Goal: Task Accomplishment & Management: Manage account settings

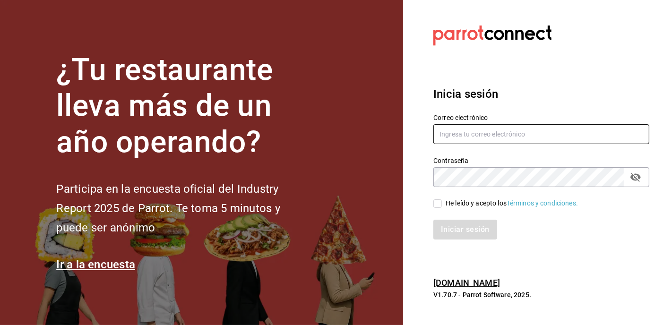
type input "[EMAIL_ADDRESS][DOMAIN_NAME]"
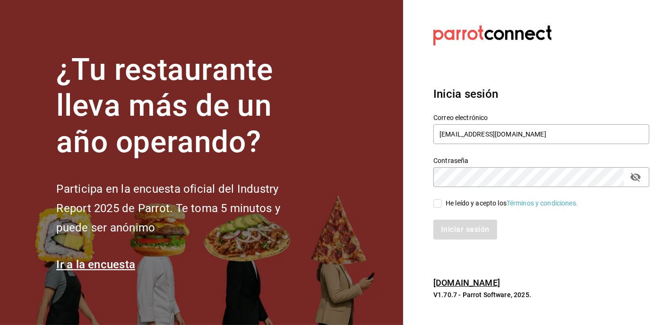
drag, startPoint x: 438, startPoint y: 205, endPoint x: 445, endPoint y: 215, distance: 11.8
click at [438, 205] on input "He leído y acepto los Términos y condiciones." at bounding box center [438, 204] width 9 height 9
checkbox input "true"
click at [468, 230] on button "Iniciar sesión" at bounding box center [466, 230] width 64 height 20
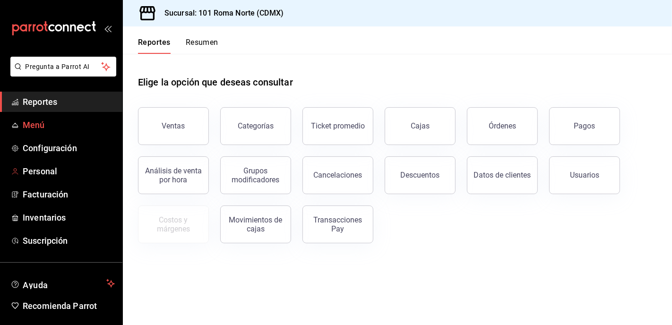
click at [35, 129] on span "Menú" at bounding box center [69, 125] width 92 height 13
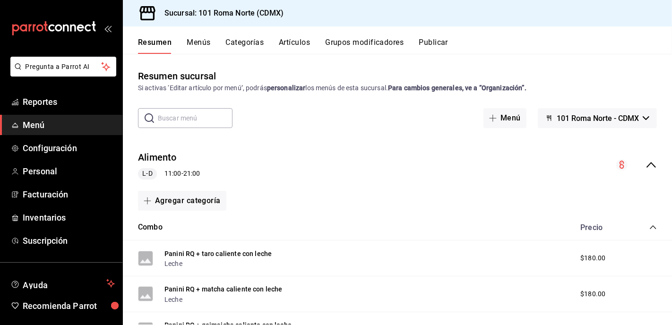
click at [352, 43] on button "Grupos modificadores" at bounding box center [364, 46] width 78 height 16
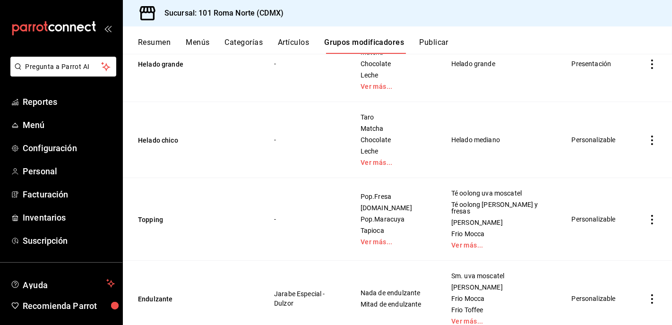
scroll to position [259, 0]
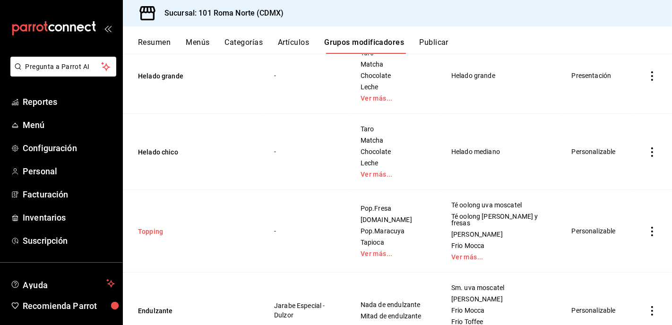
click at [150, 227] on button "Topping" at bounding box center [194, 231] width 113 height 9
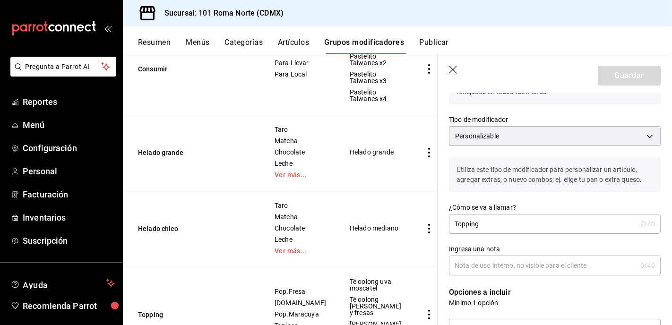
scroll to position [58, 0]
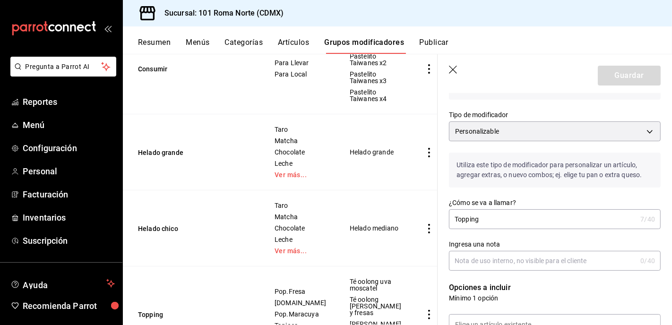
click at [460, 221] on input "Topping" at bounding box center [543, 219] width 188 height 19
type input "Popping Incluidos"
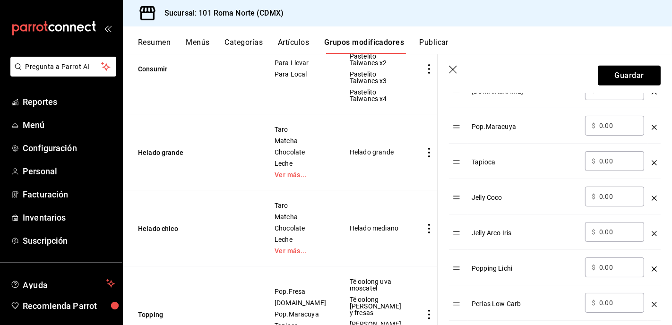
scroll to position [412, 0]
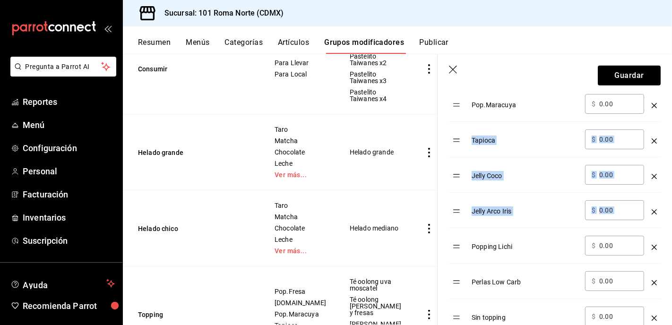
drag, startPoint x: 458, startPoint y: 254, endPoint x: 457, endPoint y: 143, distance: 111.1
click at [460, 135] on tbody "Pop.Fresa ​ $ 0.00 ​ [DOMAIN_NAME] ​ $ 0.00 ​ Pop.Maracuya ​ $ 0.00 ​ Tapioca ​…" at bounding box center [555, 175] width 212 height 319
drag, startPoint x: 457, startPoint y: 248, endPoint x: 481, endPoint y: 181, distance: 71.6
click at [455, 151] on table "Opción Precio Pop.Fresa ​ $ 0.00 ​ [DOMAIN_NAME] ​ $ 0.00 ​ Pop.Maracuya ​ $ 0.…" at bounding box center [555, 163] width 212 height 342
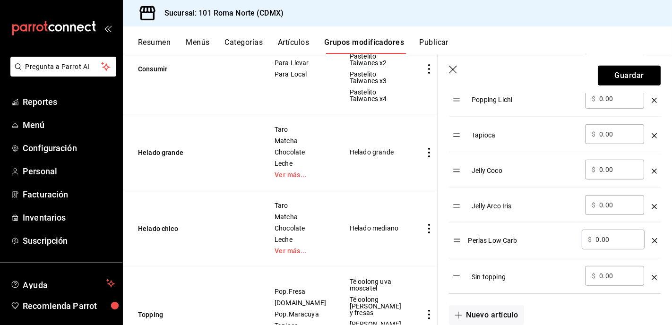
scroll to position [455, 0]
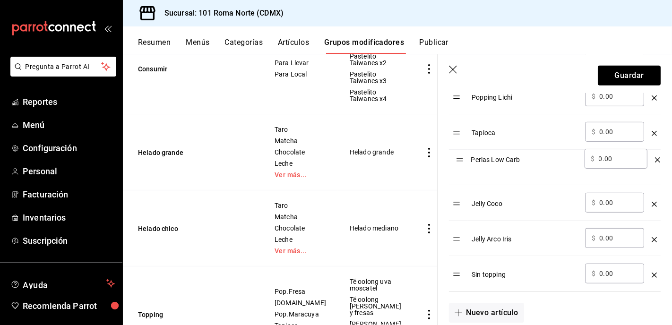
drag, startPoint x: 457, startPoint y: 242, endPoint x: 470, endPoint y: 167, distance: 75.7
click at [460, 161] on table "Opción Precio Pop.Fresa ​ $ 0.00 ​ [DOMAIN_NAME] ​ $ 0.00 ​ Pop.Maracuya ​ $ 0.…" at bounding box center [555, 120] width 212 height 342
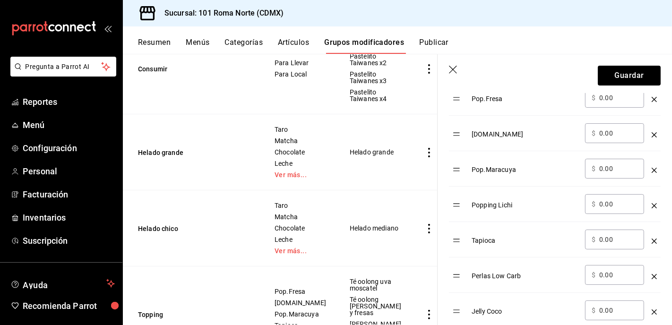
scroll to position [346, 0]
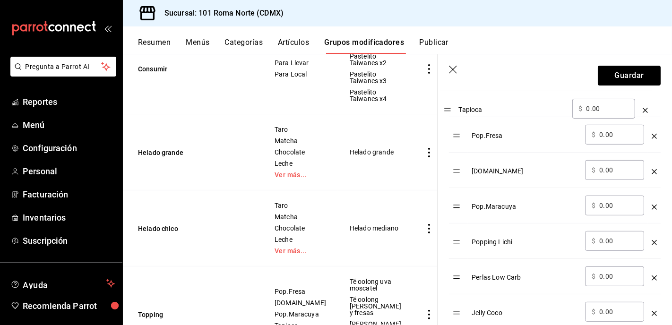
drag, startPoint x: 459, startPoint y: 244, endPoint x: 465, endPoint y: 266, distance: 23.1
click at [449, 111] on table "Opción Precio Pop.Fresa ​ $ 0.00 ​ [DOMAIN_NAME] ​ $ 0.00 ​ Pop.Maracuya ​ $ 0.…" at bounding box center [555, 230] width 212 height 342
drag, startPoint x: 458, startPoint y: 271, endPoint x: 461, endPoint y: 154, distance: 117.8
click at [456, 140] on table "Opción Precio Tapioca ​ $ 0.00 ​ Pop.Fresa ​ $ 0.00 ​ [DOMAIN_NAME] ​ $ 0.00 ​ …" at bounding box center [555, 230] width 212 height 342
click at [631, 77] on button "Guardar" at bounding box center [629, 76] width 63 height 20
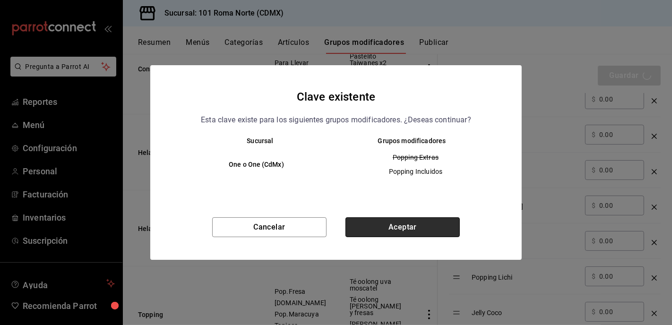
click at [417, 226] on button "Aceptar" at bounding box center [403, 228] width 114 height 20
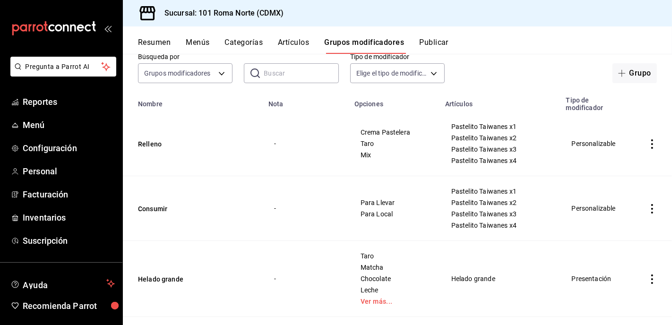
scroll to position [141, 0]
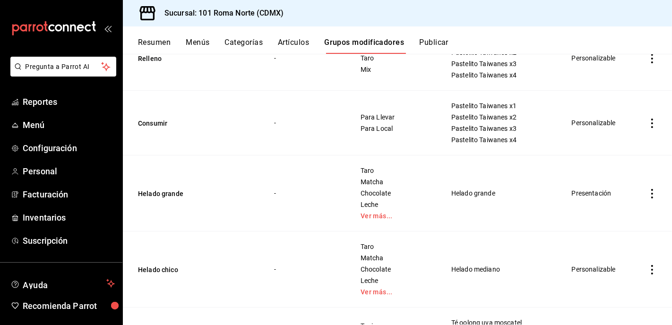
click at [296, 41] on button "Artículos" at bounding box center [293, 46] width 31 height 16
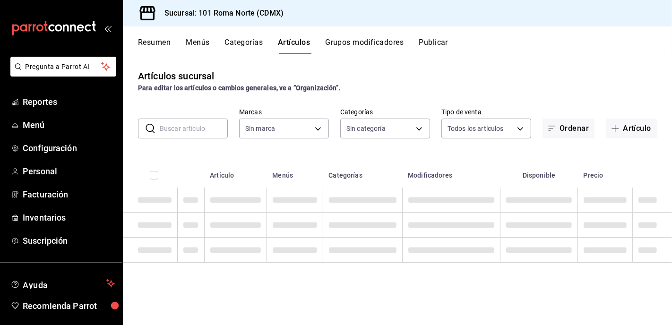
click at [193, 127] on input "text" at bounding box center [194, 128] width 68 height 19
type input "374eac93-219a-44ba-98bd-059b6277fc20"
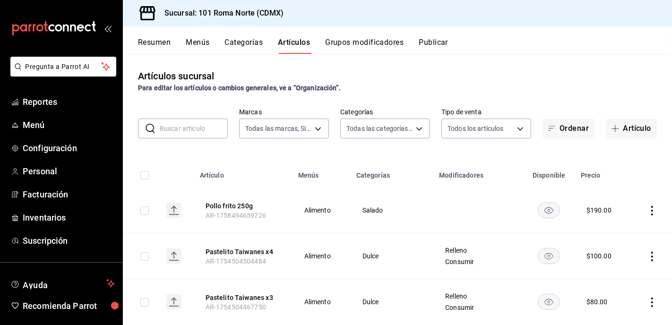
type input "p"
type input "62814c4b-bf22-419f-b29f-b5038e46b7d6,5972a2f1-8d27-4bec-b1b6-a2de01373a86,6c353…"
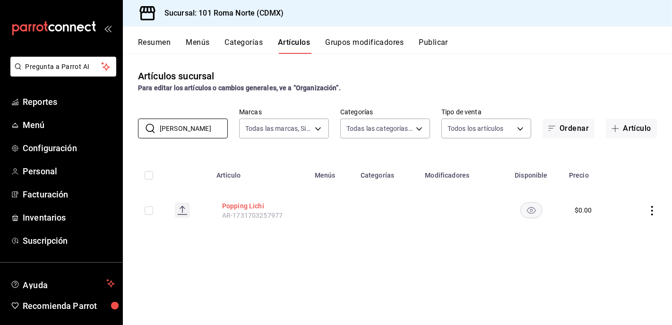
type input "[PERSON_NAME]"
click at [238, 206] on button "Popping Lichi" at bounding box center [260, 205] width 76 height 9
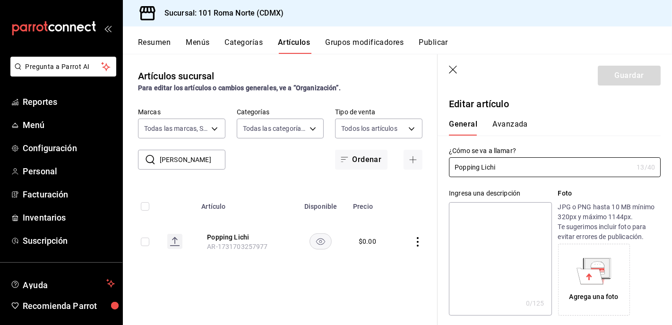
type input "$0.00"
click at [479, 168] on input "Popping Lichi" at bounding box center [541, 167] width 184 height 19
type input "Pop.Lichi"
click at [636, 78] on button "Guardar" at bounding box center [629, 76] width 63 height 20
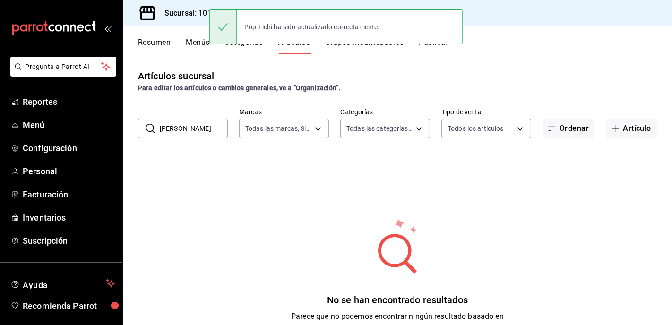
click at [347, 47] on div "Pop.Lichi ha sido actualizado correctamente." at bounding box center [335, 27] width 253 height 41
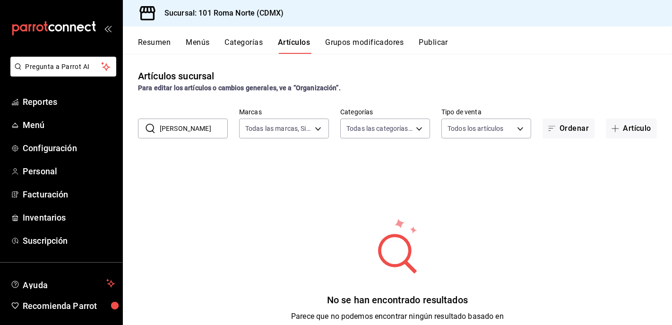
click at [365, 40] on button "Grupos modificadores" at bounding box center [364, 46] width 78 height 16
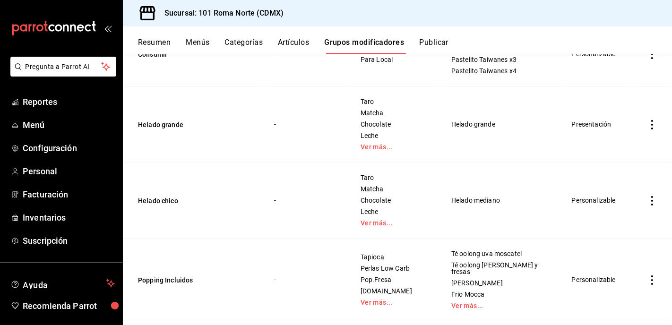
scroll to position [348, 0]
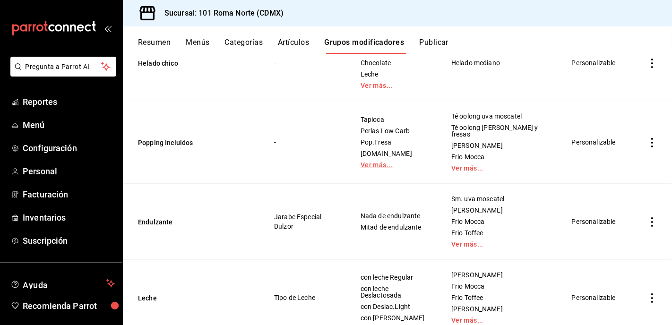
click at [389, 162] on link "Ver más..." at bounding box center [394, 165] width 67 height 7
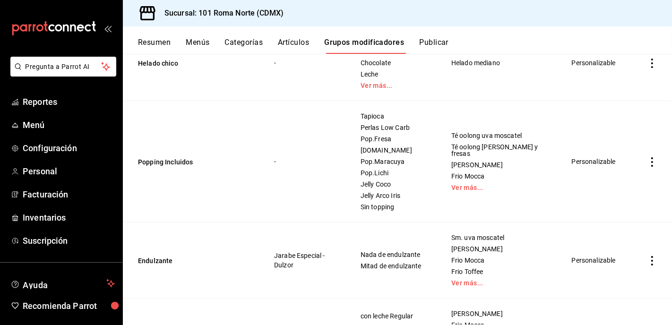
click at [654, 157] on icon "actions" at bounding box center [652, 161] width 9 height 9
click at [590, 108] on div at bounding box center [336, 162] width 672 height 325
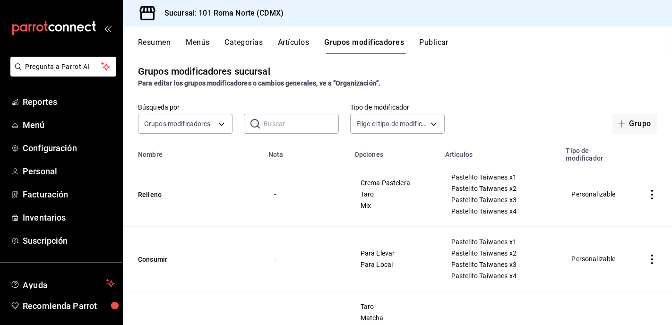
scroll to position [0, 0]
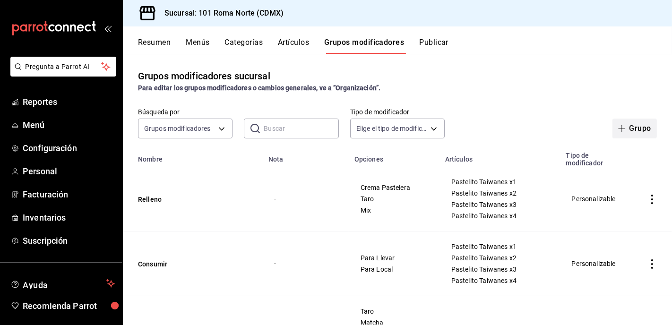
click at [635, 126] on button "Grupo" at bounding box center [635, 129] width 44 height 20
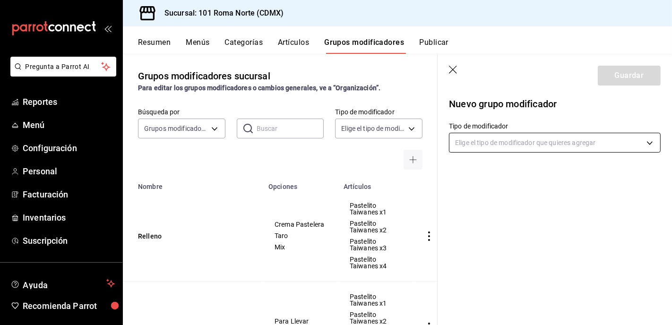
click at [554, 142] on body "Pregunta a Parrot AI Reportes Menú Configuración Personal Facturación Inventari…" at bounding box center [336, 162] width 672 height 325
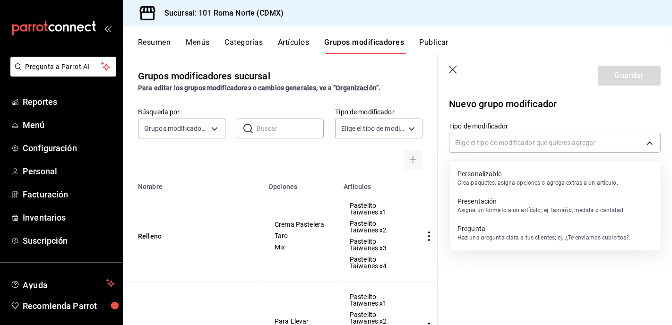
click at [504, 173] on p "Personalizable" at bounding box center [538, 173] width 161 height 9
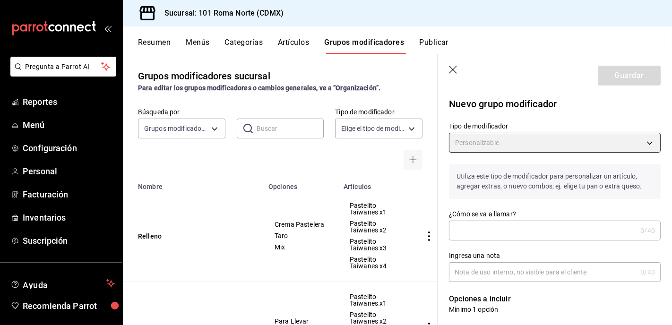
type input "CUSTOMIZABLE"
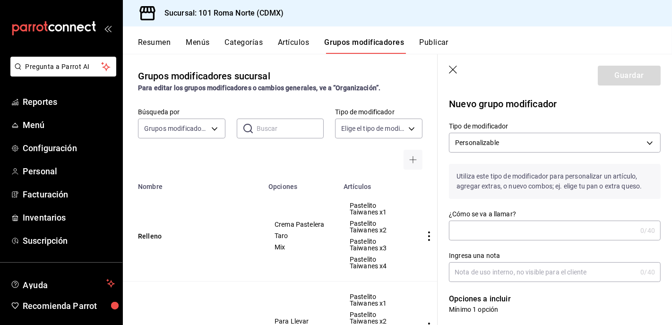
click at [501, 229] on input "¿Cómo se va a llamar?" at bounding box center [543, 230] width 188 height 19
type input "Popping Extra"
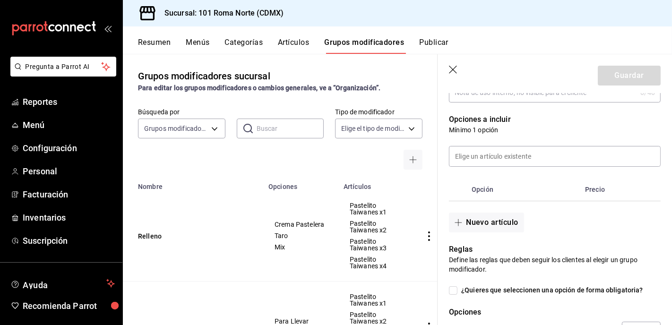
scroll to position [202, 0]
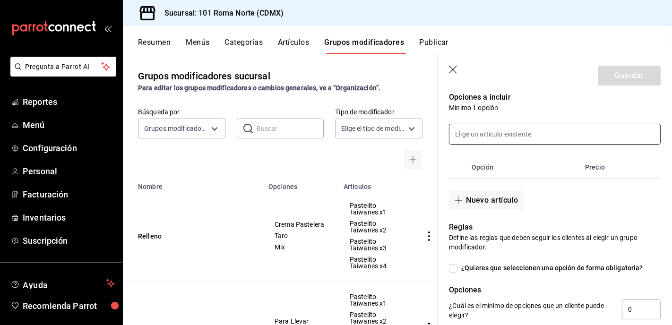
click at [513, 137] on input at bounding box center [555, 134] width 211 height 20
type input "Extra Tapioca"
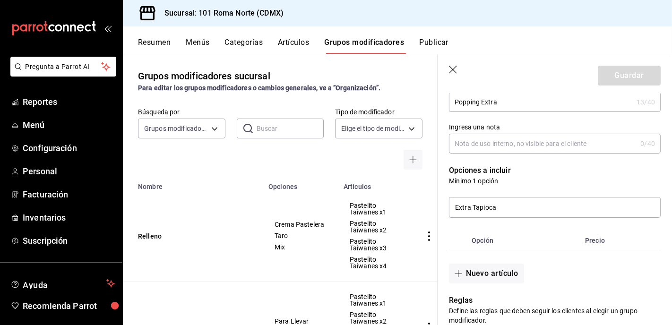
scroll to position [128, 0]
click at [501, 210] on input "Extra Tapioca" at bounding box center [555, 208] width 211 height 20
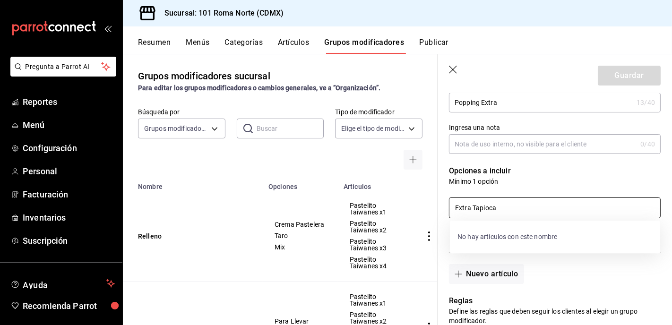
click at [501, 210] on input "Extra Tapioca" at bounding box center [555, 208] width 211 height 20
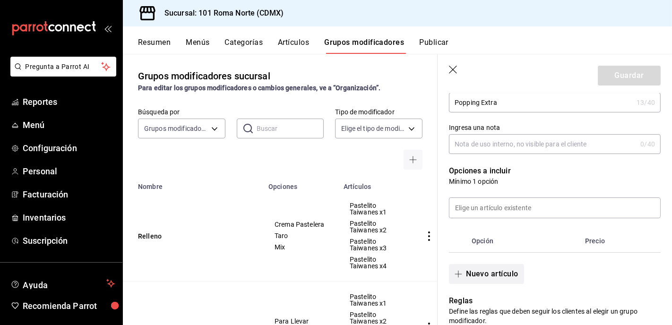
click at [488, 273] on button "Nuevo artículo" at bounding box center [486, 274] width 75 height 20
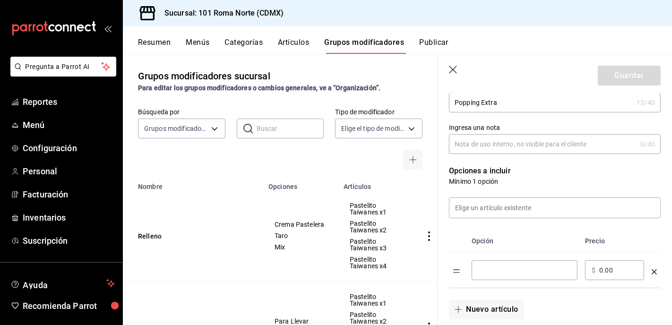
click at [498, 272] on input "optionsTable" at bounding box center [525, 270] width 93 height 9
type input "Extra Tapioca"
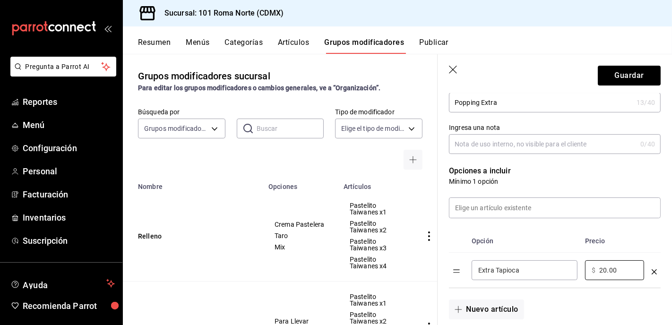
type input "20.00"
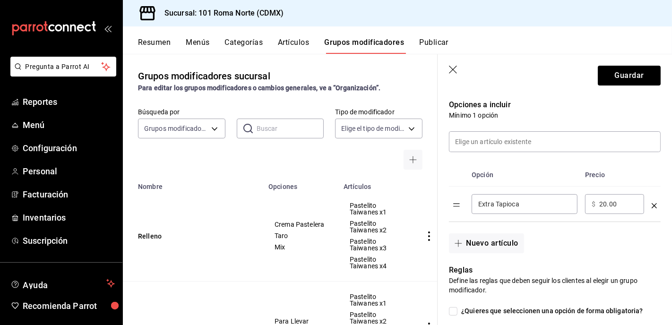
scroll to position [195, 0]
click at [461, 244] on icon "button" at bounding box center [459, 243] width 8 height 8
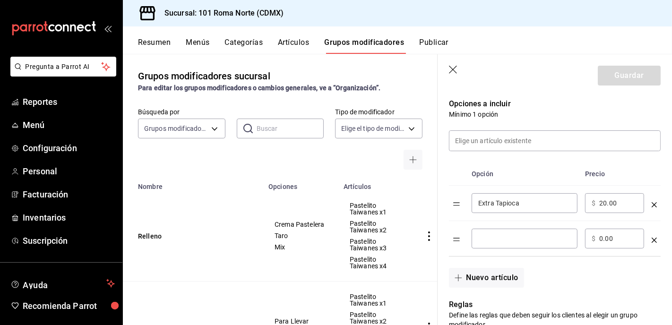
click at [502, 242] on input "optionsTable" at bounding box center [525, 238] width 93 height 9
type input "Extra Perla Low Carb"
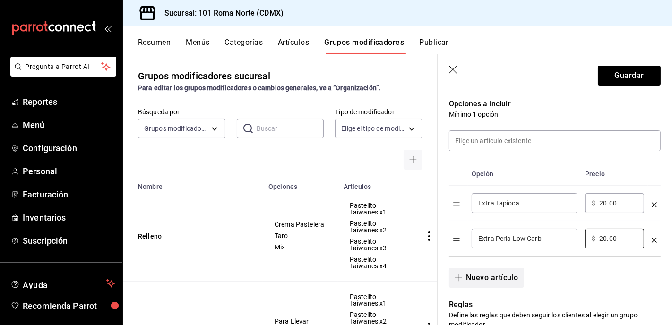
type input "20.00"
click at [485, 279] on button "Nuevo artículo" at bounding box center [486, 278] width 75 height 20
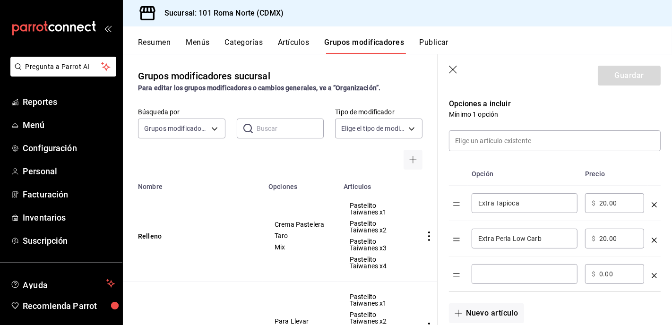
click at [485, 277] on input "optionsTable" at bounding box center [525, 274] width 93 height 9
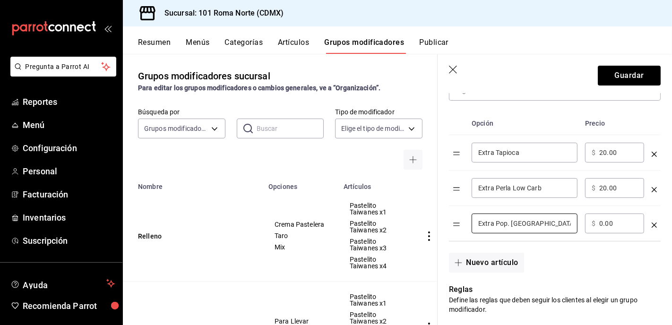
scroll to position [262, 0]
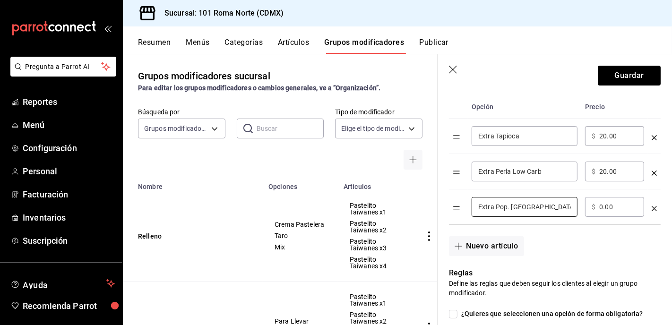
type input "Extra Pop. [GEOGRAPHIC_DATA]"
click at [629, 206] on input "0.00" at bounding box center [619, 206] width 38 height 9
type input "0.00"
type input "20.00"
click at [490, 241] on button "Nuevo artículo" at bounding box center [486, 246] width 75 height 20
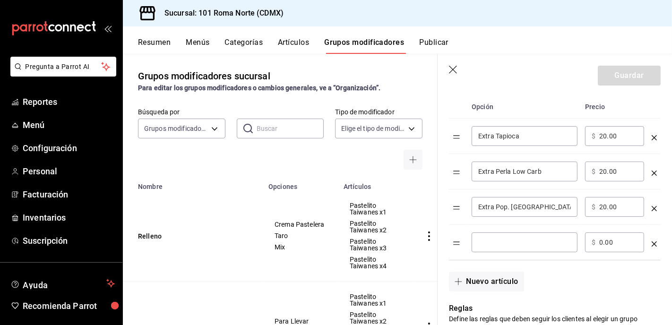
click at [491, 241] on input "optionsTable" at bounding box center [525, 242] width 93 height 9
paste input "Extra Pop."
type input "Extra Pop. [GEOGRAPHIC_DATA]"
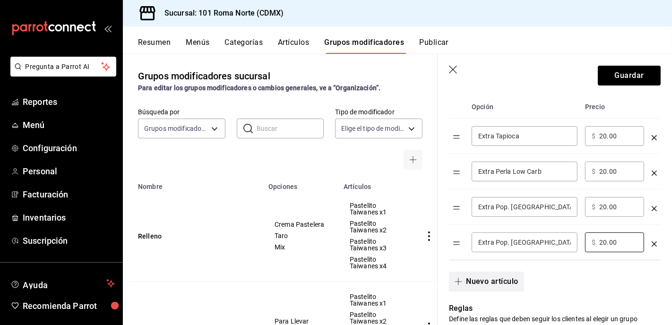
type input "20.00"
click at [487, 285] on button "Nuevo artículo" at bounding box center [486, 282] width 75 height 20
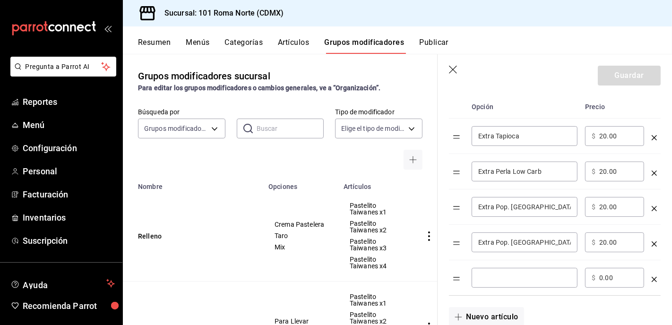
click at [507, 283] on div "​" at bounding box center [525, 278] width 106 height 20
paste input "Extra Pop."
type input "Extra Pop. Mango"
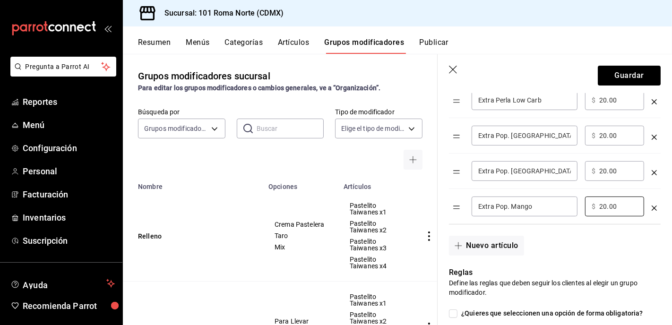
scroll to position [369, 0]
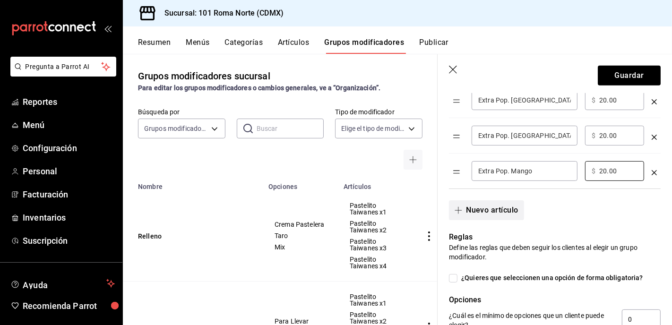
type input "20.00"
click at [494, 212] on button "Nuevo artículo" at bounding box center [486, 210] width 75 height 20
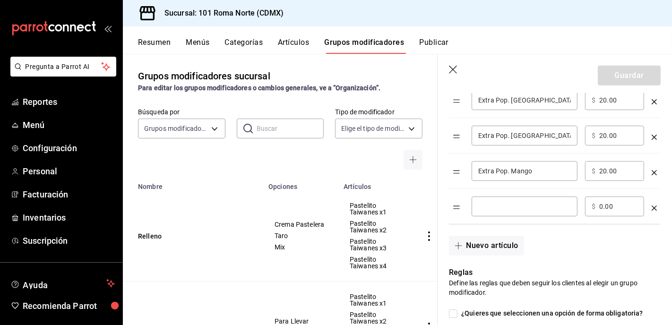
click at [495, 208] on input "optionsTable" at bounding box center [525, 206] width 93 height 9
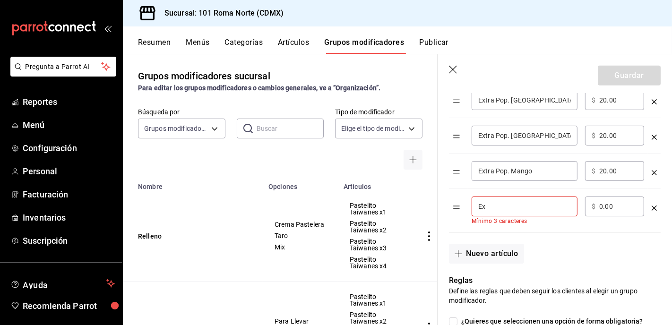
type input "E"
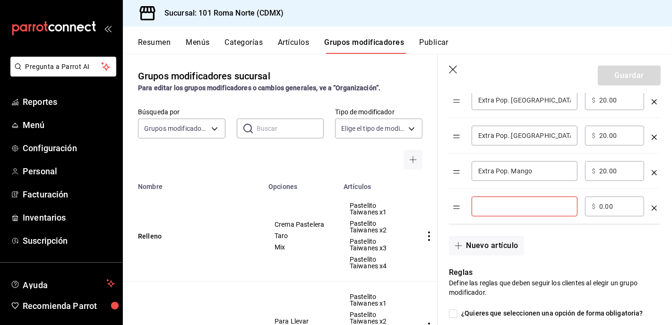
paste input "Extra Pop."
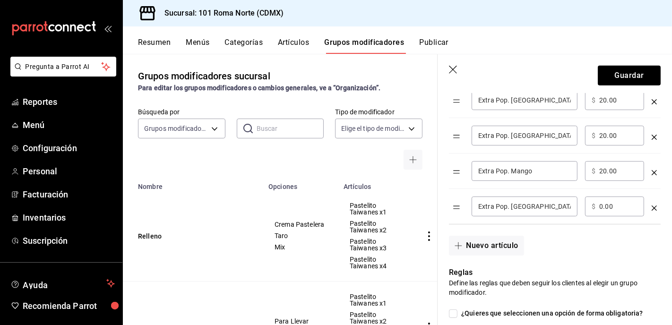
type input "Extra Pop. [GEOGRAPHIC_DATA]"
type input "20.00"
click at [495, 249] on button "Nuevo artículo" at bounding box center [486, 246] width 75 height 20
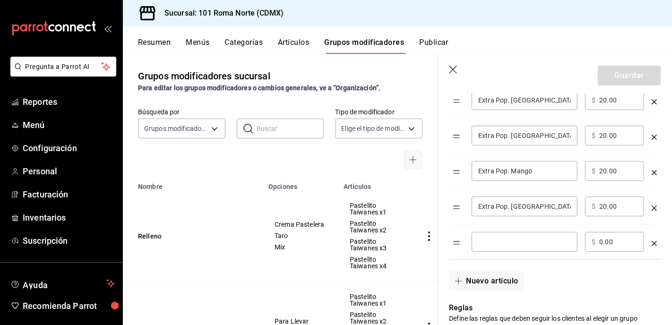
click at [495, 249] on div "​" at bounding box center [525, 242] width 106 height 20
paste input "Extra Pop."
drag, startPoint x: 497, startPoint y: 244, endPoint x: 554, endPoint y: 243, distance: 56.3
click at [554, 243] on input "Extra Pop." at bounding box center [525, 241] width 93 height 9
type input "Extra J. Arcoiris"
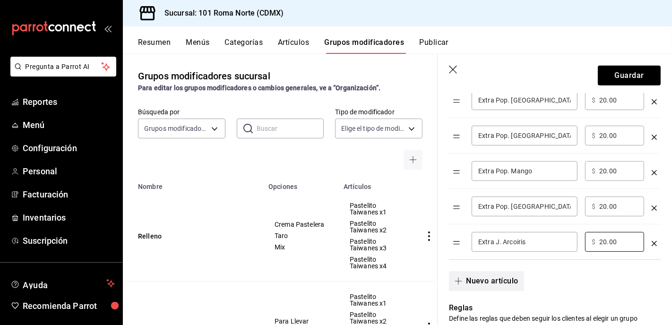
type input "20.00"
click at [486, 284] on button "Nuevo artículo" at bounding box center [486, 281] width 75 height 20
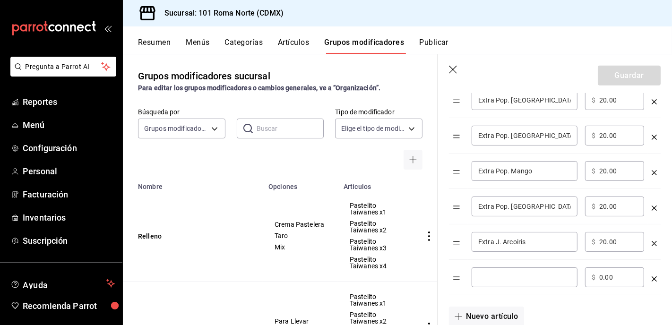
click at [489, 279] on input "optionsTable" at bounding box center [525, 277] width 93 height 9
type input "Extra J. Coco"
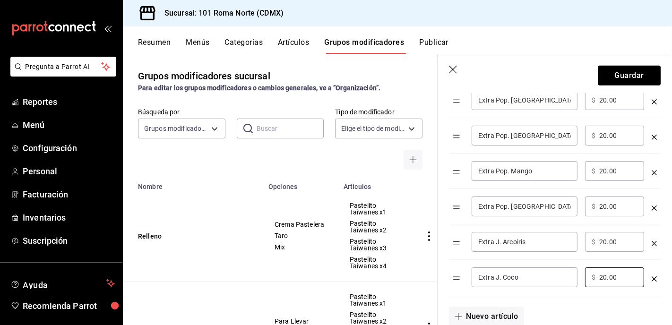
scroll to position [479, 0]
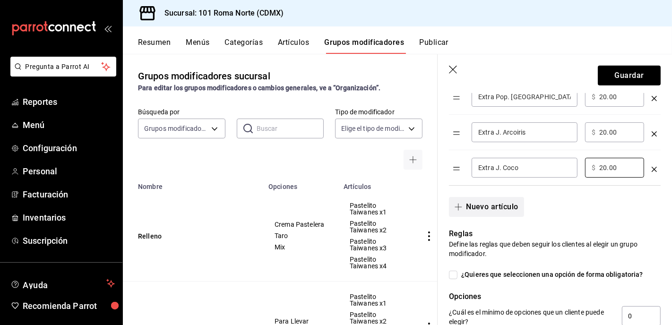
type input "20.00"
click at [495, 209] on button "Nuevo artículo" at bounding box center [486, 207] width 75 height 20
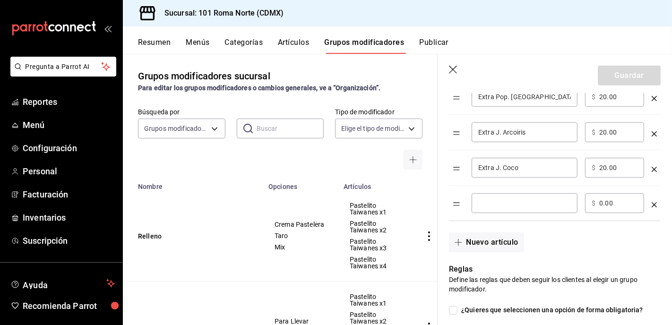
click at [492, 205] on input "optionsTable" at bounding box center [525, 203] width 93 height 9
type input "Extra Milk Foam"
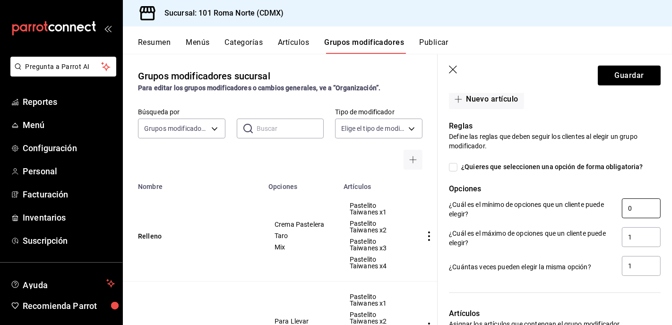
scroll to position [630, 0]
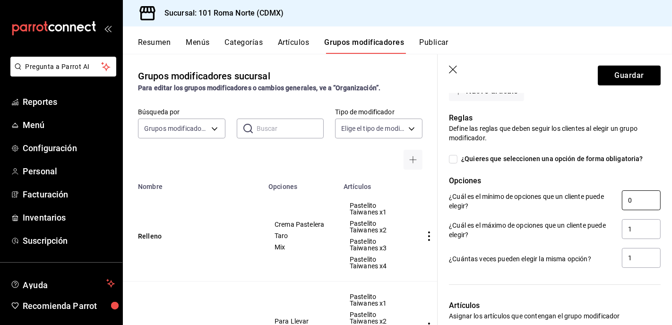
type input "20.00"
drag, startPoint x: 640, startPoint y: 202, endPoint x: 617, endPoint y: 201, distance: 23.2
click at [617, 201] on div "¿Cuál es el mínimo de opciones que un cliente puede elegir? 0" at bounding box center [555, 201] width 212 height 21
type input "1"
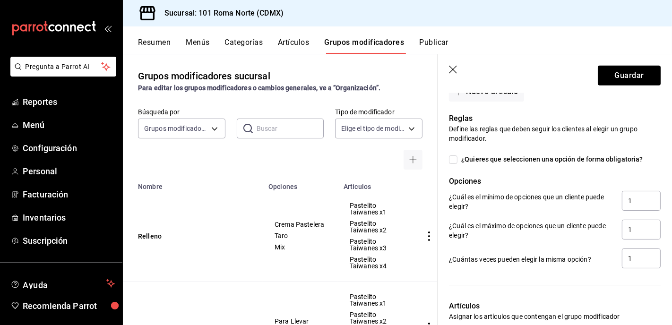
click at [589, 283] on div at bounding box center [555, 285] width 212 height 8
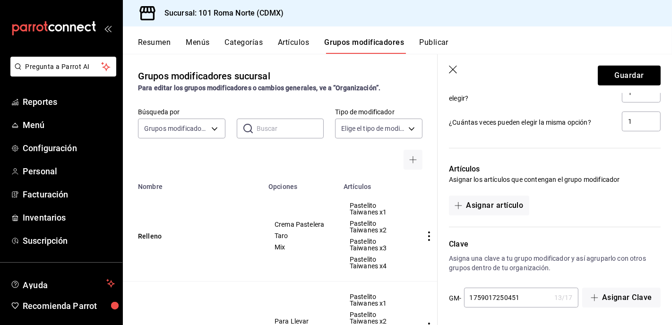
scroll to position [769, 0]
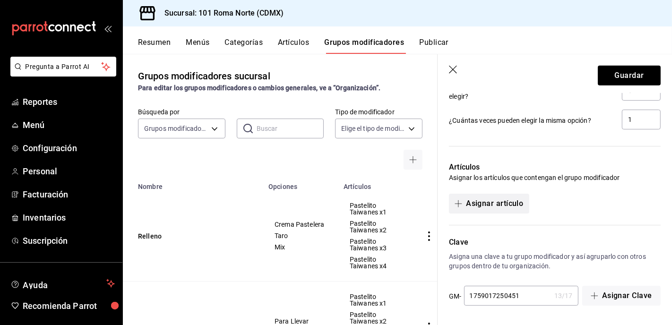
click at [518, 204] on button "Asignar artículo" at bounding box center [489, 204] width 80 height 20
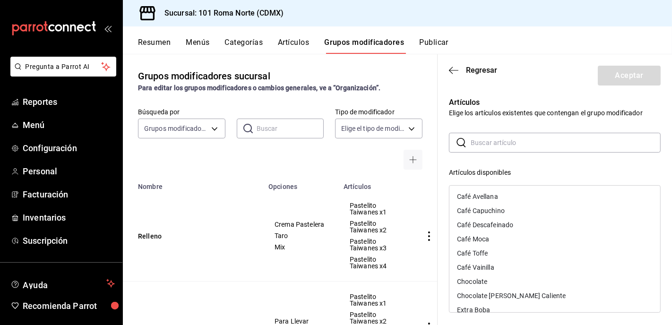
click at [515, 198] on div "Café Avellana" at bounding box center [555, 197] width 211 height 14
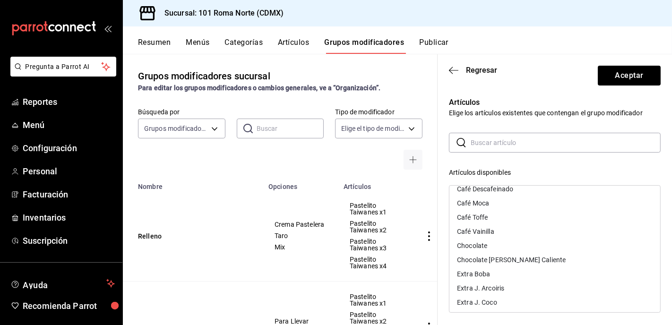
scroll to position [0, 0]
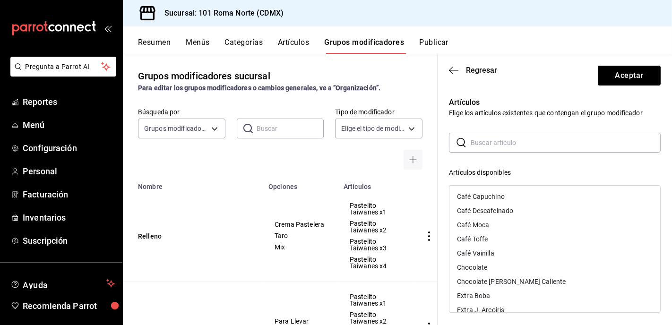
click at [508, 144] on input "text" at bounding box center [566, 142] width 190 height 19
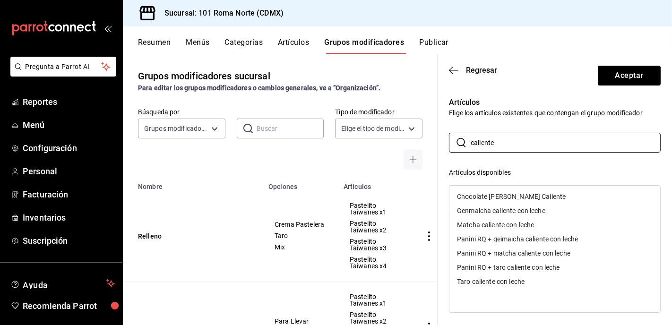
type input "caliente"
click at [537, 196] on div "Chocolate [PERSON_NAME] Caliente" at bounding box center [511, 196] width 109 height 7
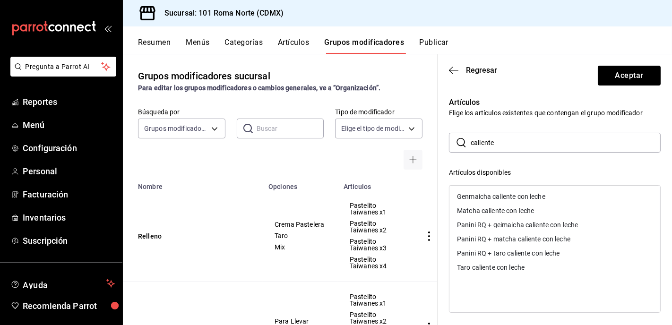
click at [540, 199] on div "Genmaicha caliente con leche" at bounding box center [501, 196] width 88 height 7
click at [540, 199] on div "Matcha caliente con leche" at bounding box center [555, 197] width 211 height 14
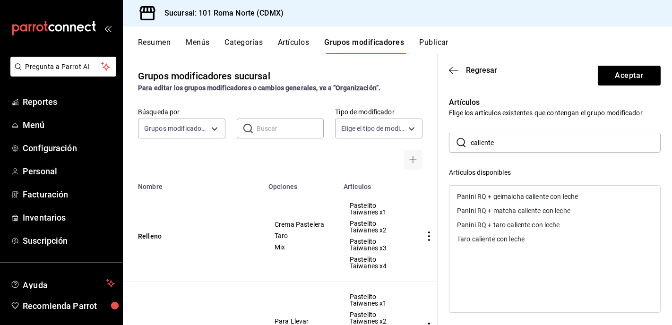
click at [521, 240] on div "Taro caliente con leche" at bounding box center [491, 239] width 68 height 7
click at [627, 75] on button "Aceptar" at bounding box center [629, 76] width 63 height 20
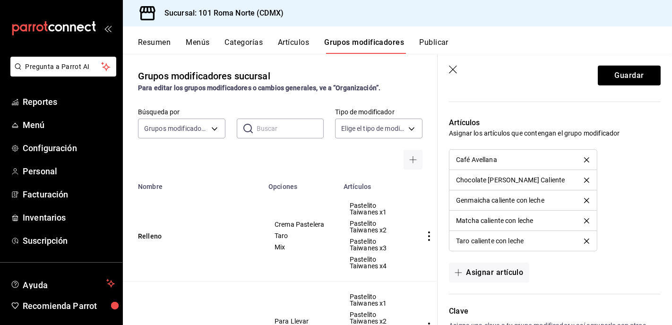
scroll to position [815, 0]
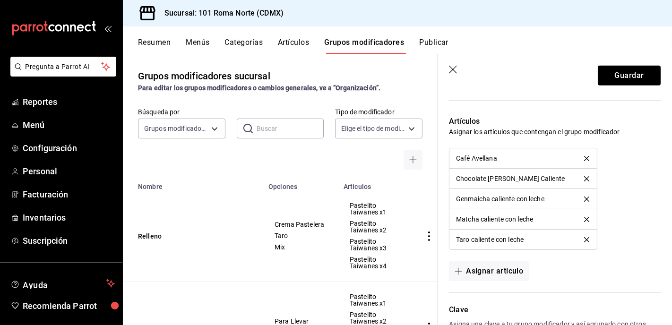
click at [588, 157] on icon "delete" at bounding box center [586, 158] width 5 height 5
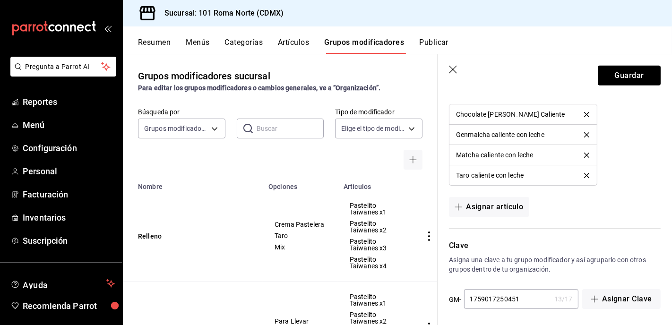
scroll to position [862, 0]
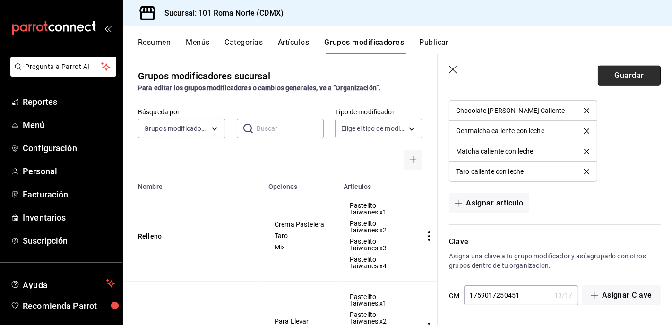
click at [630, 74] on button "Guardar" at bounding box center [629, 76] width 63 height 20
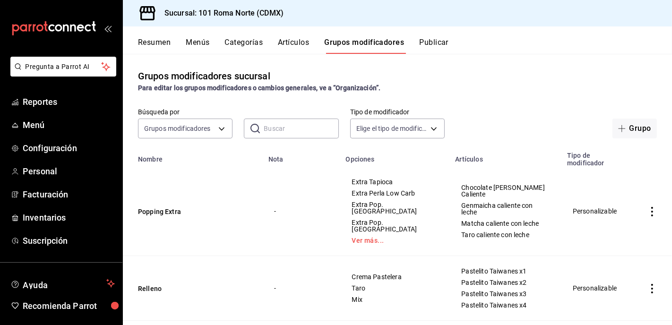
scroll to position [2, 0]
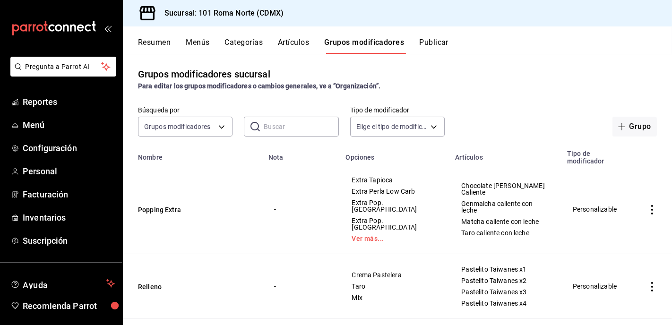
click at [251, 42] on button "Categorías" at bounding box center [244, 46] width 38 height 16
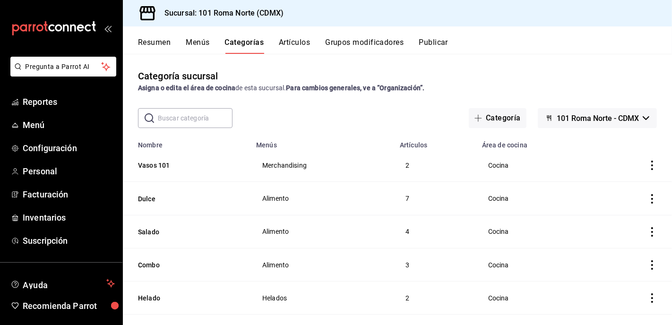
click at [294, 43] on button "Artículos" at bounding box center [294, 46] width 31 height 16
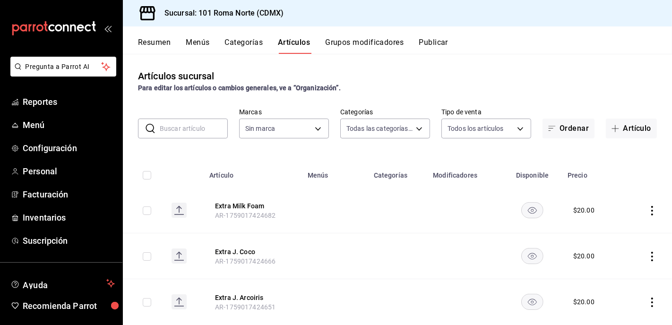
type input "62814c4b-bf22-419f-b29f-b5038e46b7d6,5972a2f1-8d27-4bec-b1b6-a2de01373a86,6c353…"
type input "374eac93-219a-44ba-98bd-059b6277fc20"
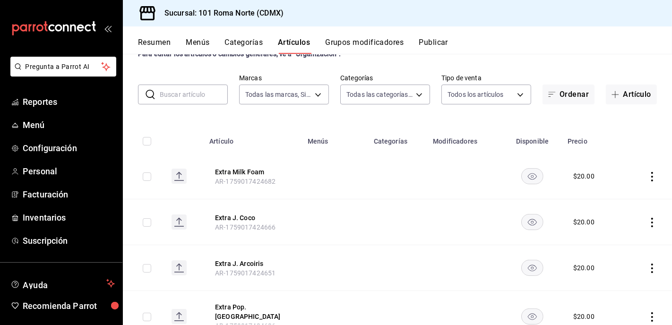
scroll to position [41, 0]
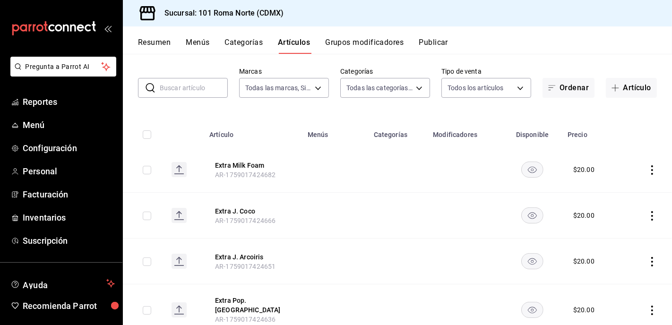
click at [204, 88] on input "text" at bounding box center [194, 87] width 68 height 19
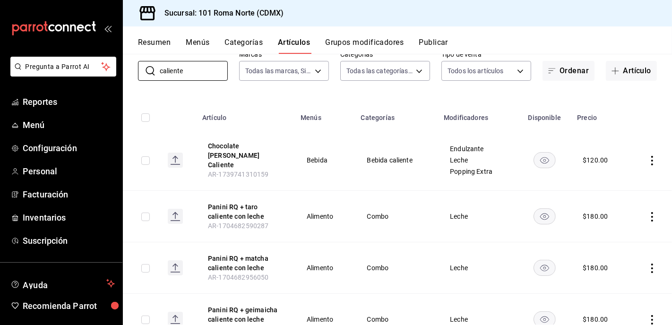
scroll to position [46, 0]
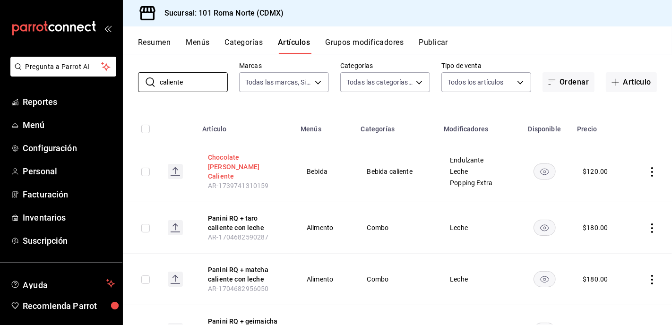
type input "caliente"
click at [361, 41] on button "Grupos modificadores" at bounding box center [364, 46] width 78 height 16
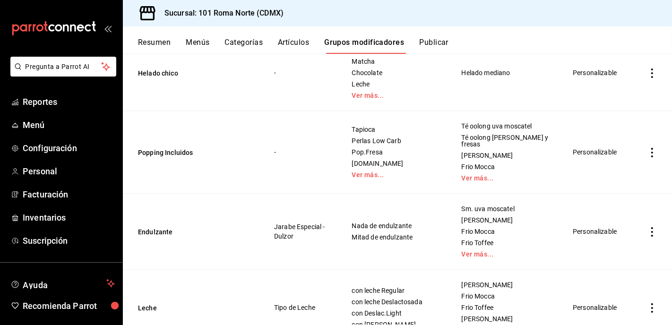
scroll to position [447, 0]
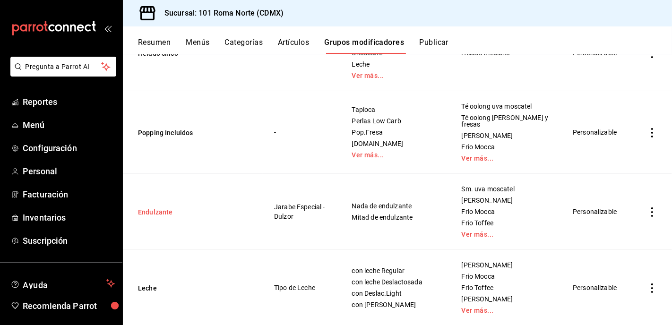
click at [154, 208] on button "Endulzante" at bounding box center [194, 212] width 113 height 9
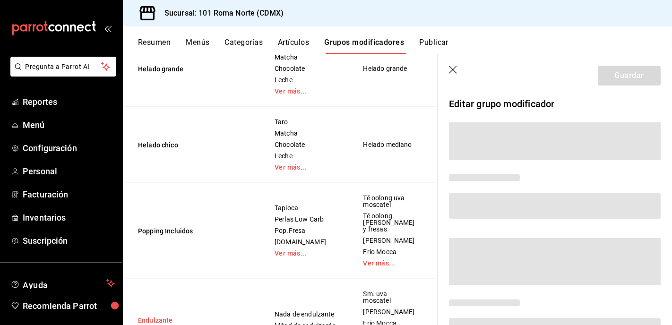
scroll to position [439, 0]
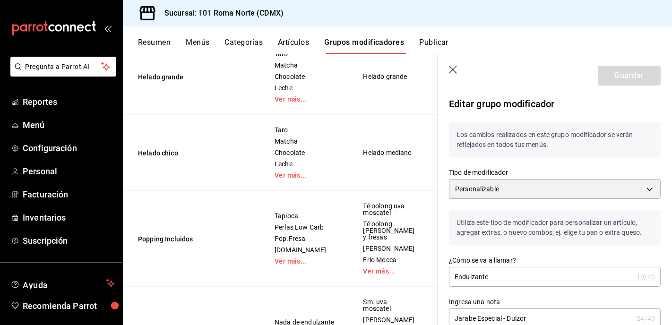
click at [493, 276] on input "Endulzante" at bounding box center [541, 277] width 184 height 19
type input "Nivel de Dulzor"
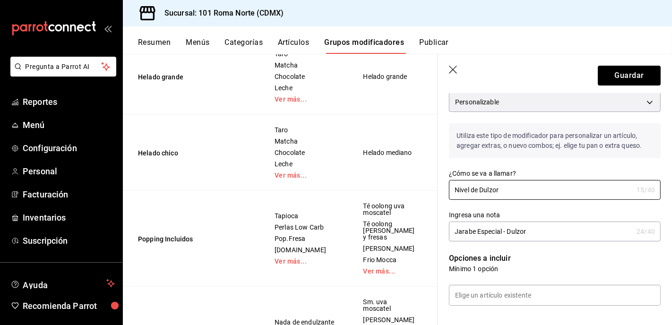
scroll to position [87, 0]
click at [534, 231] on input "Jarabe Especial - Dulzor" at bounding box center [541, 231] width 184 height 19
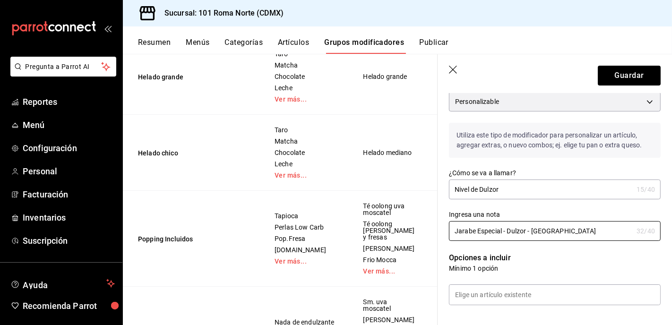
drag, startPoint x: 509, startPoint y: 232, endPoint x: 417, endPoint y: 235, distance: 92.3
click at [417, 235] on main "Grupos modificadores sucursal Para editar los grupos modificadores o cambios ge…" at bounding box center [397, 189] width 549 height 271
click at [558, 231] on input "Jarabe Especial - Dulzor - [GEOGRAPHIC_DATA]" at bounding box center [541, 231] width 184 height 19
type input "N"
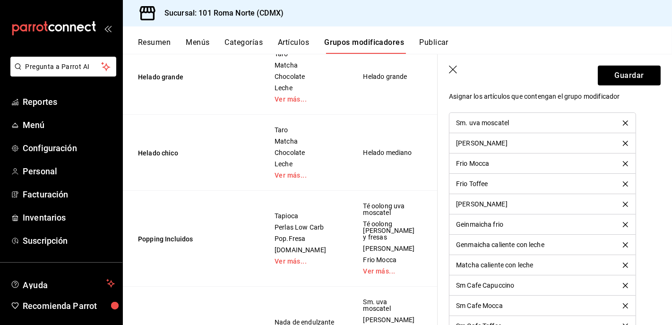
scroll to position [655, 0]
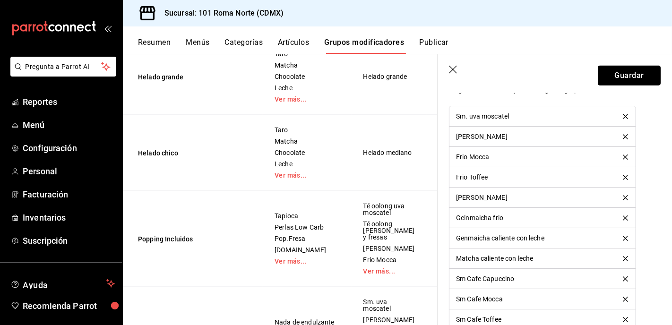
click at [633, 78] on button "Guardar" at bounding box center [629, 76] width 63 height 20
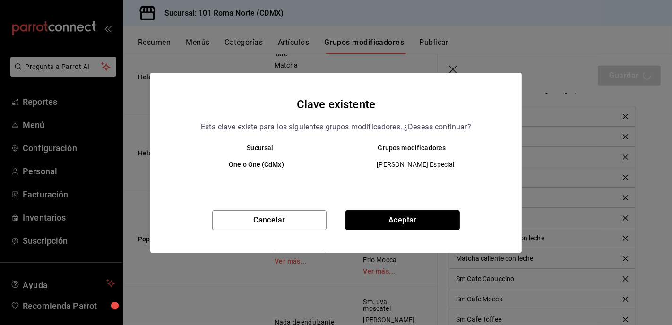
click at [405, 223] on button "Aceptar" at bounding box center [403, 220] width 114 height 20
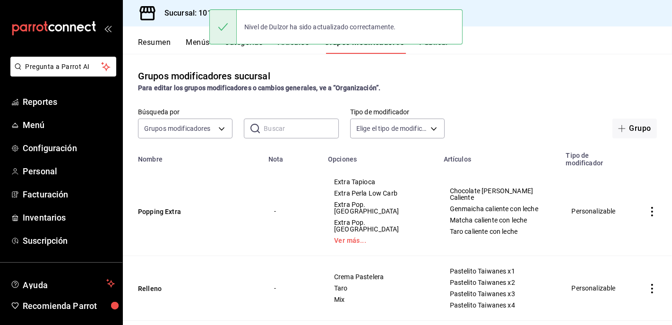
click at [298, 46] on div "Nivel de Dulzor ha sido actualizado correctamente." at bounding box center [335, 27] width 253 height 41
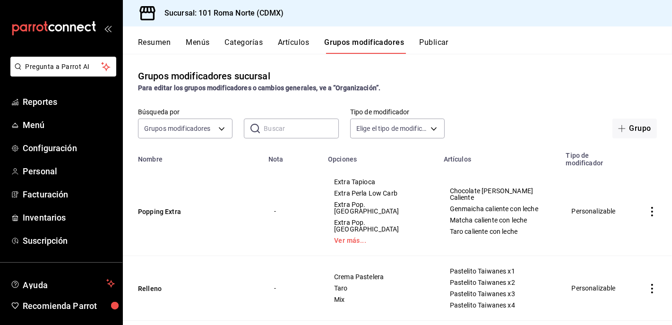
click at [300, 43] on button "Artículos" at bounding box center [293, 46] width 31 height 16
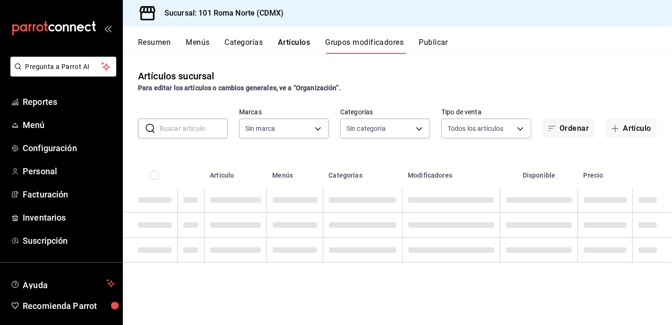
type input "374eac93-219a-44ba-98bd-059b6277fc20"
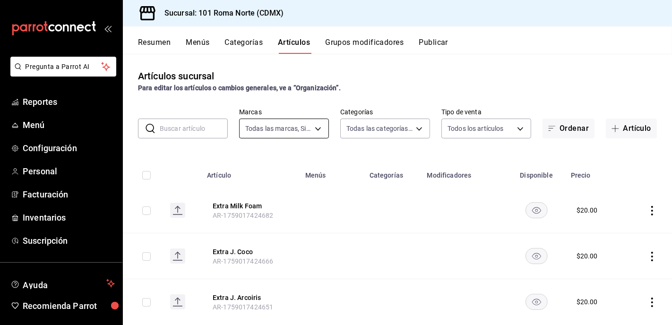
type input "374eac93-219a-44ba-98bd-059b6277fc20"
type input "62814c4b-bf22-419f-b29f-b5038e46b7d6,5972a2f1-8d27-4bec-b1b6-a2de01373a86,6c353…"
click at [191, 132] on input "text" at bounding box center [194, 128] width 68 height 19
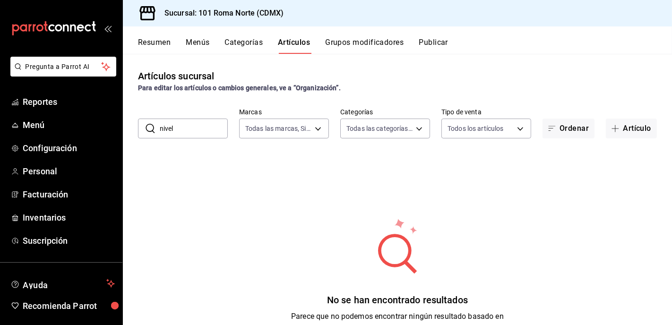
click at [183, 128] on input "nivel" at bounding box center [194, 128] width 68 height 19
type input "endulzante"
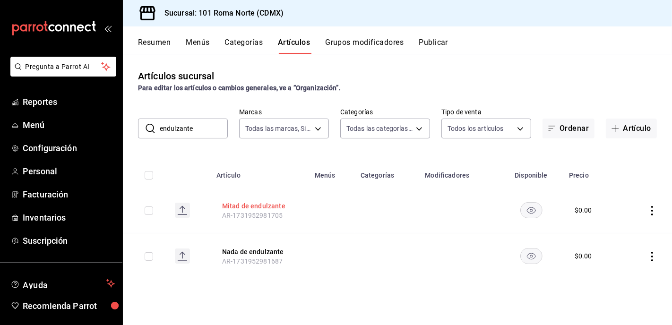
click at [253, 209] on button "Mitad de endulzante" at bounding box center [260, 205] width 76 height 9
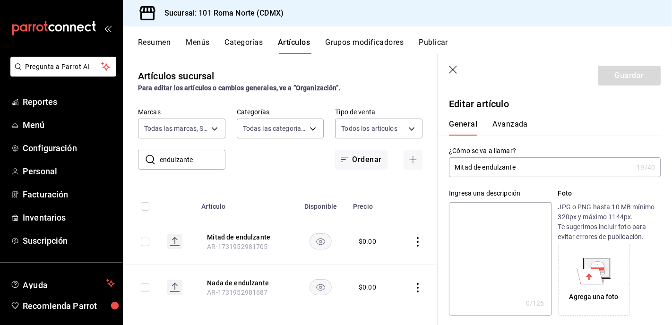
type input "$0.00"
drag, startPoint x: 523, startPoint y: 171, endPoint x: 414, endPoint y: 170, distance: 109.7
click at [414, 170] on main "Artículos sucursal Para editar los artículos o cambios generales, ve a “Organiz…" at bounding box center [397, 189] width 549 height 271
type input "Dulzor - Nada"
click at [636, 78] on button "Guardar" at bounding box center [629, 76] width 63 height 20
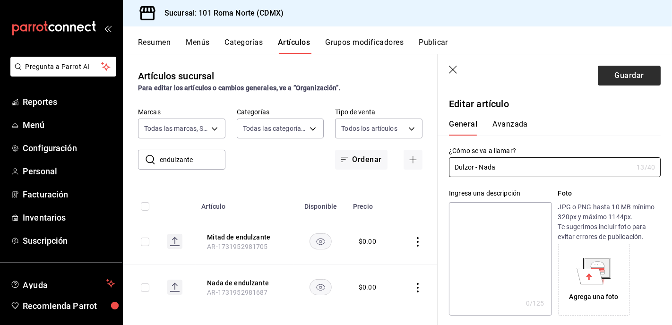
scroll to position [1, 0]
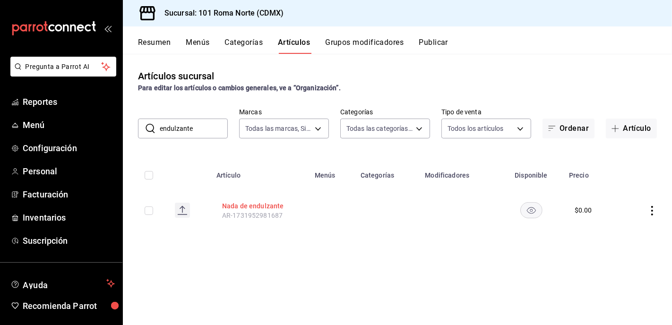
click at [258, 207] on button "Nada de endulzante" at bounding box center [260, 205] width 76 height 9
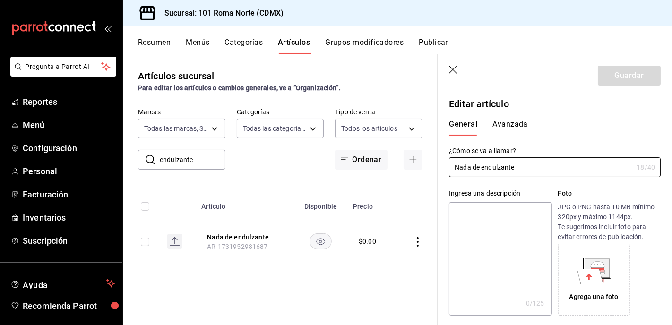
type input "$0.00"
drag, startPoint x: 432, startPoint y: 169, endPoint x: 412, endPoint y: 169, distance: 19.9
click at [412, 169] on main "Artículos sucursal Para editar los artículos o cambios generales, ve a “Organiz…" at bounding box center [397, 189] width 549 height 271
type input "Dulzor - Nada"
click at [630, 75] on button "Guardar" at bounding box center [629, 76] width 63 height 20
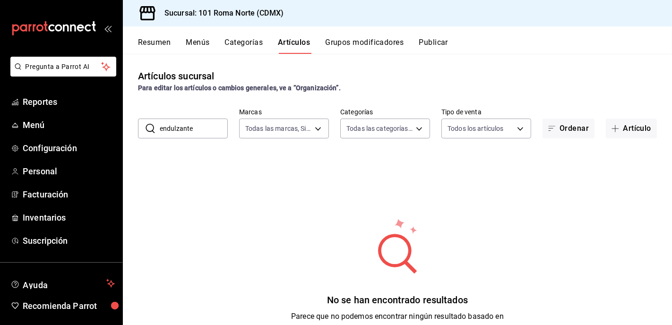
click at [181, 134] on input "endulzante" at bounding box center [194, 128] width 68 height 19
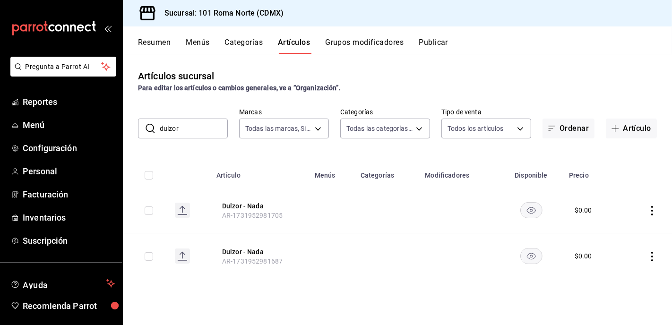
type input "dulzor"
click at [246, 207] on button "Dulzor - Nada" at bounding box center [260, 205] width 76 height 9
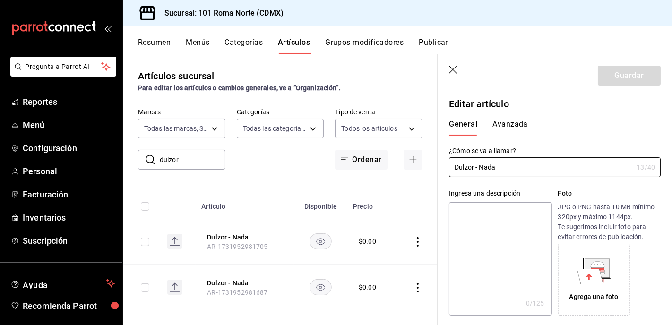
type input "$0.00"
click at [490, 169] on input "Dulzor - Nada" at bounding box center [541, 167] width 184 height 19
type input "Dulzor - [GEOGRAPHIC_DATA]"
click at [638, 72] on button "Guardar" at bounding box center [629, 76] width 63 height 20
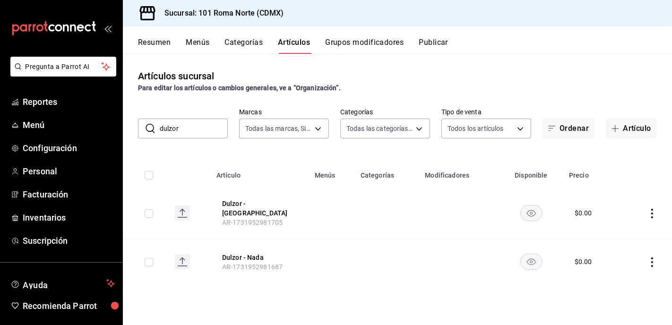
click at [357, 39] on button "Grupos modificadores" at bounding box center [364, 46] width 78 height 16
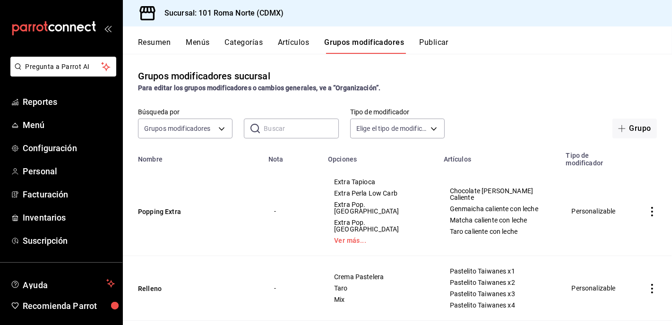
click at [303, 42] on button "Artículos" at bounding box center [293, 46] width 31 height 16
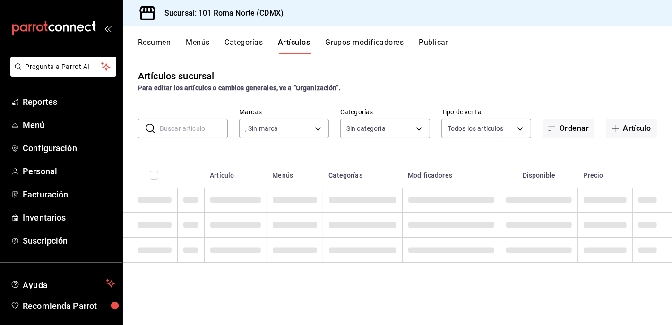
type input "374eac93-219a-44ba-98bd-059b6277fc20"
click at [197, 131] on input "text" at bounding box center [194, 128] width 68 height 19
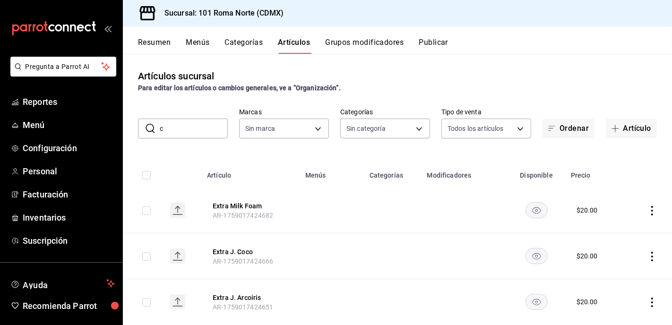
type input "ca"
type input "62814c4b-bf22-419f-b29f-b5038e46b7d6,5972a2f1-8d27-4bec-b1b6-a2de01373a86,6c353…"
type input "calie"
type input "374eac93-219a-44ba-98bd-059b6277fc20"
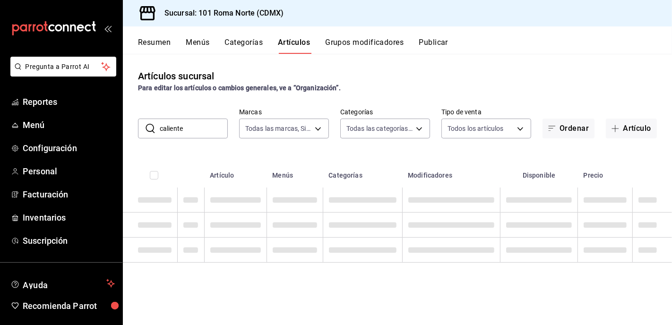
type input "caliente"
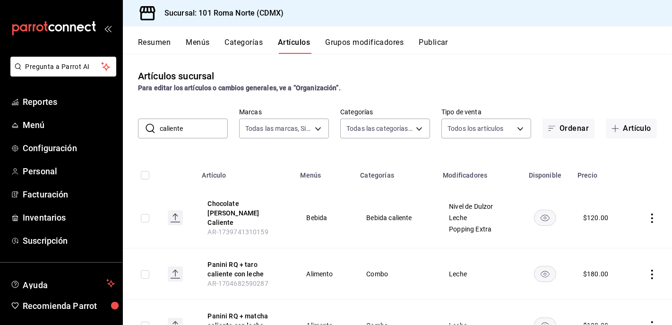
drag, startPoint x: 225, startPoint y: 206, endPoint x: 378, endPoint y: 204, distance: 152.7
click at [225, 206] on button "Chocolate [PERSON_NAME] Caliente" at bounding box center [246, 213] width 76 height 28
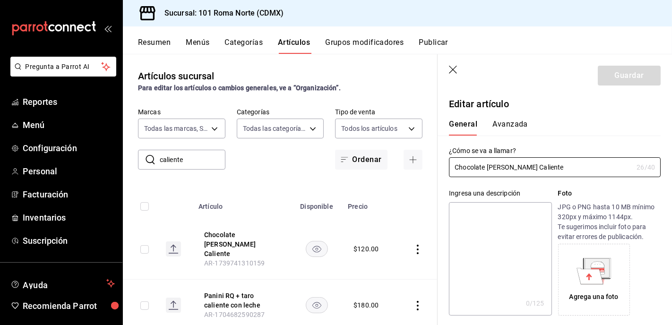
type input "$120.00"
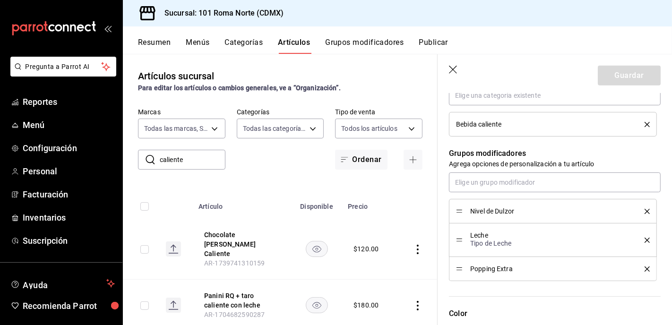
scroll to position [374, 0]
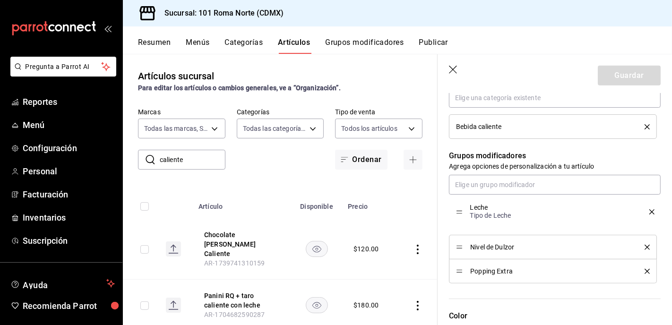
drag, startPoint x: 459, startPoint y: 241, endPoint x: 459, endPoint y: 213, distance: 27.4
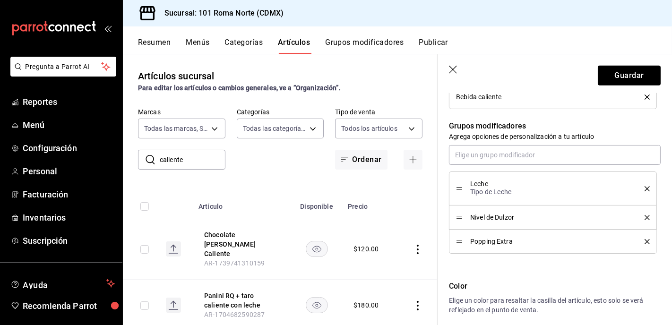
scroll to position [406, 0]
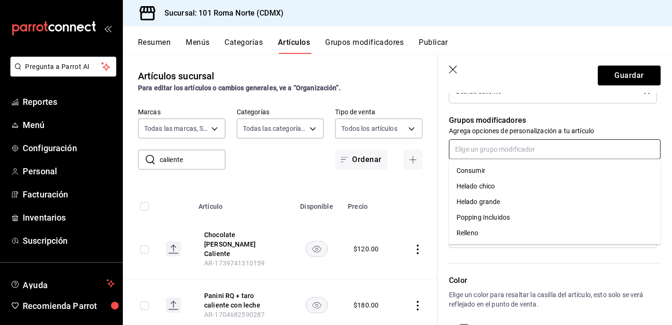
click at [489, 150] on input "text" at bounding box center [555, 149] width 212 height 20
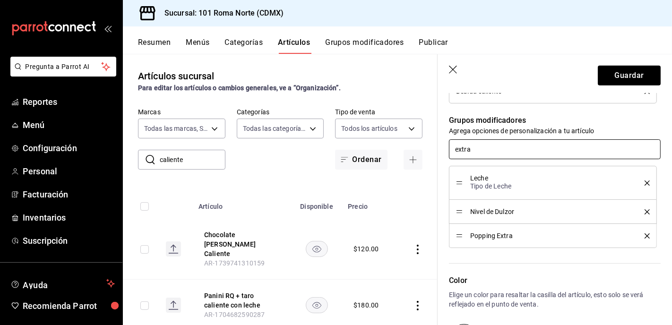
click at [490, 151] on input "extra" at bounding box center [555, 149] width 212 height 20
type input "extra"
type input "pop"
click at [483, 173] on div "Popping Incluidos" at bounding box center [483, 171] width 53 height 10
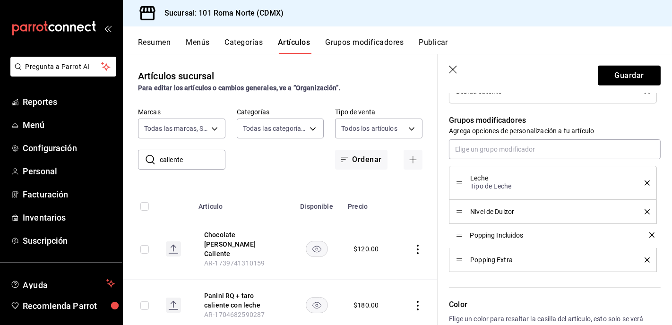
drag, startPoint x: 460, startPoint y: 260, endPoint x: 460, endPoint y: 235, distance: 24.6
click at [631, 74] on button "Guardar" at bounding box center [629, 76] width 63 height 20
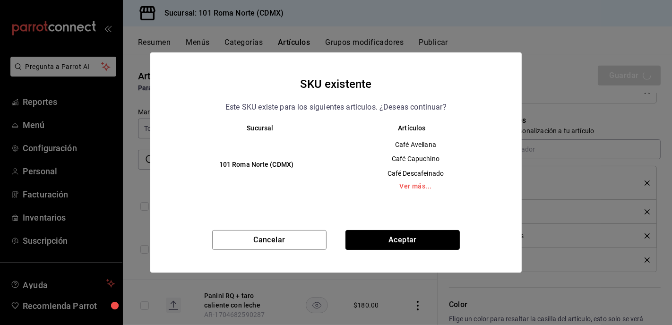
click at [418, 244] on button "Aceptar" at bounding box center [403, 240] width 114 height 20
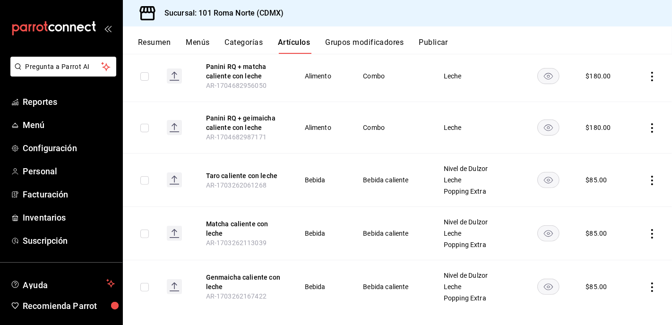
scroll to position [255, 0]
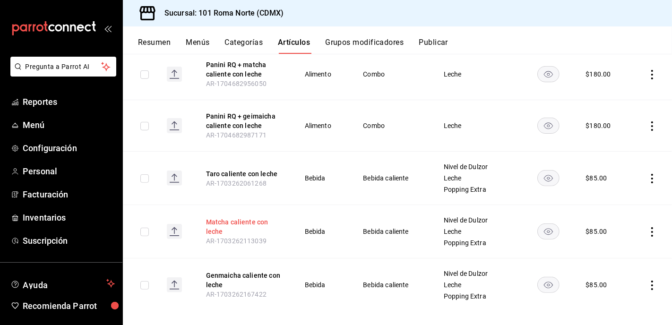
click at [244, 222] on button "Matcha caliente con leche" at bounding box center [244, 227] width 76 height 19
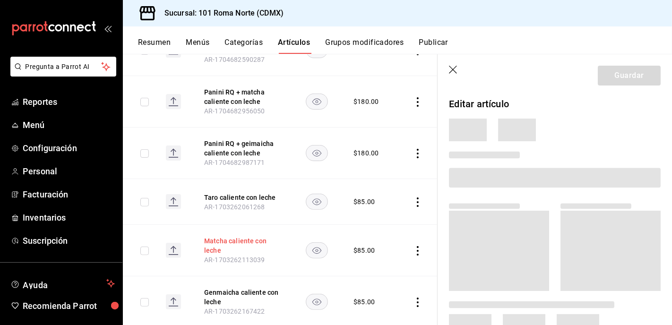
scroll to position [239, 0]
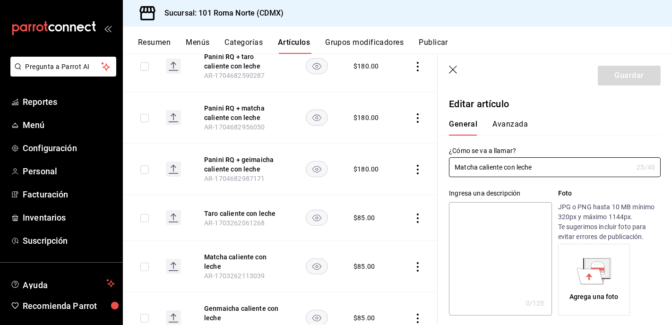
type input "$85.00"
drag, startPoint x: 480, startPoint y: 168, endPoint x: 578, endPoint y: 166, distance: 98.4
click at [579, 166] on input "Matcha caliente con leche" at bounding box center [541, 167] width 184 height 19
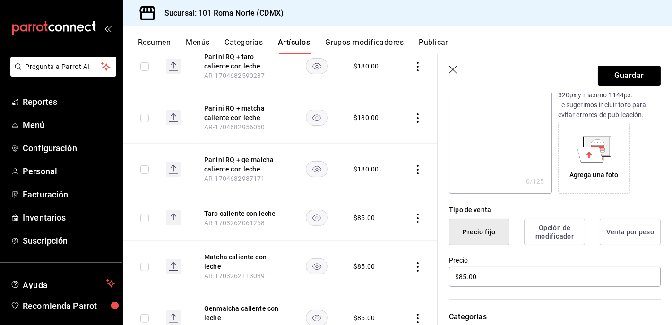
scroll to position [121, 0]
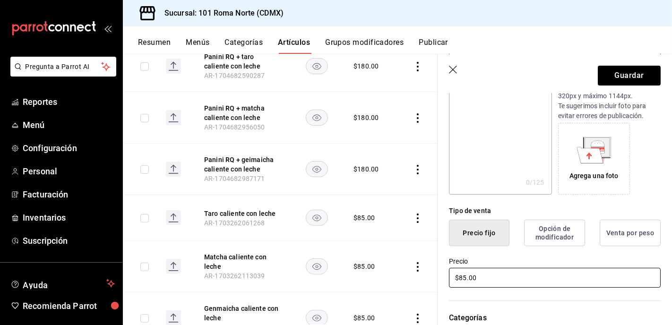
type input "Matcha Latte - Caliente"
drag, startPoint x: 506, startPoint y: 275, endPoint x: 438, endPoint y: 277, distance: 68.1
click at [438, 277] on div "Precio $85.00" at bounding box center [549, 267] width 223 height 43
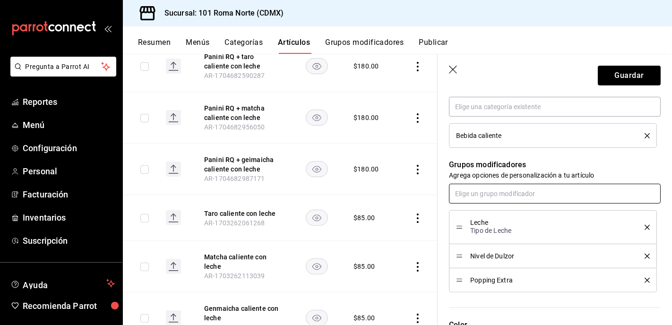
scroll to position [374, 0]
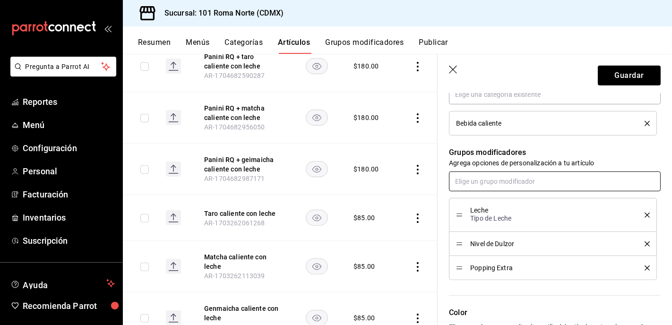
type input "$120.00"
click at [508, 184] on input "text" at bounding box center [555, 182] width 212 height 20
type input "pop"
click at [498, 203] on div "Popping Incluidos" at bounding box center [483, 204] width 53 height 10
drag, startPoint x: 456, startPoint y: 293, endPoint x: 457, endPoint y: 274, distance: 18.5
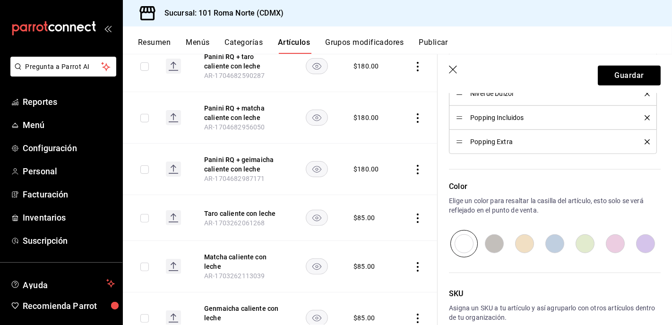
scroll to position [531, 0]
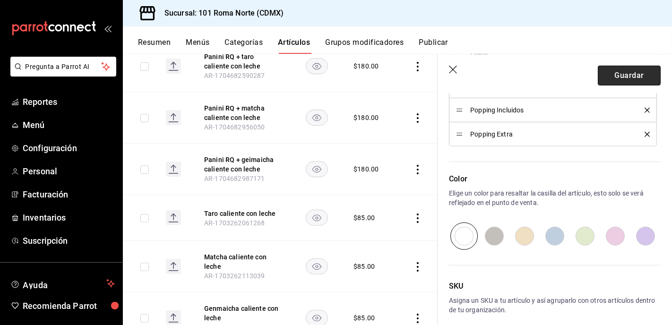
click at [625, 72] on button "Guardar" at bounding box center [629, 76] width 63 height 20
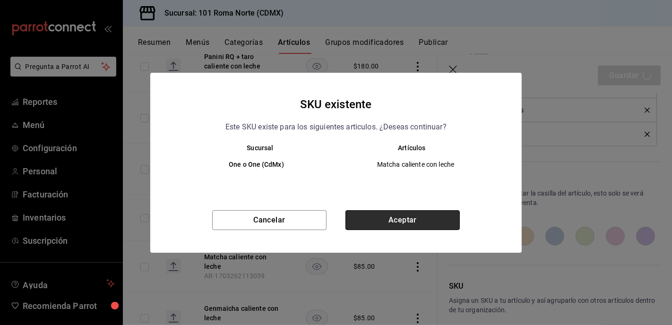
click at [413, 225] on button "Aceptar" at bounding box center [403, 220] width 114 height 20
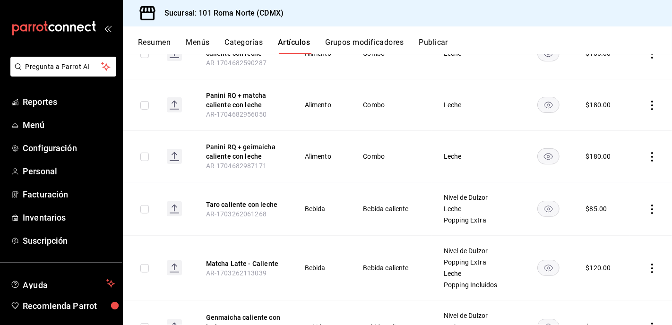
scroll to position [225, 0]
click at [262, 263] on button "Matcha Latte - Caliente" at bounding box center [244, 263] width 76 height 9
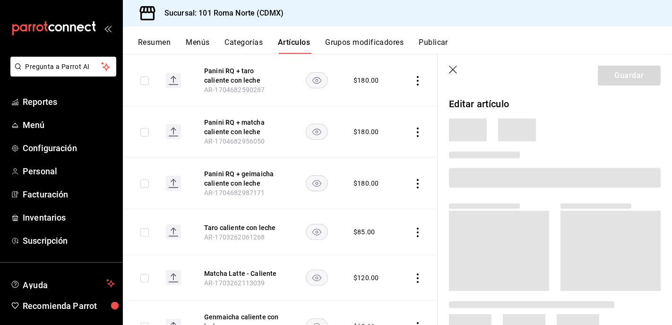
scroll to position [212, 0]
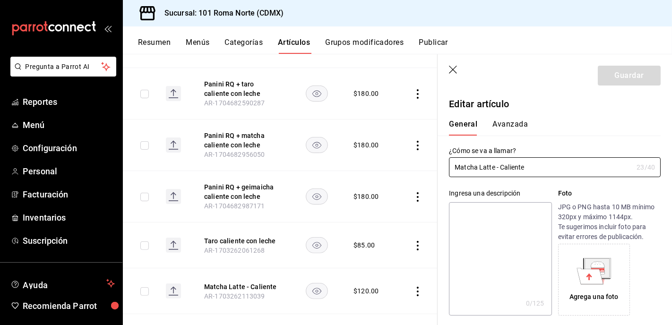
type input "$120.00"
click at [514, 254] on textarea at bounding box center [500, 258] width 103 height 113
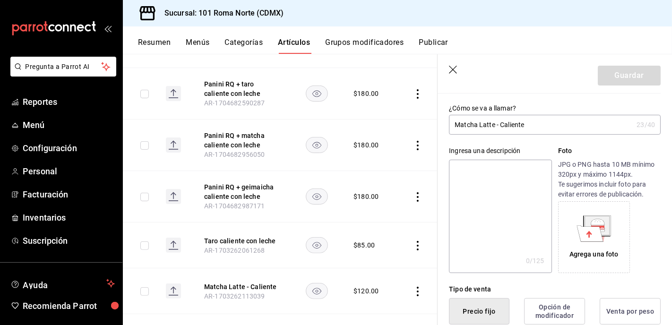
scroll to position [54, 0]
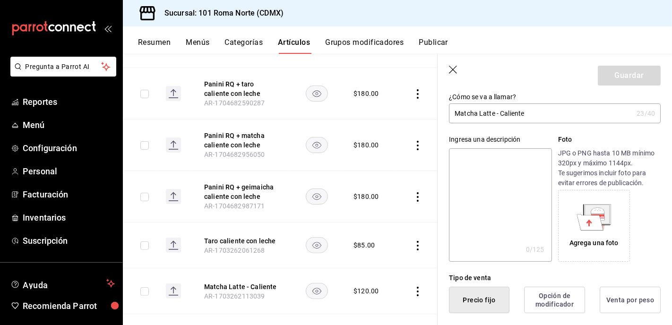
click at [598, 230] on icon at bounding box center [590, 222] width 26 height 16
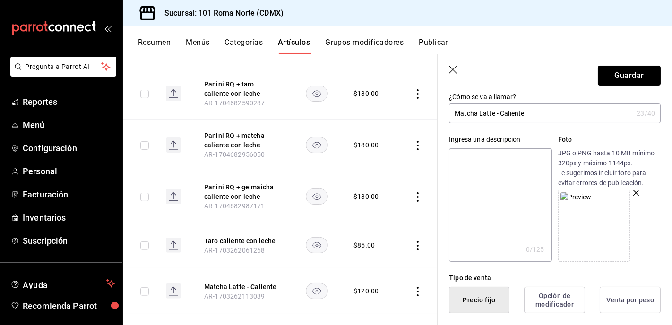
click at [630, 72] on button "Guardar" at bounding box center [629, 76] width 63 height 20
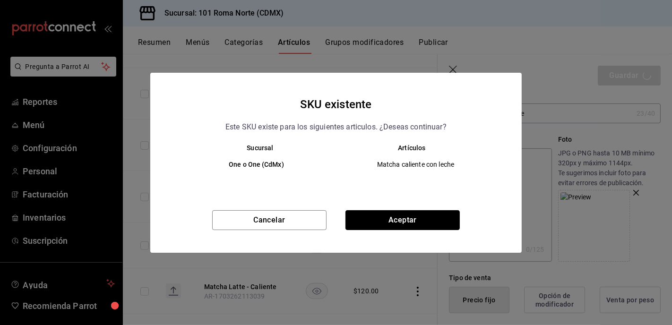
click at [386, 219] on button "Aceptar" at bounding box center [403, 220] width 114 height 20
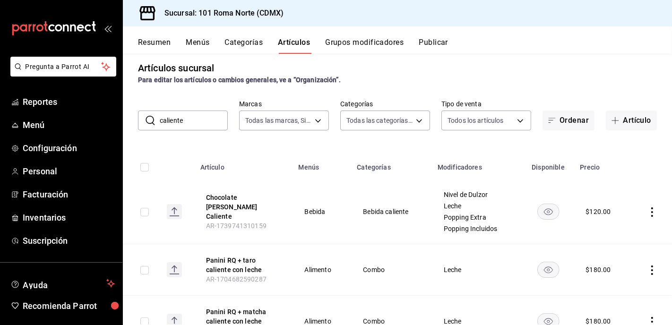
scroll to position [11, 0]
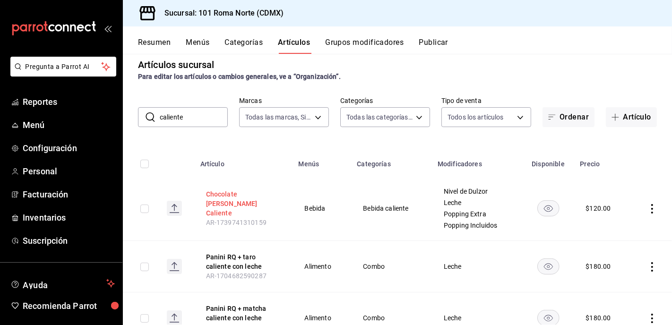
click at [212, 197] on button "Chocolate [PERSON_NAME] Caliente" at bounding box center [244, 204] width 76 height 28
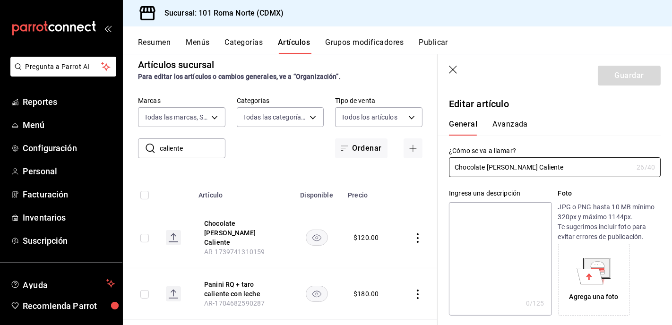
type input "$120.00"
click at [592, 271] on icon at bounding box center [590, 276] width 26 height 16
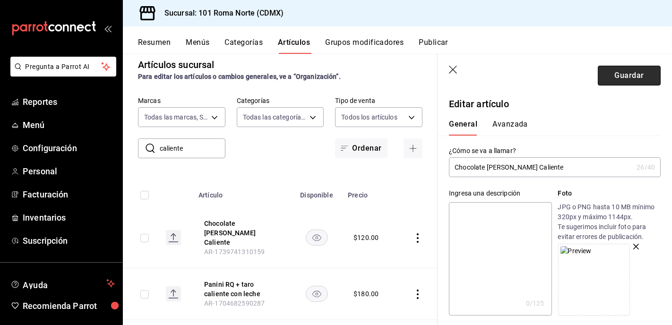
click at [619, 75] on button "Guardar" at bounding box center [629, 76] width 63 height 20
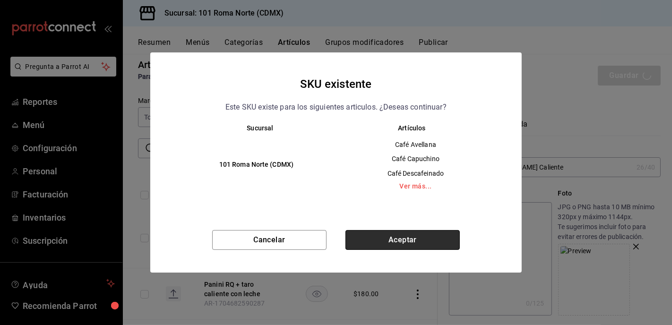
click at [413, 239] on button "Aceptar" at bounding box center [403, 240] width 114 height 20
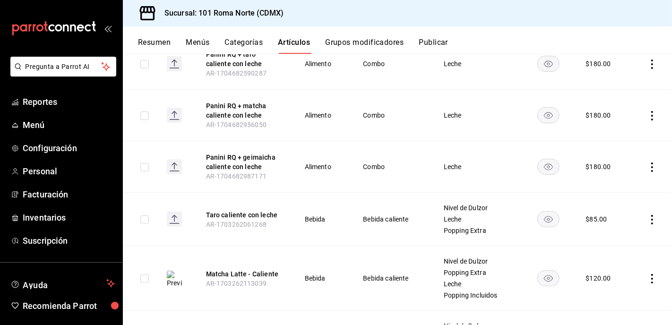
scroll to position [219, 0]
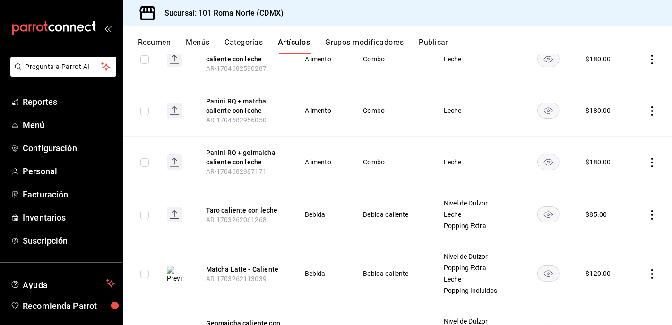
click at [243, 210] on button "Taro caliente con leche" at bounding box center [244, 210] width 76 height 9
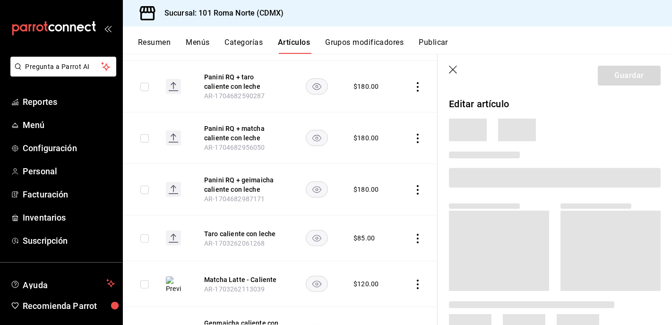
scroll to position [206, 0]
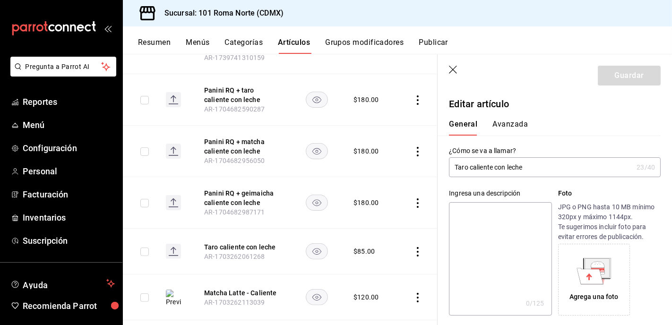
type input "$85.00"
drag, startPoint x: 453, startPoint y: 73, endPoint x: 583, endPoint y: 94, distance: 132.2
click at [453, 73] on icon "button" at bounding box center [453, 70] width 9 height 9
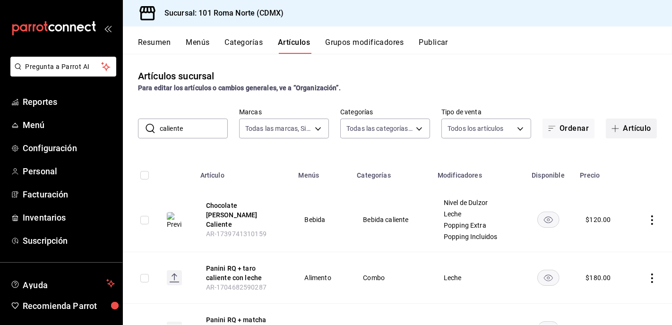
scroll to position [1, 0]
click at [630, 127] on button "Artículo" at bounding box center [631, 128] width 51 height 20
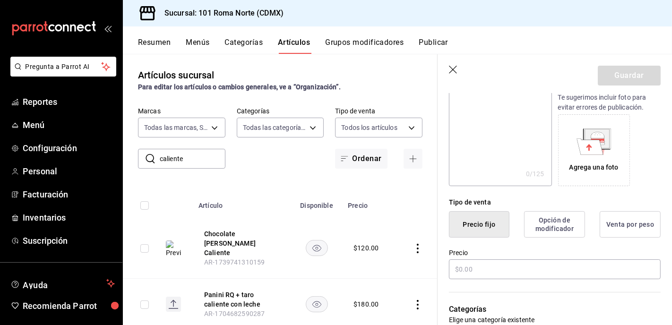
scroll to position [161, 0]
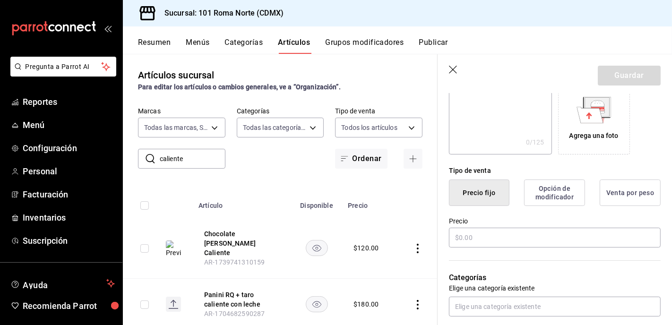
type input "Taro más UBE Latte - Caliente"
click at [600, 125] on div "Agrega una foto" at bounding box center [594, 118] width 67 height 67
click at [506, 238] on input "text" at bounding box center [555, 238] width 212 height 20
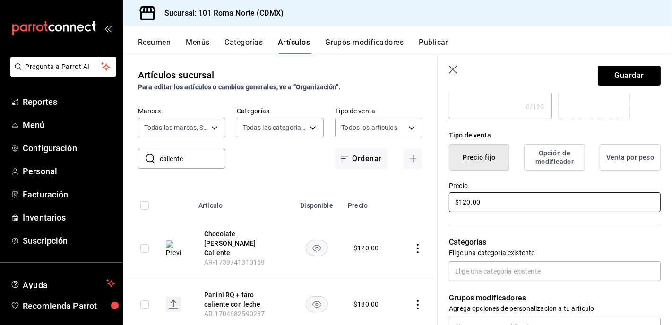
scroll to position [211, 0]
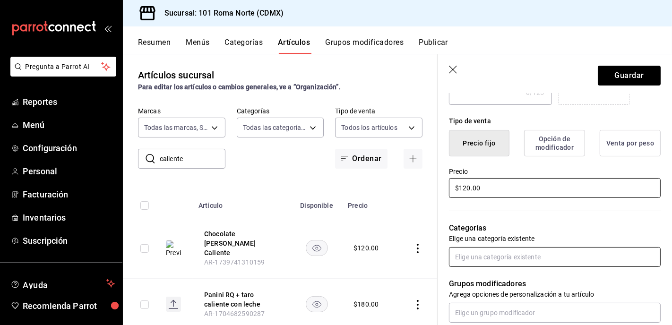
type input "$120.00"
click at [534, 256] on input "text" at bounding box center [555, 257] width 212 height 20
type input "calien"
click at [492, 278] on li "Bebida caliente" at bounding box center [555, 278] width 212 height 16
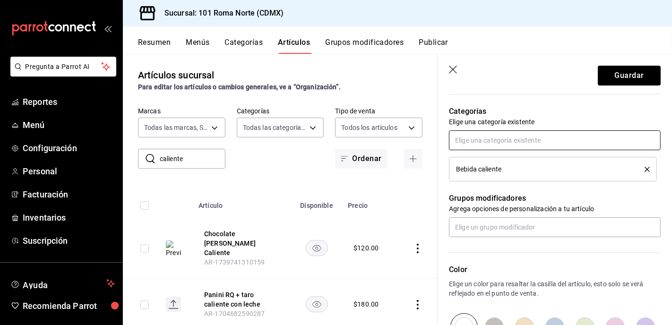
scroll to position [331, 0]
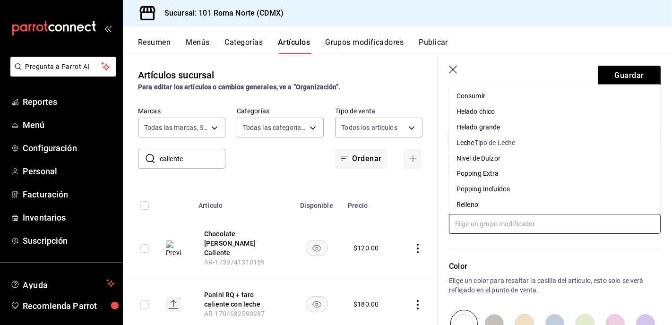
click at [497, 227] on input "text" at bounding box center [555, 224] width 212 height 20
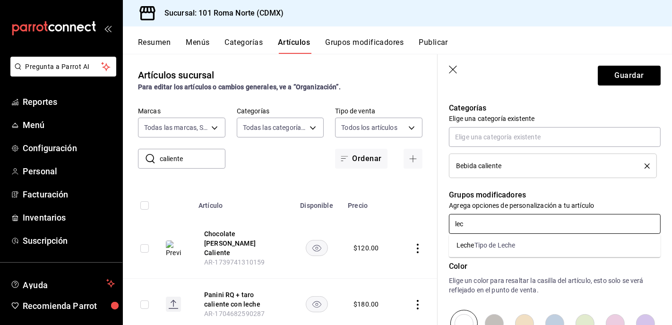
type input "lech"
drag, startPoint x: 491, startPoint y: 246, endPoint x: 488, endPoint y: 238, distance: 7.9
click at [490, 246] on div "Tipo de Leche" at bounding box center [495, 246] width 41 height 10
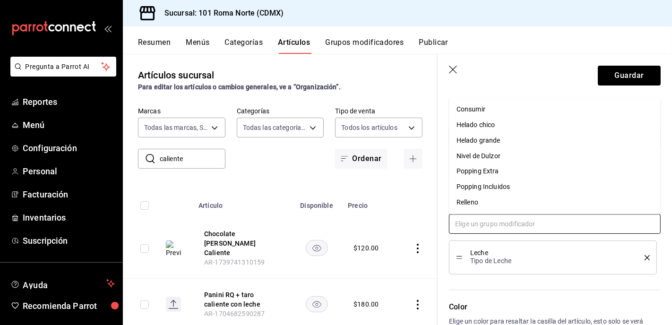
click at [494, 232] on input "text" at bounding box center [555, 224] width 212 height 20
type input "d"
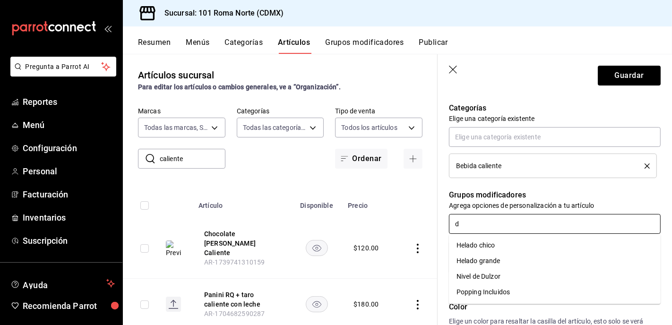
click at [498, 274] on div "Nivel de Dulzor" at bounding box center [479, 277] width 44 height 10
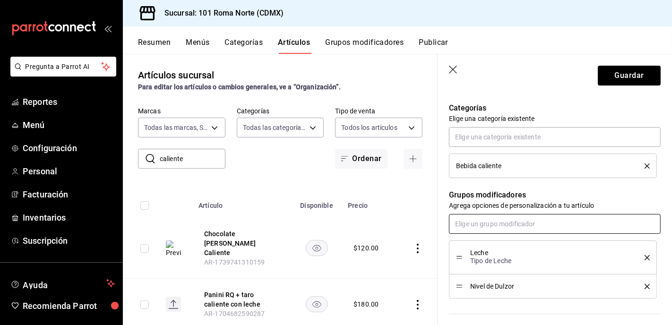
type input "p"
click at [505, 260] on div "Popping Incluidos" at bounding box center [483, 262] width 53 height 10
click at [494, 226] on input "text" at bounding box center [555, 224] width 212 height 20
type input "p"
click at [499, 244] on li "Popping Extra" at bounding box center [555, 246] width 212 height 16
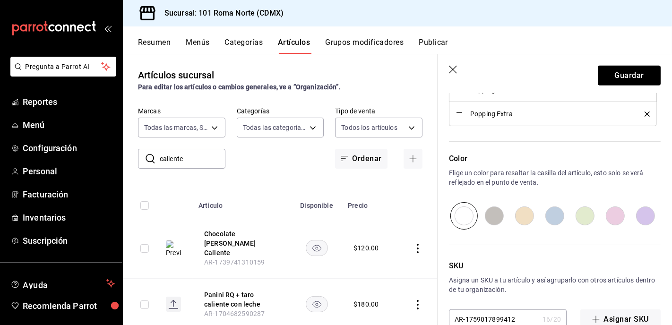
scroll to position [574, 0]
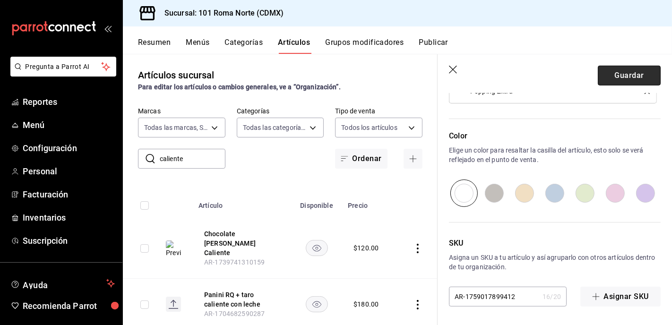
click at [616, 77] on button "Guardar" at bounding box center [629, 76] width 63 height 20
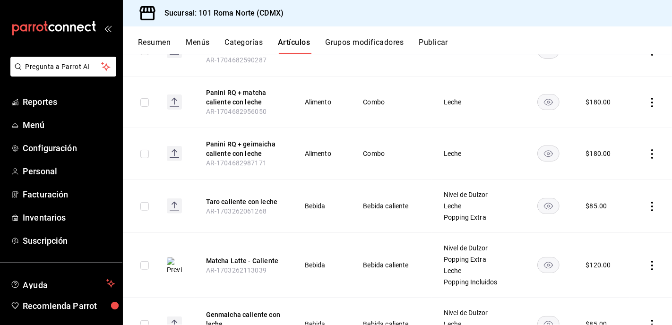
scroll to position [293, 0]
drag, startPoint x: 260, startPoint y: 200, endPoint x: 270, endPoint y: 201, distance: 10.9
click at [260, 200] on button "Taro caliente con leche" at bounding box center [244, 200] width 76 height 9
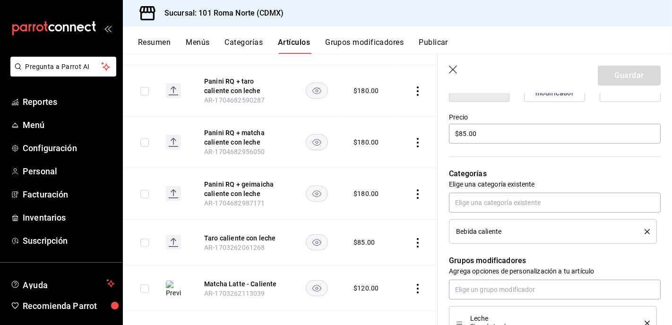
scroll to position [238, 0]
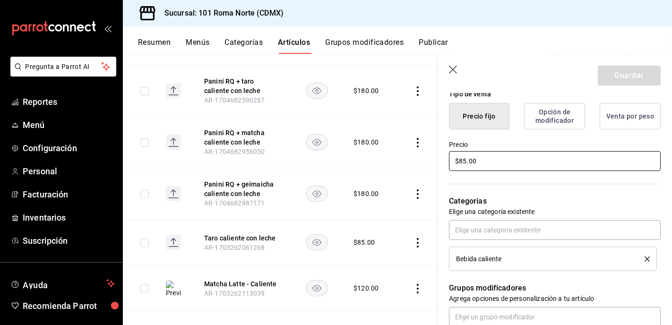
click at [504, 160] on input "$85.00" at bounding box center [555, 161] width 212 height 20
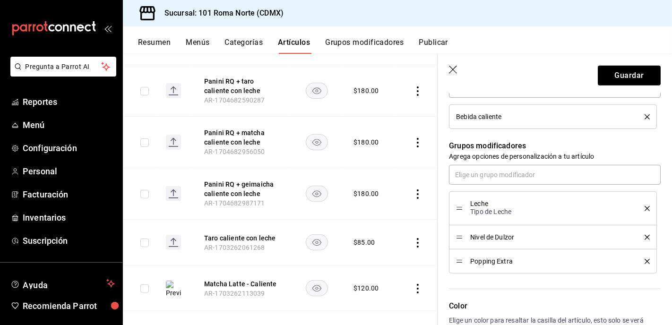
scroll to position [389, 0]
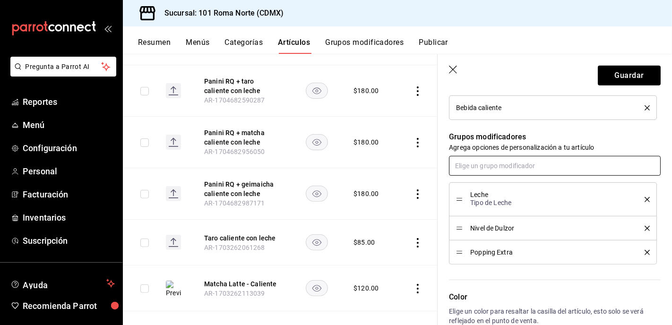
type input "$120.00"
click at [528, 165] on input "text" at bounding box center [555, 166] width 212 height 20
type input "po"
click at [518, 184] on li "Popping Incluidos" at bounding box center [555, 188] width 212 height 16
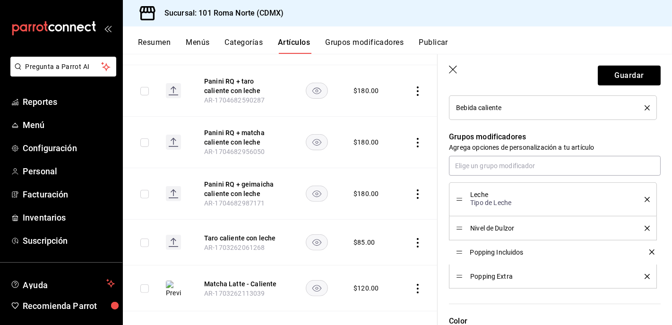
drag, startPoint x: 460, startPoint y: 276, endPoint x: 461, endPoint y: 251, distance: 24.6
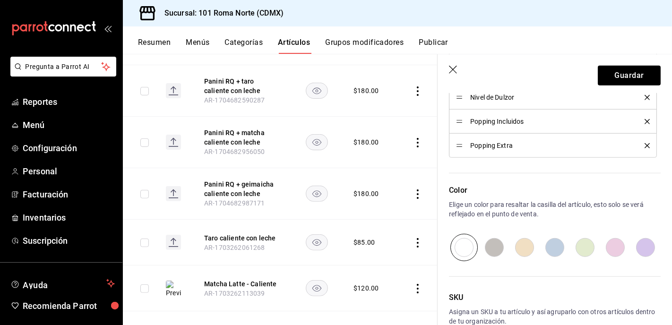
scroll to position [522, 0]
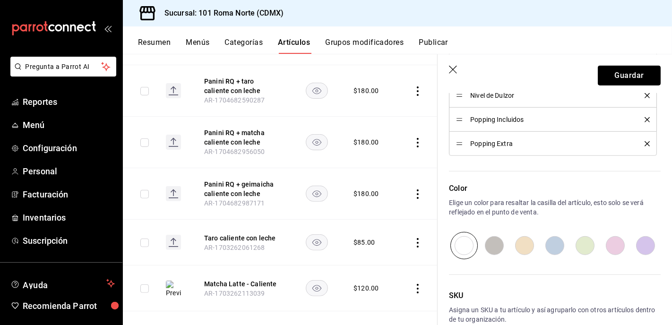
click at [627, 73] on button "Guardar" at bounding box center [629, 76] width 63 height 20
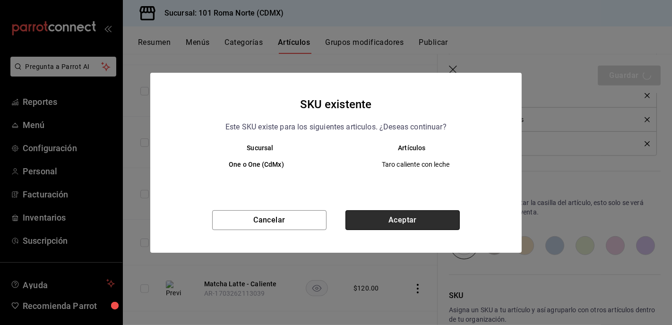
click at [440, 220] on button "Aceptar" at bounding box center [403, 220] width 114 height 20
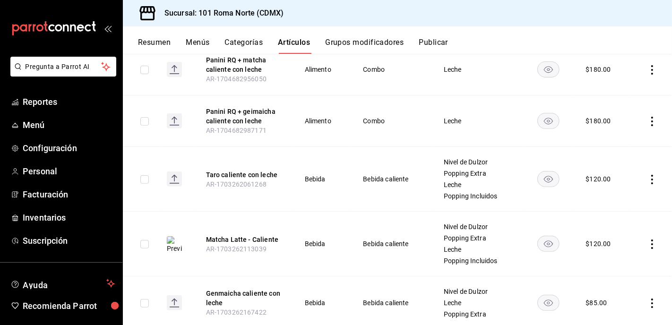
scroll to position [352, 0]
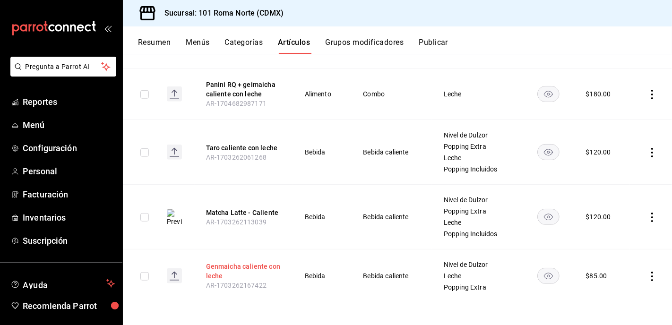
click at [231, 267] on button "Genmaicha caliente con leche" at bounding box center [244, 271] width 76 height 19
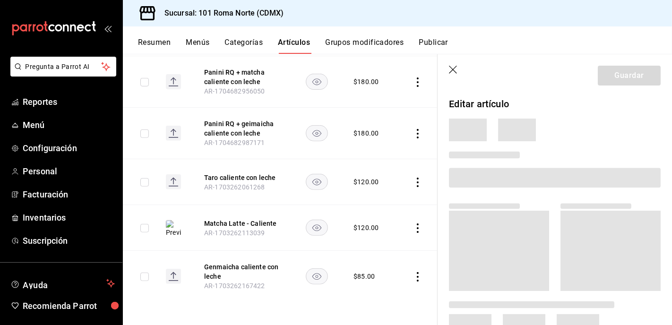
scroll to position [286, 0]
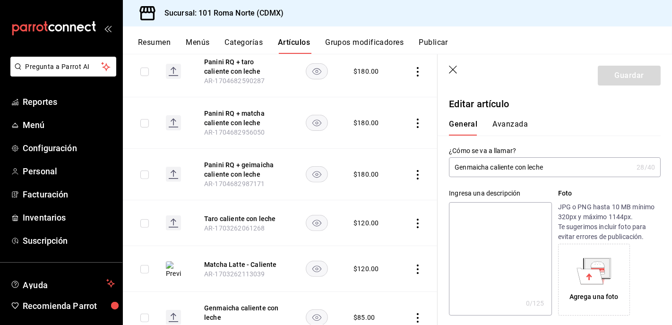
type input "$85.00"
drag, startPoint x: 494, startPoint y: 167, endPoint x: 594, endPoint y: 164, distance: 99.8
click at [594, 164] on input "Genmaicha caliente con leche" at bounding box center [541, 167] width 184 height 19
type input "Genmaicha Latte - Caliente"
click at [590, 269] on icon at bounding box center [590, 276] width 26 height 17
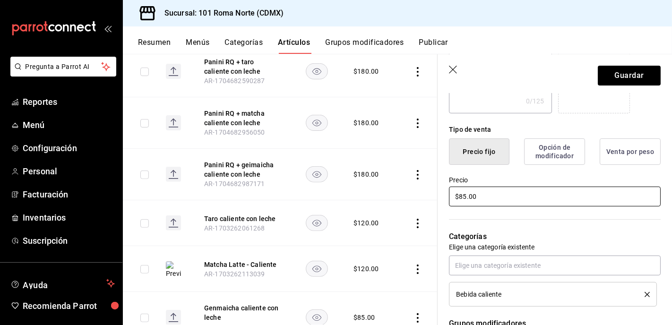
scroll to position [208, 0]
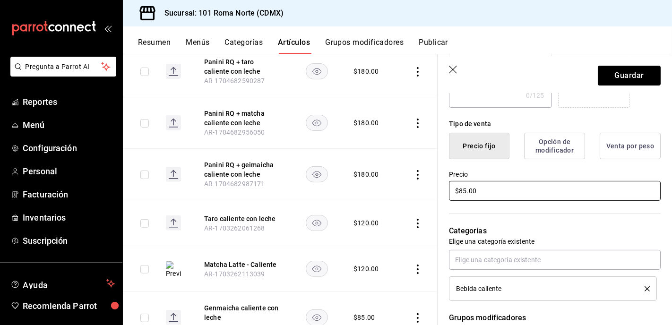
click at [537, 188] on input "$85.00" at bounding box center [555, 191] width 212 height 20
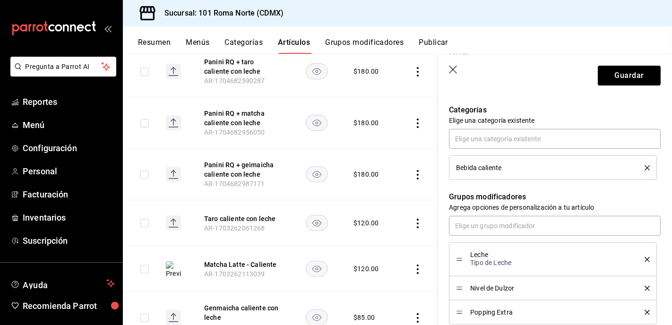
scroll to position [407, 0]
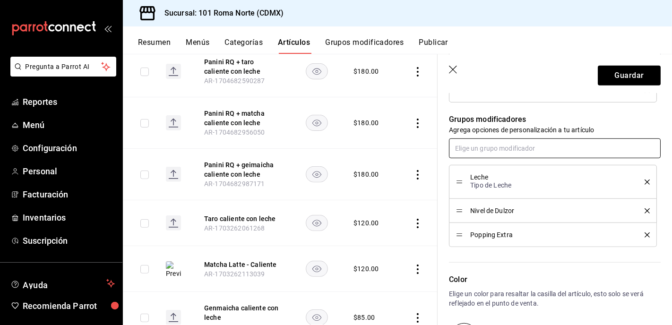
type input "$120.00"
click at [500, 148] on input "text" at bounding box center [555, 149] width 212 height 20
type input "pop"
click at [505, 169] on div "Popping Incluidos" at bounding box center [483, 170] width 53 height 10
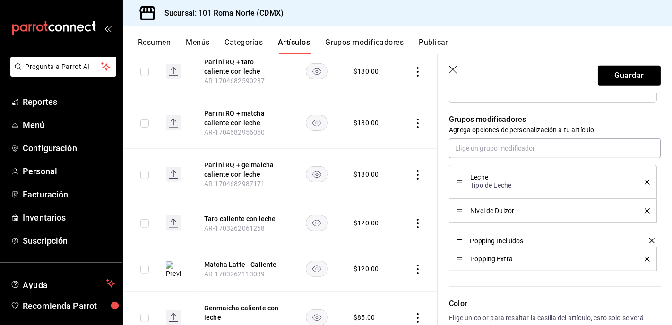
drag, startPoint x: 461, startPoint y: 258, endPoint x: 463, endPoint y: 239, distance: 19.1
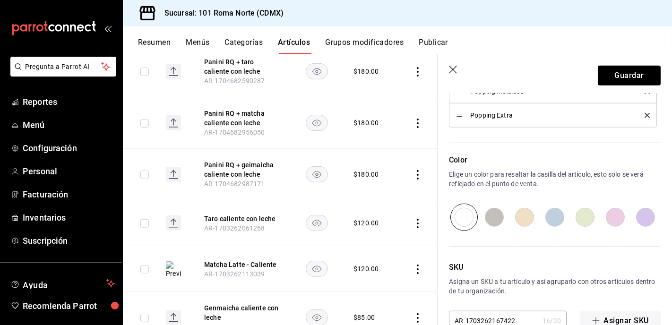
scroll to position [574, 0]
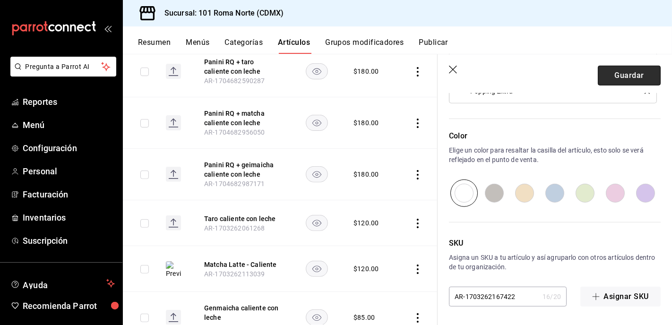
click at [625, 76] on button "Guardar" at bounding box center [629, 76] width 63 height 20
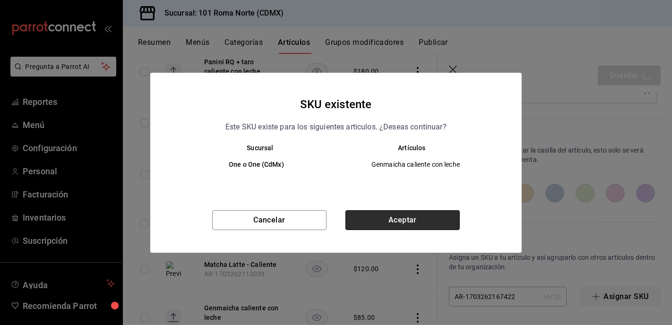
click at [406, 222] on button "Aceptar" at bounding box center [403, 220] width 114 height 20
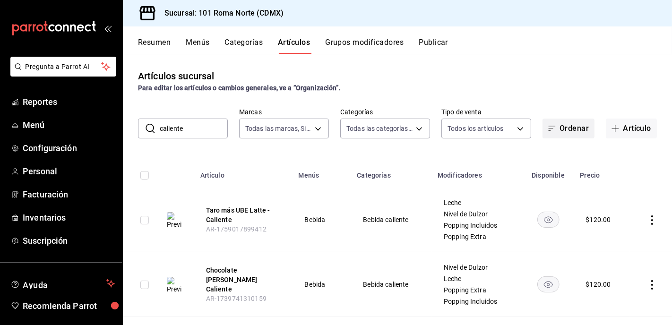
click at [578, 134] on button "Ordenar" at bounding box center [569, 129] width 52 height 20
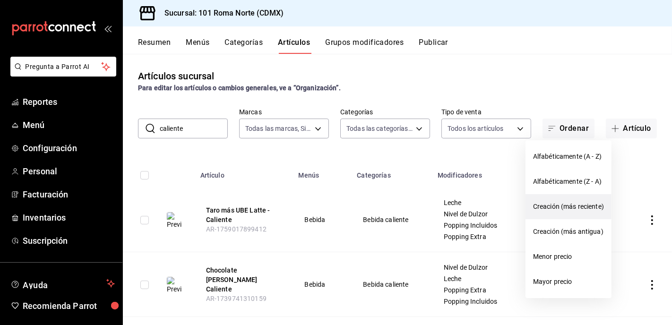
click at [575, 208] on span "Creación (más reciente)" at bounding box center [568, 207] width 71 height 10
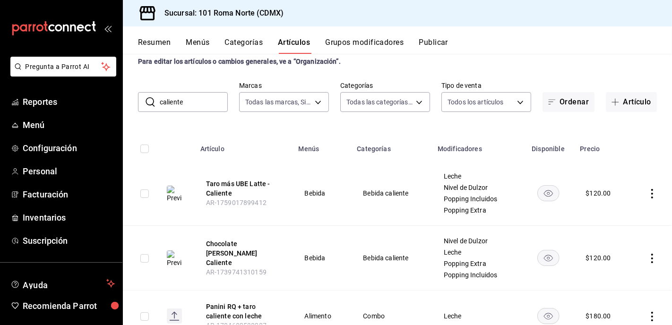
scroll to position [21, 0]
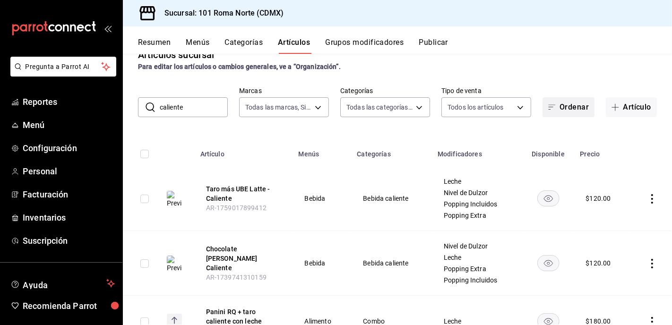
click at [575, 106] on button "Ordenar" at bounding box center [569, 107] width 52 height 20
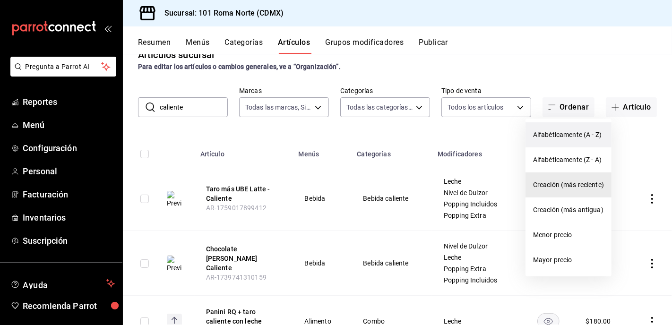
click at [567, 135] on span "Alfabéticamente (A - Z)" at bounding box center [568, 135] width 71 height 10
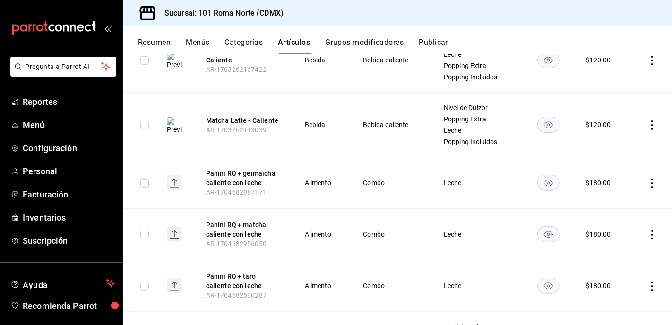
scroll to position [17, 0]
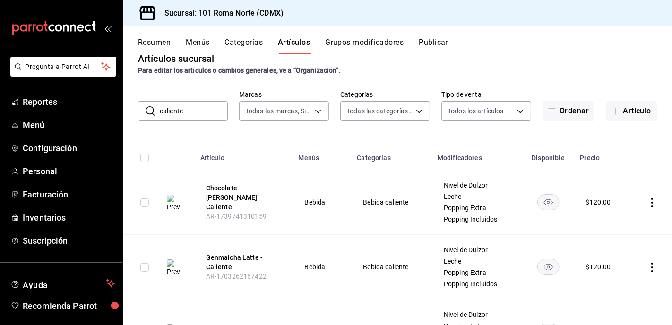
click at [197, 114] on input "caliente" at bounding box center [194, 111] width 68 height 19
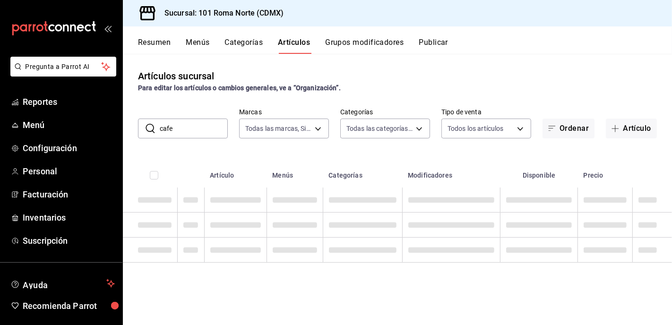
scroll to position [0, 0]
type input "cafe"
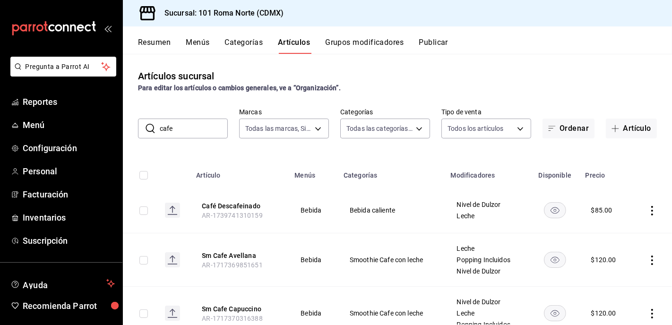
click at [246, 206] on button "Café Descafeinado" at bounding box center [240, 205] width 76 height 9
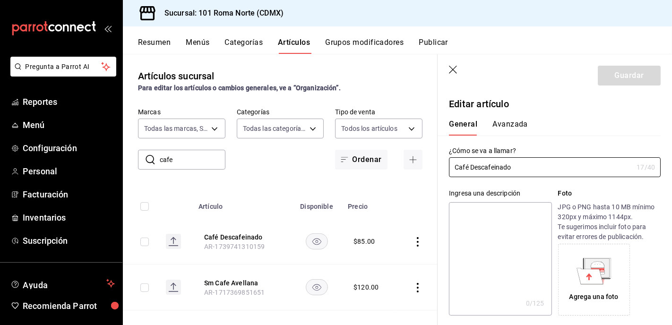
type input "$85.00"
drag, startPoint x: 489, startPoint y: 168, endPoint x: 608, endPoint y: 173, distance: 118.8
click at [608, 173] on input "Café Descafeinado" at bounding box center [541, 167] width 184 height 19
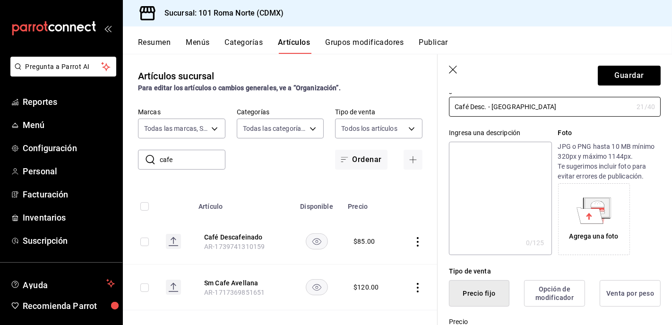
scroll to position [57, 0]
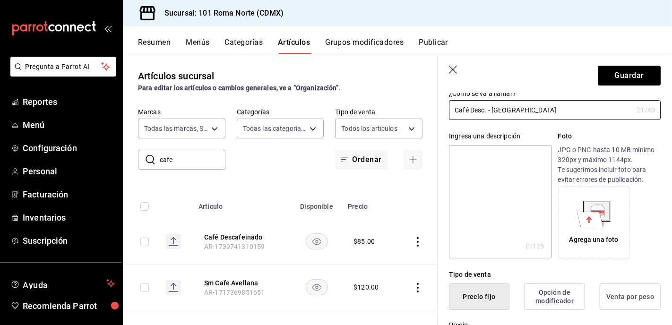
type input "Café Desc. - [GEOGRAPHIC_DATA]"
click at [600, 222] on icon at bounding box center [590, 219] width 26 height 16
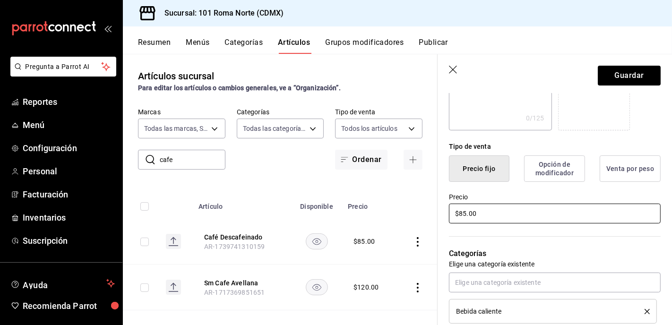
click at [501, 216] on input "$85.00" at bounding box center [555, 214] width 212 height 20
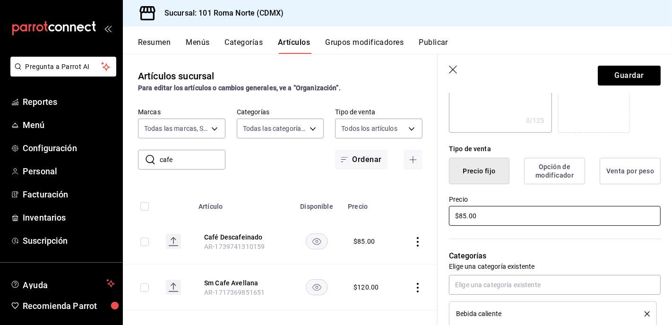
click at [501, 216] on input "$85.00" at bounding box center [555, 216] width 212 height 20
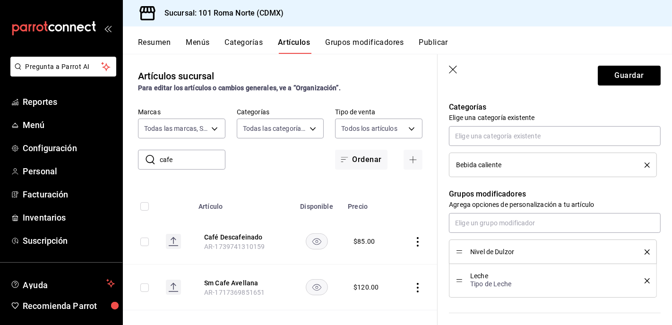
scroll to position [354, 0]
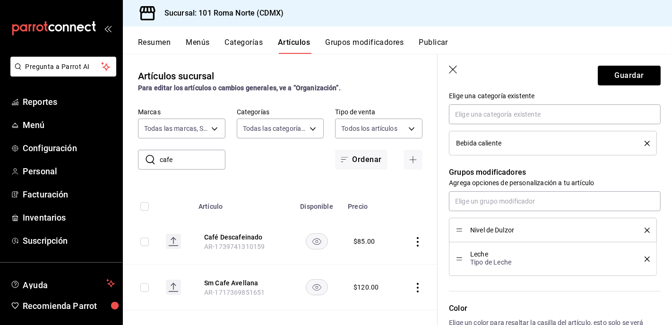
type input "$120.00"
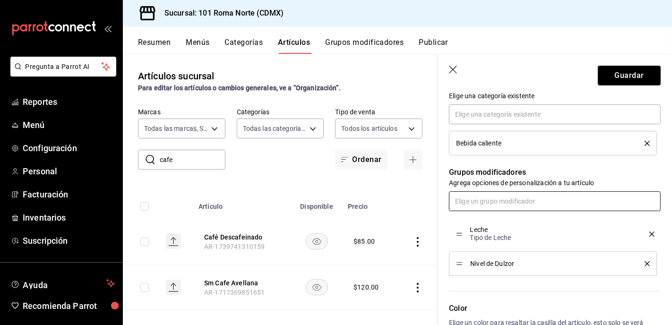
drag, startPoint x: 461, startPoint y: 260, endPoint x: 479, endPoint y: 209, distance: 53.1
click at [484, 200] on input "text" at bounding box center [555, 201] width 212 height 20
type input "pop"
drag, startPoint x: 493, startPoint y: 237, endPoint x: 487, endPoint y: 214, distance: 23.9
click at [492, 235] on div "Popping Incluidos" at bounding box center [483, 239] width 53 height 10
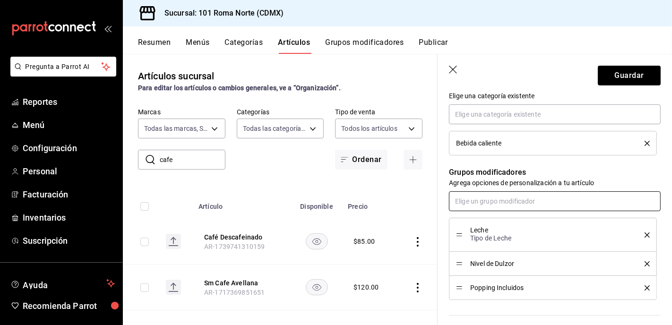
click at [484, 202] on input "text" at bounding box center [555, 201] width 212 height 20
type input "pop"
click at [485, 220] on div "Popping Extra" at bounding box center [478, 223] width 43 height 10
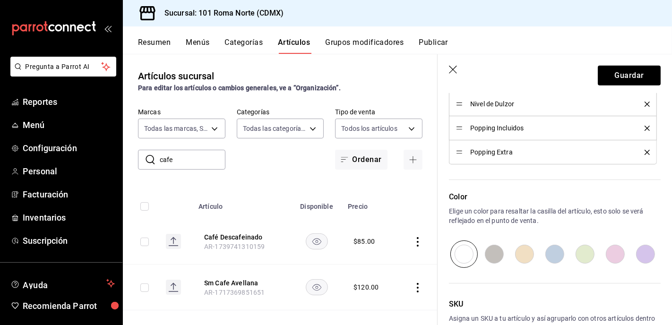
scroll to position [514, 0]
click at [614, 77] on button "Guardar" at bounding box center [629, 76] width 63 height 20
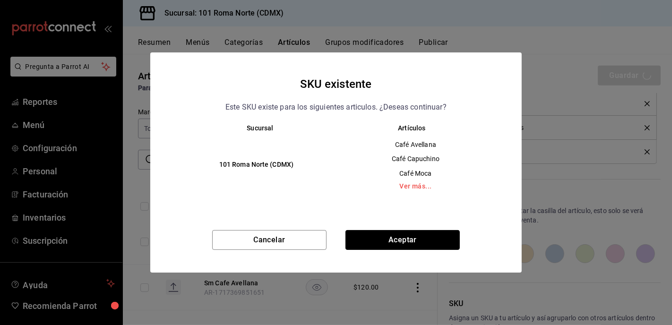
click at [423, 239] on button "Aceptar" at bounding box center [403, 240] width 114 height 20
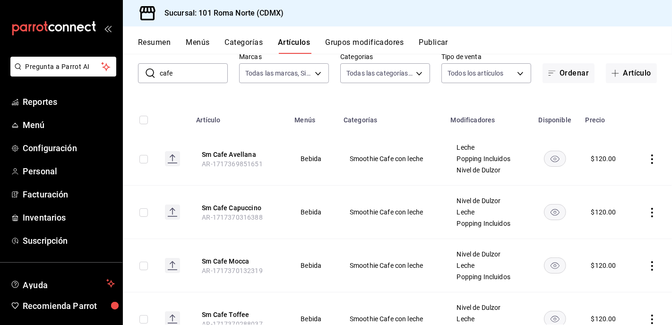
scroll to position [55, 0]
click at [240, 155] on button "Sm Cafe Avellana" at bounding box center [240, 154] width 76 height 9
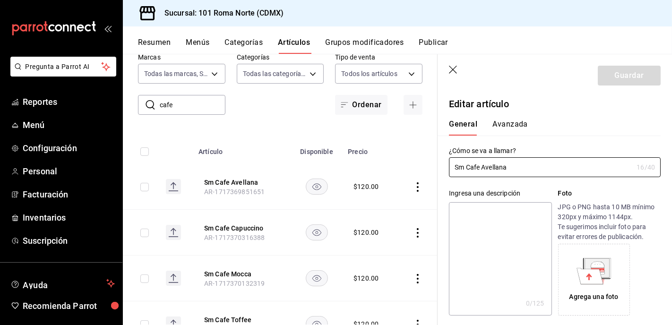
type input "$120.00"
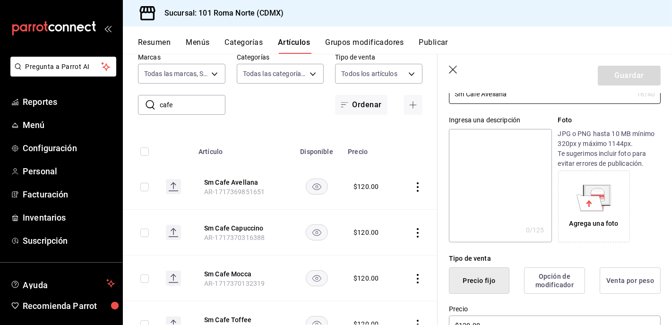
scroll to position [44, 0]
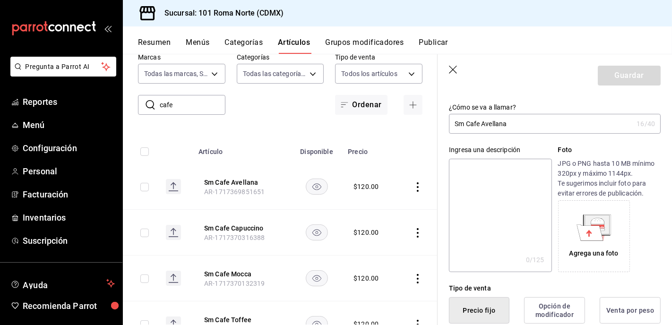
click at [600, 236] on icon at bounding box center [590, 233] width 26 height 16
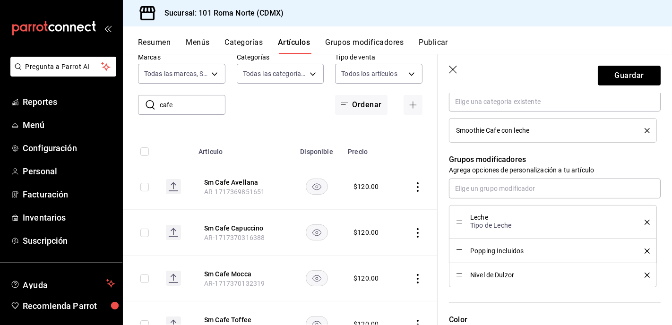
scroll to position [409, 0]
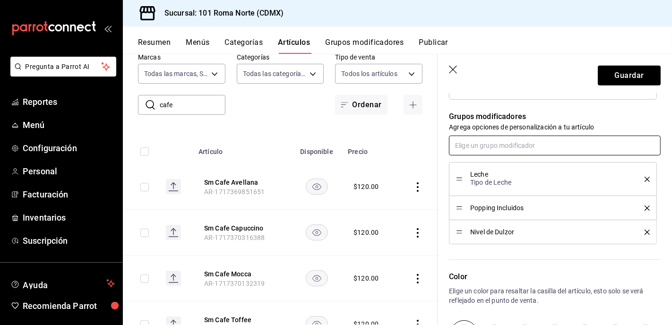
click at [499, 144] on input "text" at bounding box center [555, 146] width 212 height 20
type input "po"
click at [487, 170] on div "Popping Extra" at bounding box center [478, 167] width 43 height 10
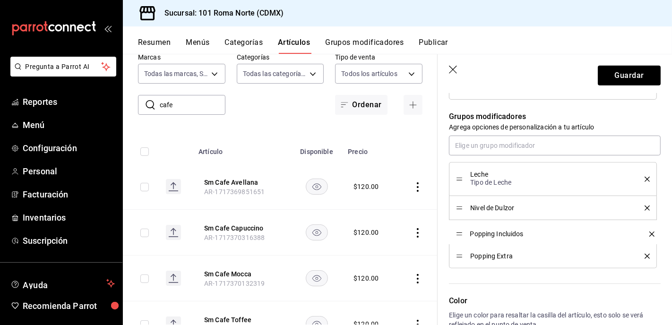
drag, startPoint x: 459, startPoint y: 206, endPoint x: 459, endPoint y: 232, distance: 26.0
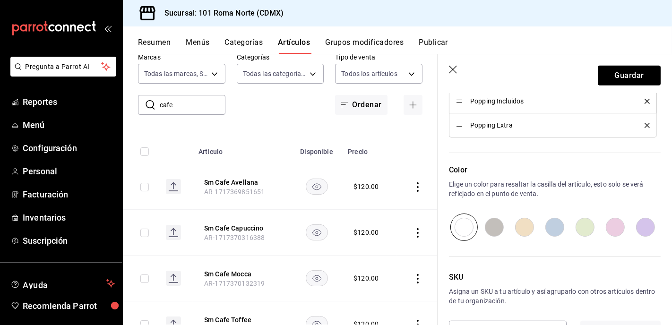
scroll to position [574, 0]
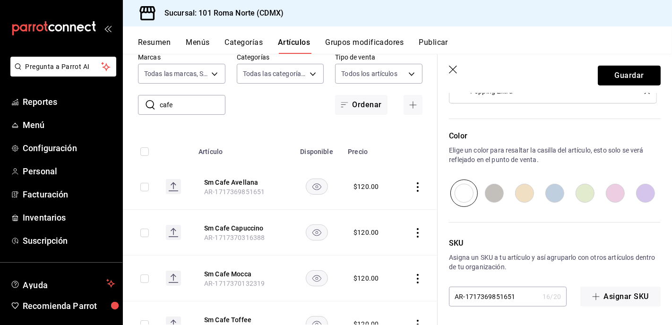
click at [634, 73] on button "Guardar" at bounding box center [629, 76] width 63 height 20
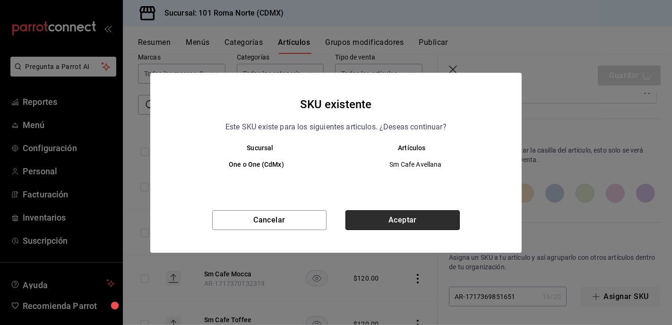
click at [412, 222] on button "Aceptar" at bounding box center [403, 220] width 114 height 20
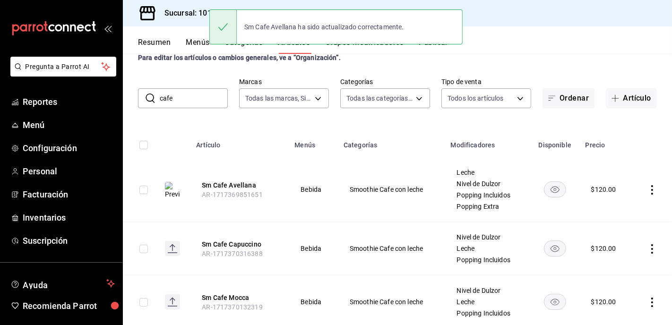
scroll to position [40, 0]
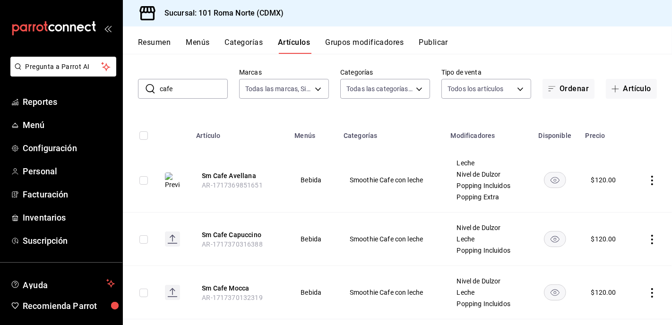
click at [242, 233] on button "Sm Cafe Capuccino" at bounding box center [240, 234] width 76 height 9
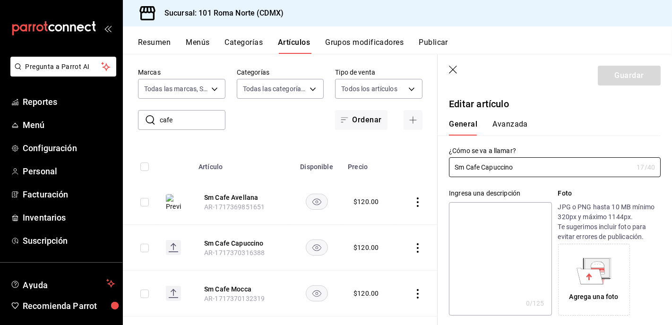
type input "$120.00"
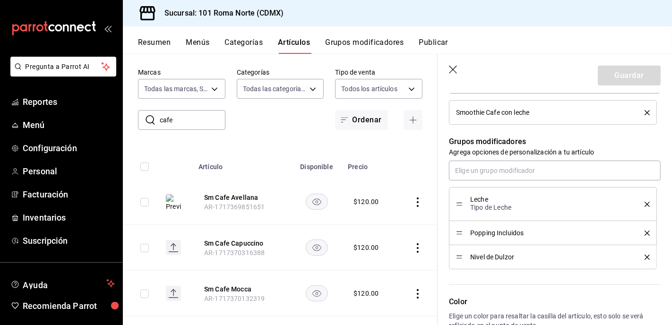
scroll to position [385, 0]
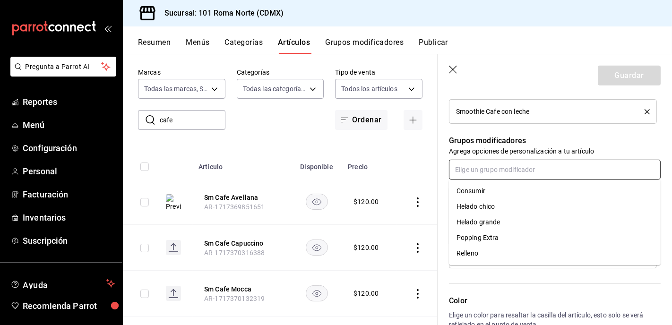
click at [529, 175] on input "text" at bounding box center [555, 170] width 212 height 20
click at [480, 237] on div "Popping Extra" at bounding box center [478, 238] width 43 height 10
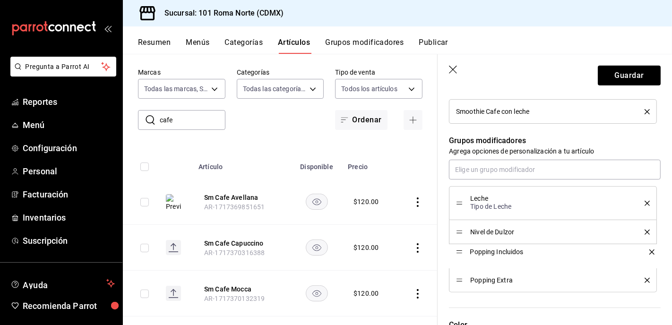
drag, startPoint x: 461, startPoint y: 232, endPoint x: 459, endPoint y: 252, distance: 20.1
click at [622, 77] on button "Guardar" at bounding box center [629, 76] width 63 height 20
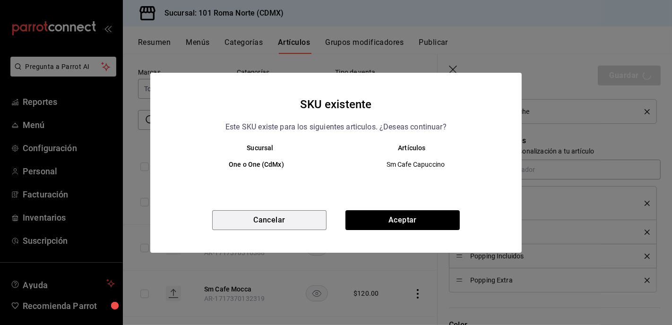
drag, startPoint x: 286, startPoint y: 226, endPoint x: 292, endPoint y: 224, distance: 6.6
click at [286, 226] on button "Cancelar" at bounding box center [269, 220] width 114 height 20
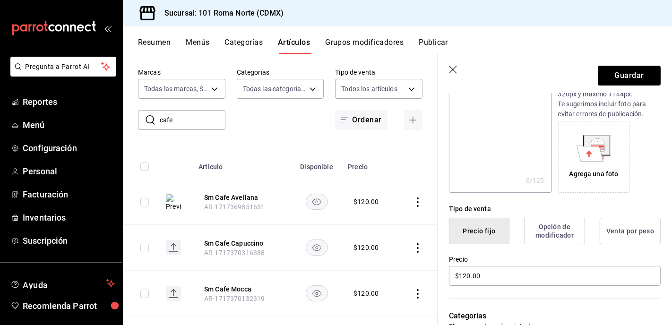
scroll to position [72, 0]
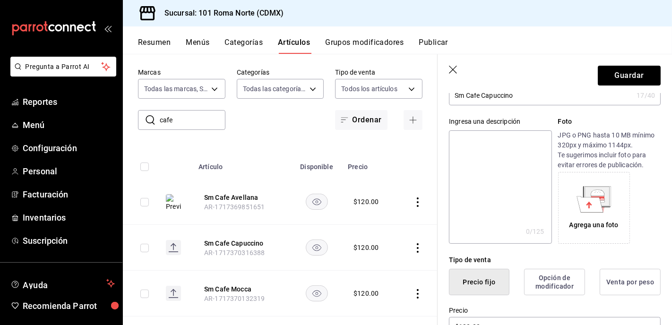
click at [595, 216] on div "Agrega una foto" at bounding box center [594, 207] width 67 height 67
click at [618, 78] on button "Guardar" at bounding box center [629, 76] width 63 height 20
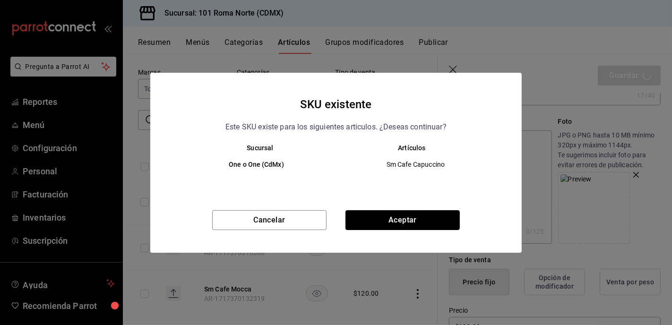
click at [427, 222] on button "Aceptar" at bounding box center [403, 220] width 114 height 20
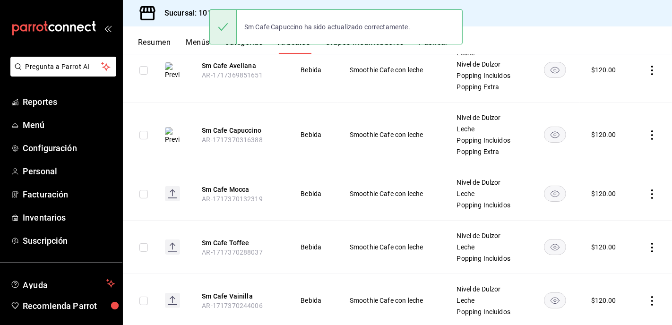
scroll to position [152, 0]
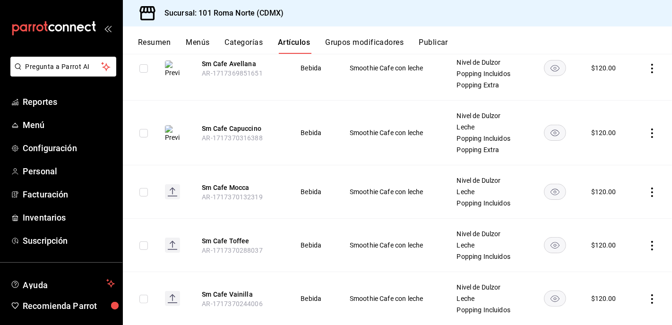
click at [167, 192] on rect at bounding box center [172, 191] width 15 height 15
drag, startPoint x: 232, startPoint y: 188, endPoint x: 313, endPoint y: 195, distance: 81.6
click at [232, 188] on button "Sm Cafe Mocca" at bounding box center [240, 187] width 76 height 9
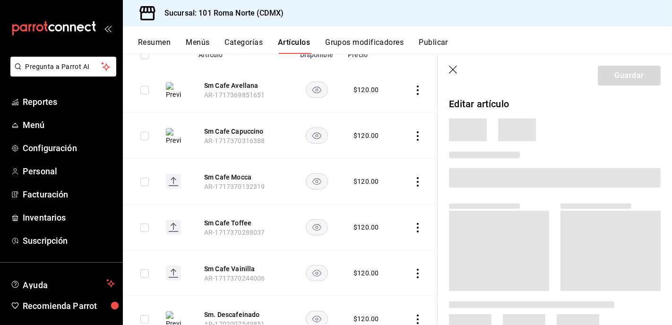
scroll to position [142, 0]
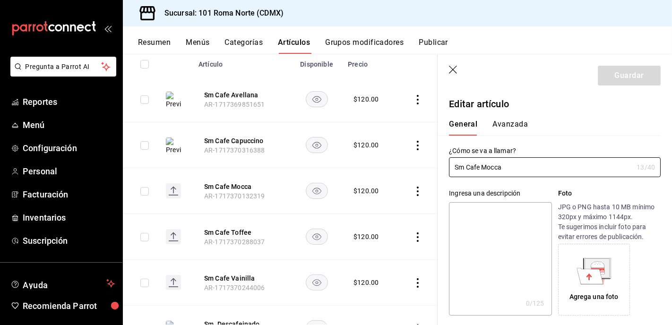
type input "$120.00"
click at [602, 273] on icon at bounding box center [598, 273] width 14 height 2
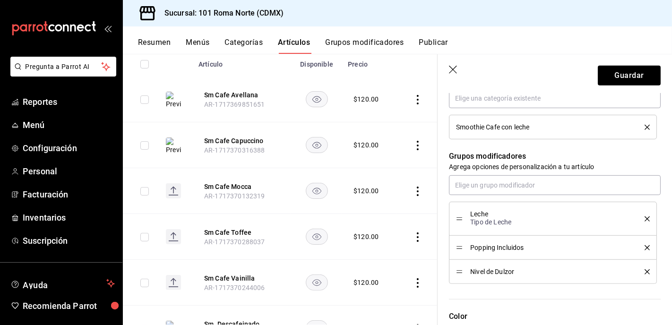
scroll to position [370, 0]
click at [515, 179] on input "text" at bounding box center [555, 185] width 212 height 20
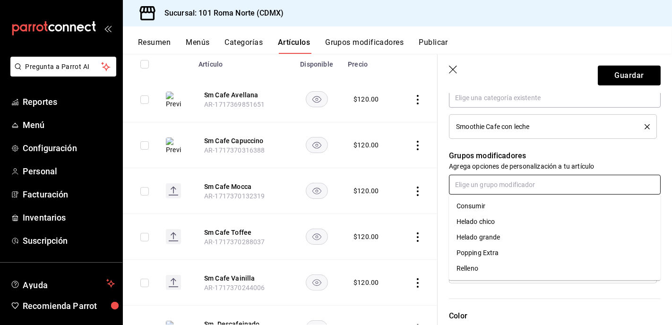
click at [500, 252] on li "Popping Extra" at bounding box center [555, 253] width 212 height 16
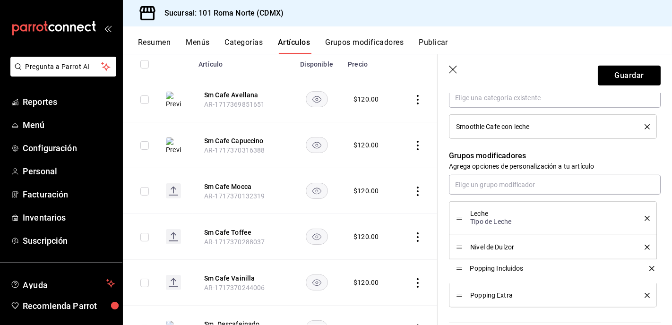
drag, startPoint x: 459, startPoint y: 248, endPoint x: 458, endPoint y: 269, distance: 21.3
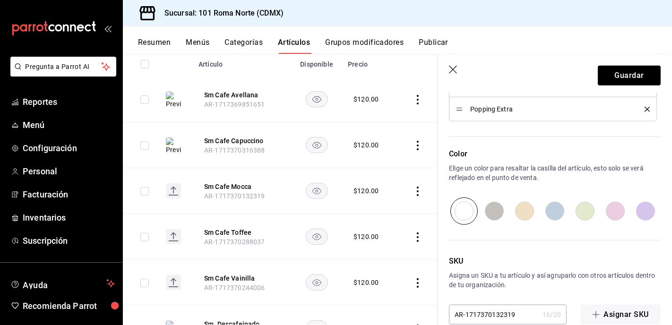
scroll to position [566, 0]
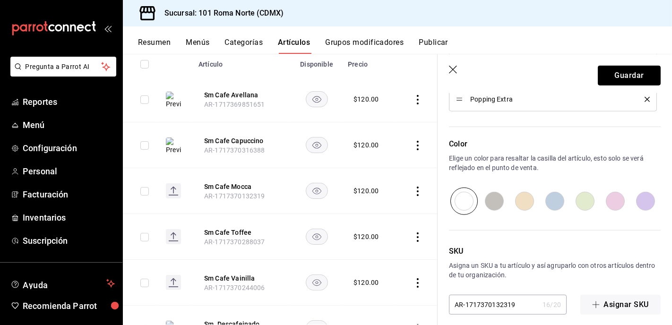
click at [631, 78] on button "Guardar" at bounding box center [629, 76] width 63 height 20
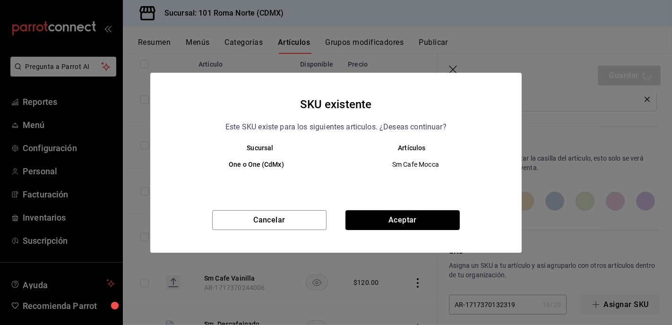
click at [400, 218] on button "Aceptar" at bounding box center [403, 220] width 114 height 20
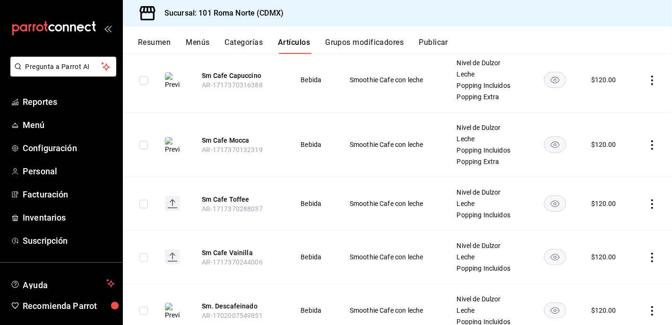
scroll to position [220, 0]
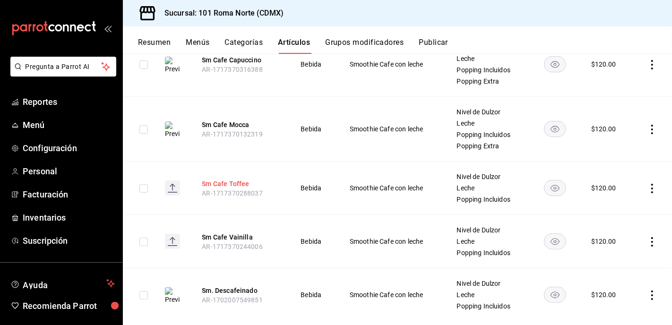
click at [224, 183] on button "Sm Cafe Toffee" at bounding box center [240, 183] width 76 height 9
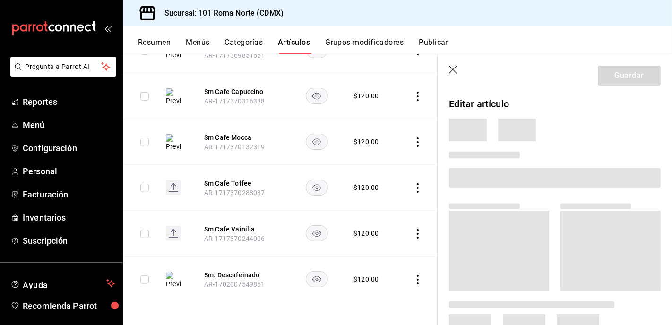
scroll to position [159, 0]
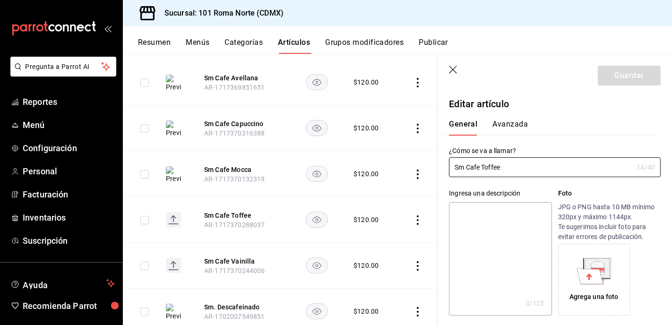
type input "$120.00"
click at [604, 265] on icon at bounding box center [598, 264] width 14 height 6
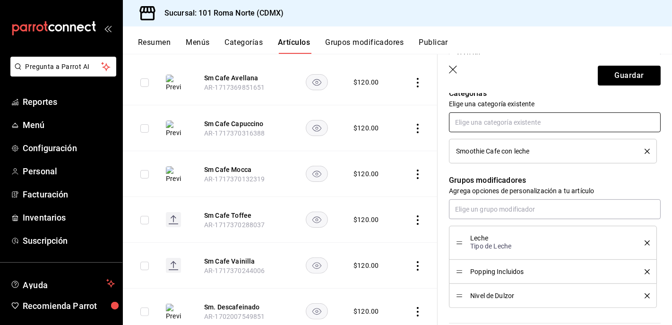
scroll to position [347, 0]
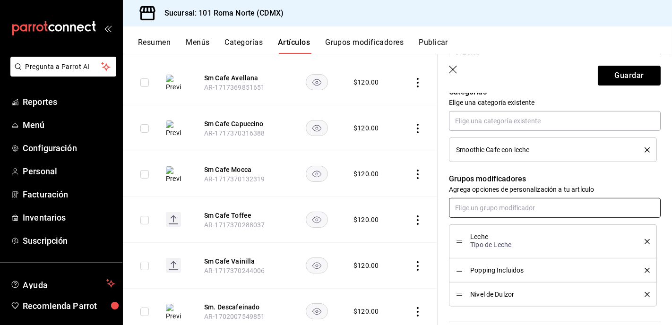
click at [532, 206] on input "text" at bounding box center [555, 208] width 212 height 20
click at [496, 273] on div "Popping Extra" at bounding box center [478, 276] width 43 height 10
drag, startPoint x: 458, startPoint y: 287, endPoint x: 457, endPoint y: 296, distance: 9.5
click at [620, 73] on button "Guardar" at bounding box center [629, 76] width 63 height 20
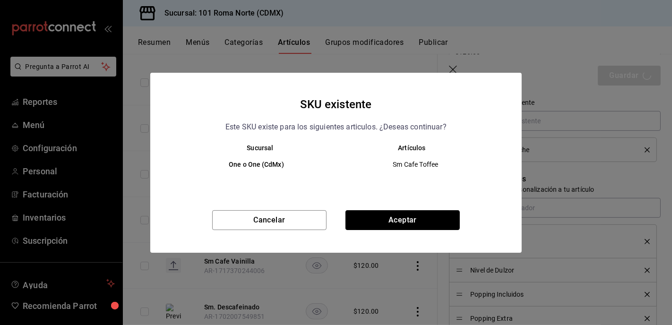
click at [414, 217] on button "Aceptar" at bounding box center [403, 220] width 114 height 20
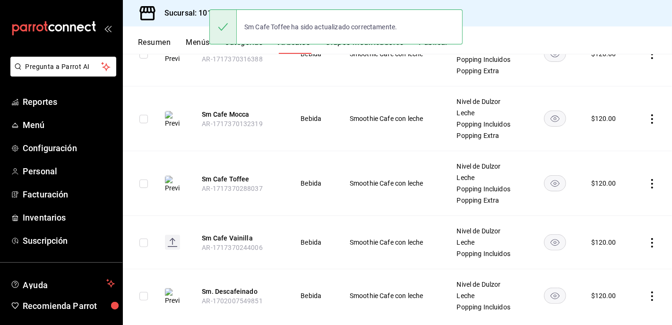
scroll to position [251, 0]
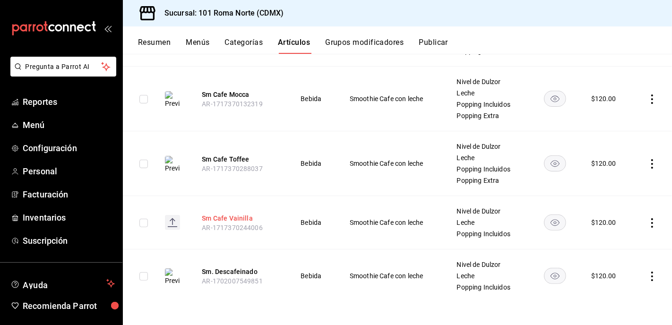
click at [221, 217] on button "Sm Cafe Vainilla" at bounding box center [240, 218] width 76 height 9
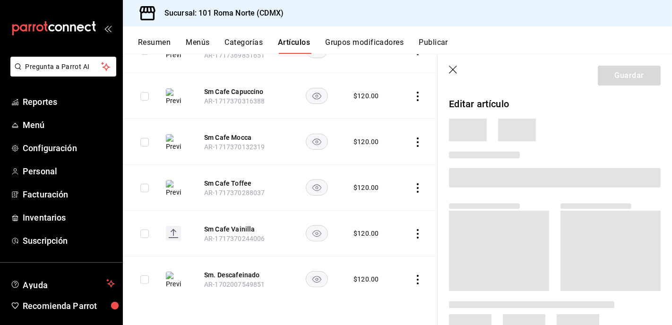
scroll to position [159, 0]
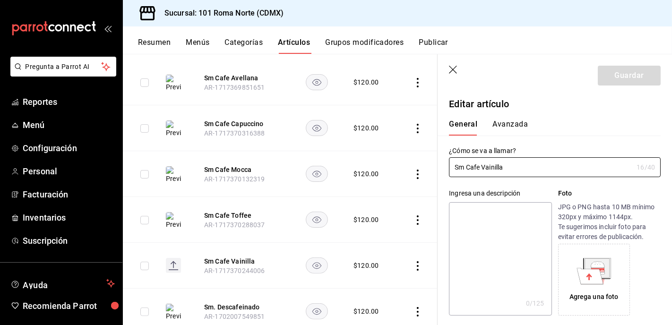
type input "$120.00"
click at [595, 265] on icon at bounding box center [598, 264] width 14 height 6
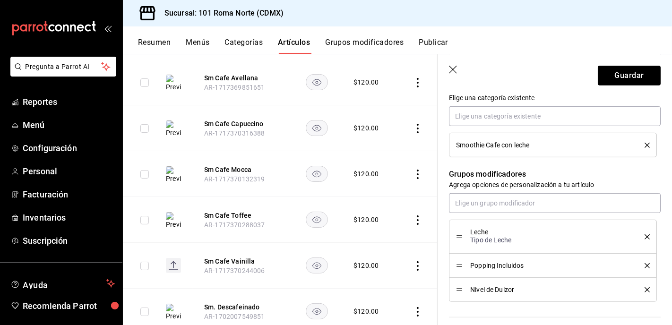
scroll to position [361, 0]
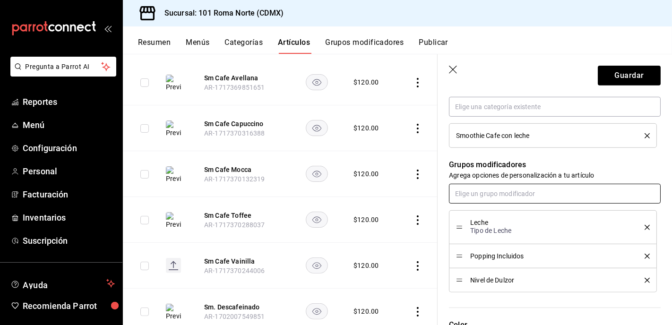
click at [515, 197] on input "text" at bounding box center [555, 194] width 212 height 20
click at [502, 261] on li "Popping Extra" at bounding box center [555, 262] width 212 height 16
drag, startPoint x: 461, startPoint y: 258, endPoint x: 459, endPoint y: 278, distance: 19.9
click at [621, 76] on button "Guardar" at bounding box center [629, 76] width 63 height 20
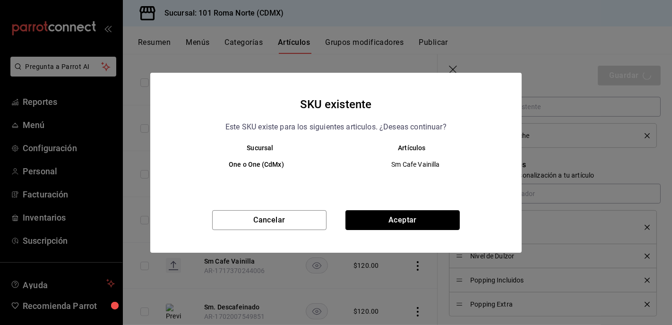
click at [420, 217] on button "Aceptar" at bounding box center [403, 220] width 114 height 20
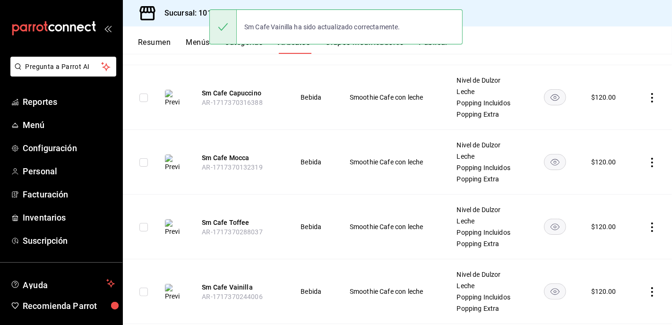
scroll to position [261, 0]
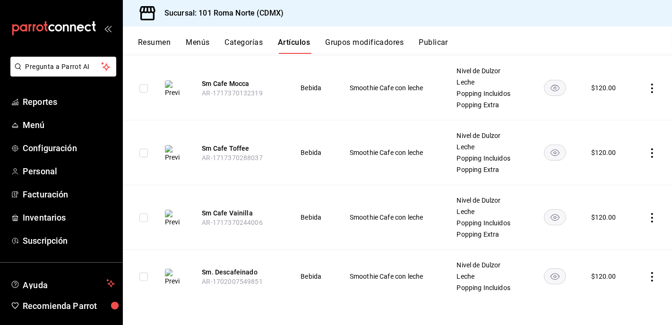
click at [174, 275] on img at bounding box center [172, 277] width 15 height 17
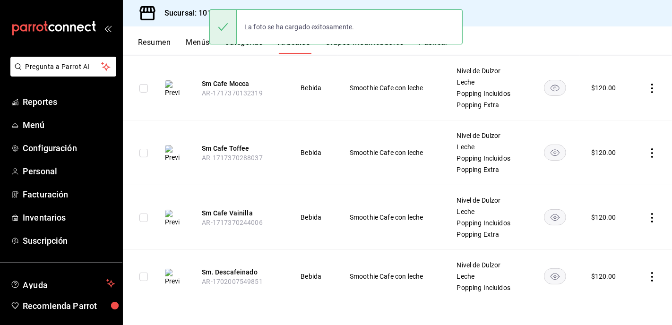
click at [246, 273] on button "Sm. Descafeinado" at bounding box center [240, 272] width 76 height 9
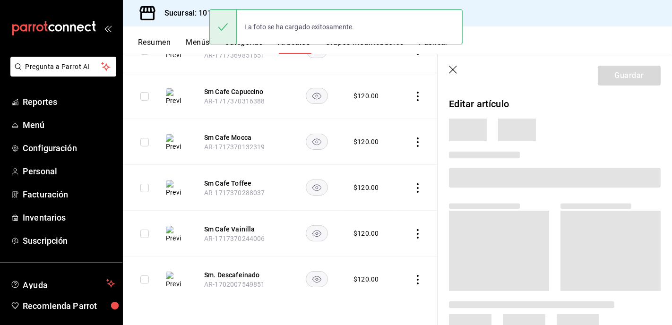
scroll to position [159, 0]
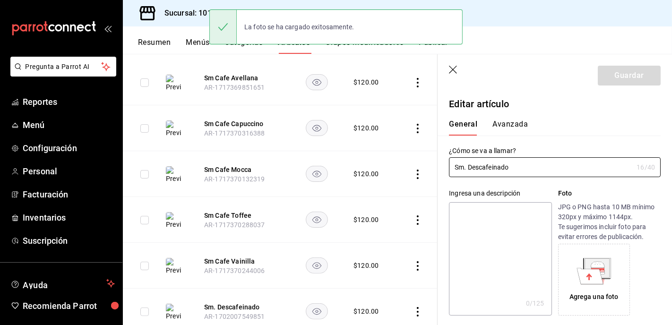
type input "$120.00"
radio input "false"
radio input "true"
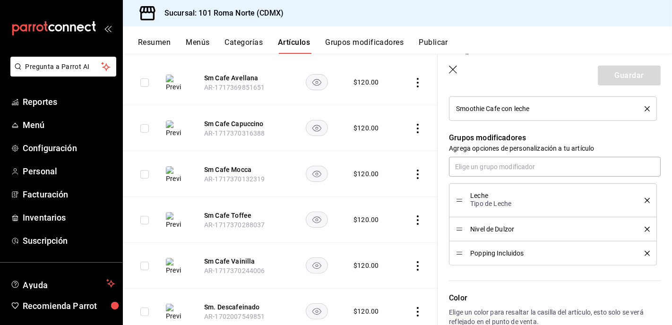
scroll to position [390, 0]
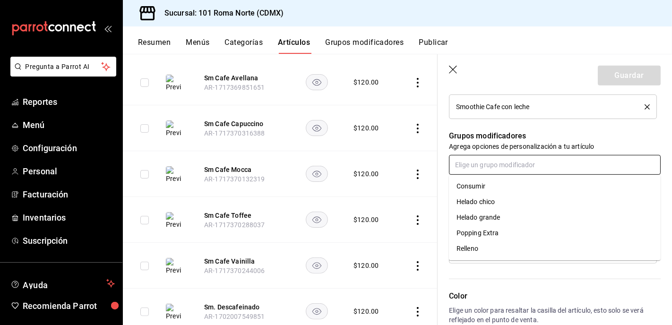
click at [512, 159] on input "text" at bounding box center [555, 165] width 212 height 20
click at [499, 230] on li "Popping Extra" at bounding box center [555, 234] width 212 height 16
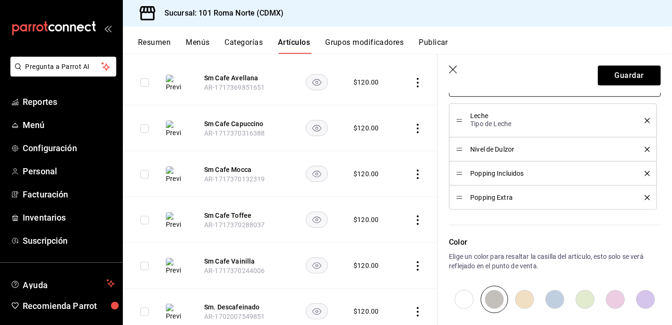
scroll to position [574, 0]
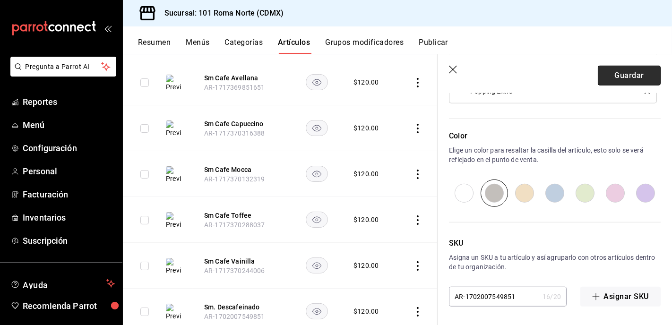
click at [622, 75] on button "Guardar" at bounding box center [629, 76] width 63 height 20
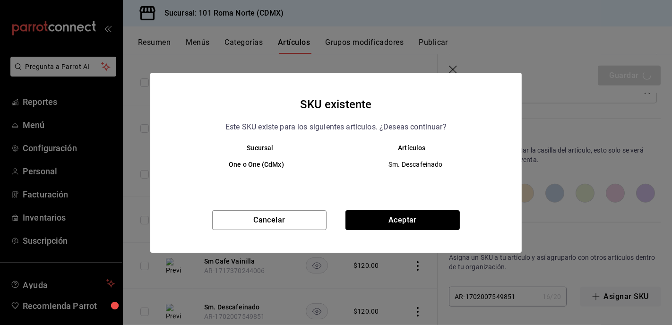
click at [400, 222] on button "Aceptar" at bounding box center [403, 220] width 114 height 20
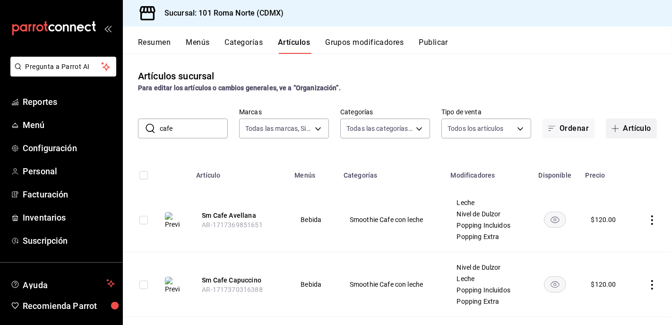
click at [635, 129] on button "Artículo" at bounding box center [631, 129] width 51 height 20
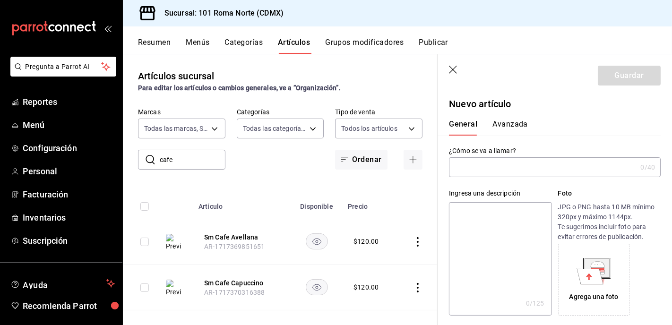
drag, startPoint x: 454, startPoint y: 71, endPoint x: 182, endPoint y: 160, distance: 286.5
click at [453, 71] on icon "button" at bounding box center [453, 70] width 9 height 9
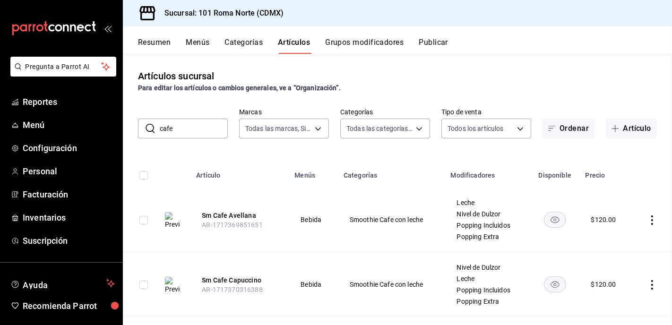
click at [182, 160] on th at bounding box center [174, 172] width 34 height 30
click at [188, 129] on input "cafe" at bounding box center [194, 128] width 68 height 19
click at [187, 129] on input "cafe" at bounding box center [194, 128] width 68 height 19
click at [188, 129] on input "cafe" at bounding box center [194, 128] width 68 height 19
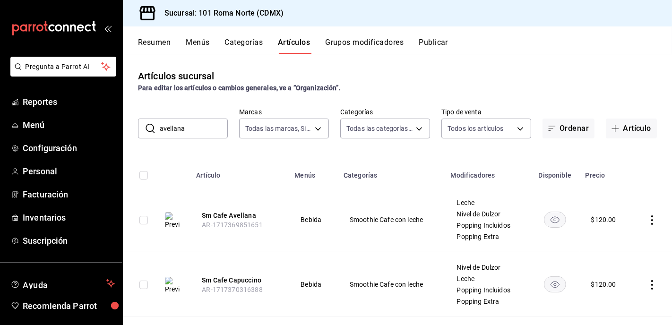
type input "avellana"
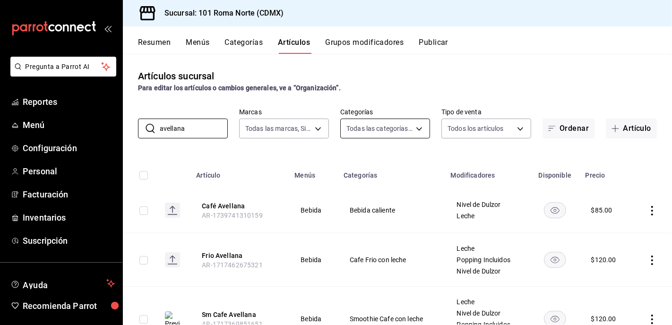
click at [384, 127] on body "Pregunta a Parrot AI Reportes Menú Configuración Personal Facturación Inventari…" at bounding box center [336, 162] width 672 height 325
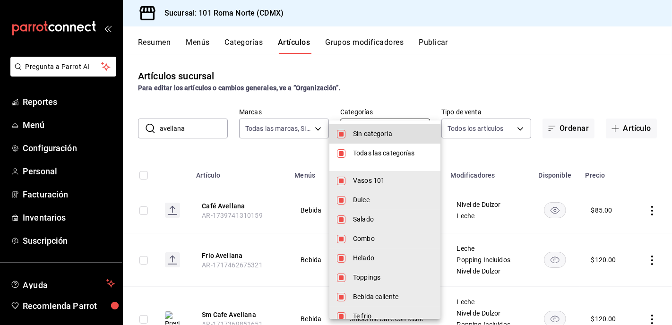
click at [384, 127] on li "Sin categoría" at bounding box center [385, 133] width 111 height 19
checkbox input "false"
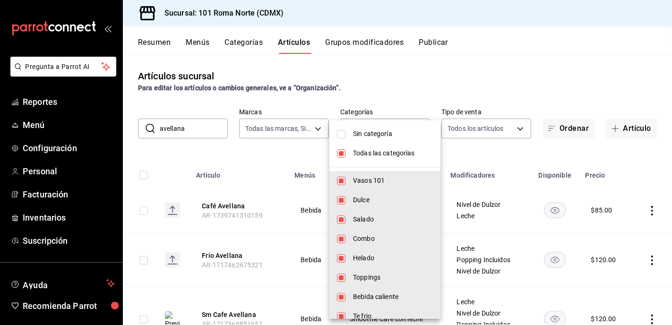
click at [280, 129] on div at bounding box center [336, 162] width 672 height 325
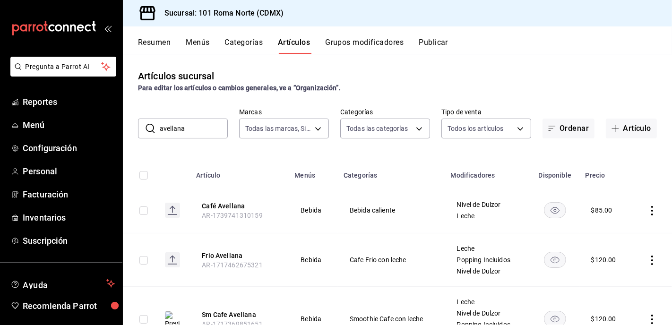
click at [280, 129] on body "Pregunta a Parrot AI Reportes Menú Configuración Personal Facturación Inventari…" at bounding box center [336, 162] width 672 height 325
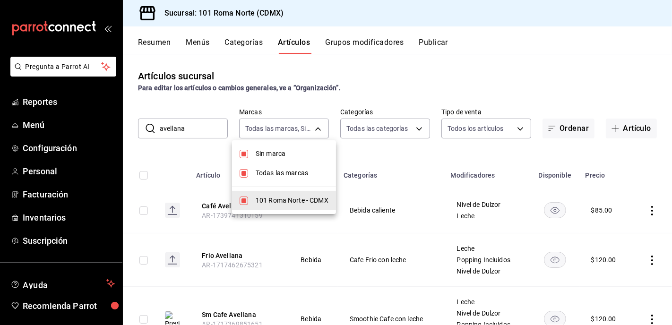
click at [280, 129] on div at bounding box center [336, 162] width 672 height 325
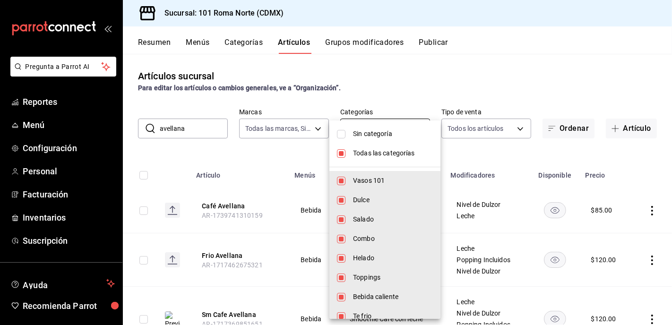
click at [383, 130] on body "Pregunta a Parrot AI Reportes Menú Configuración Personal Facturación Inventari…" at bounding box center [336, 162] width 672 height 325
drag, startPoint x: 341, startPoint y: 151, endPoint x: 353, endPoint y: 157, distance: 13.1
click at [341, 152] on input "checkbox" at bounding box center [341, 153] width 9 height 9
checkbox input "false"
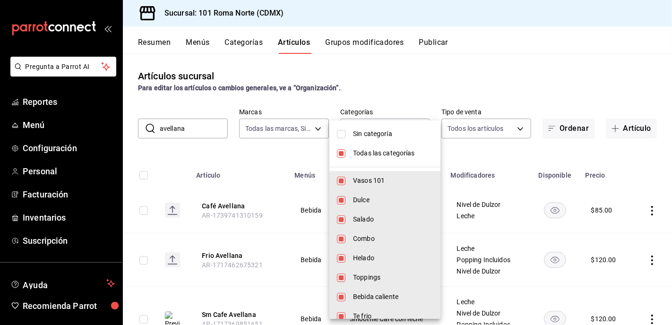
checkbox input "false"
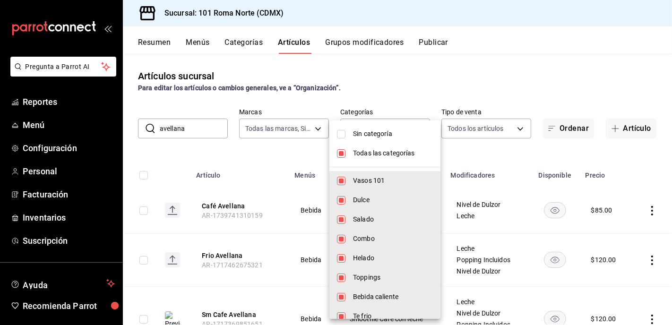
checkbox input "false"
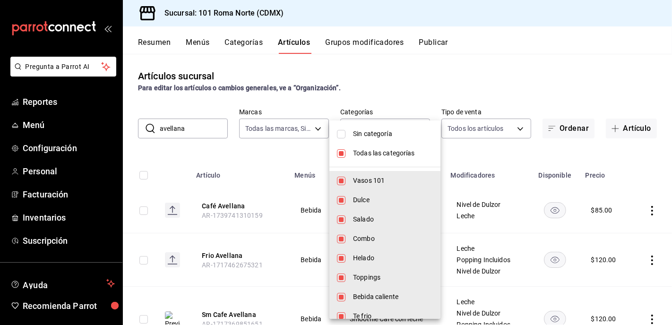
checkbox input "false"
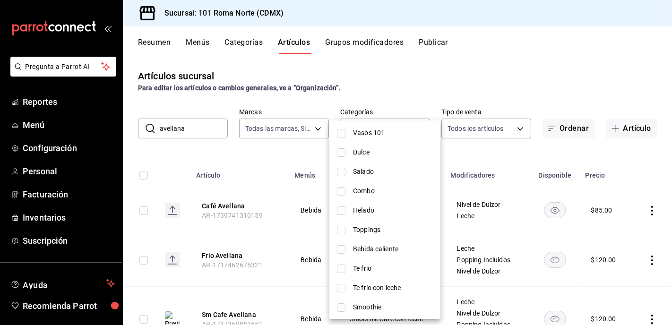
scroll to position [51, 0]
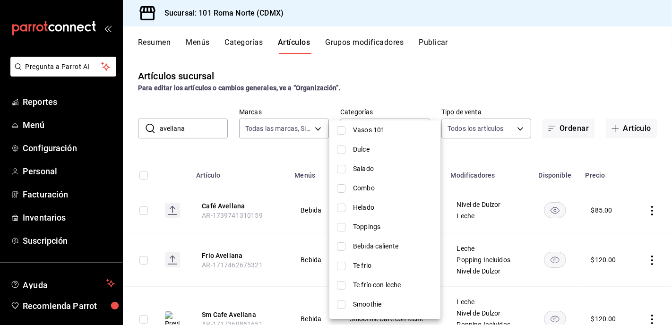
click at [344, 246] on input "checkbox" at bounding box center [341, 247] width 9 height 9
checkbox input "true"
type input "0e1fdd72-7412-423d-919d-fca3734b03de"
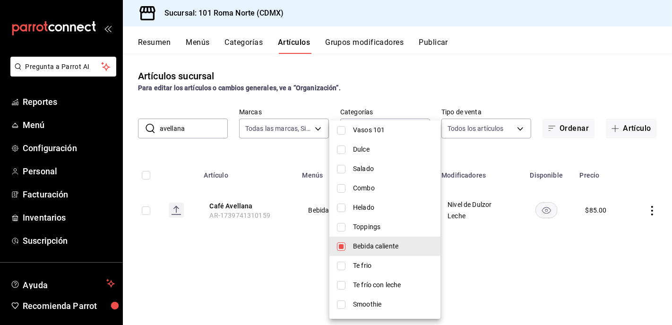
click at [345, 246] on input "checkbox" at bounding box center [341, 247] width 9 height 9
checkbox input "false"
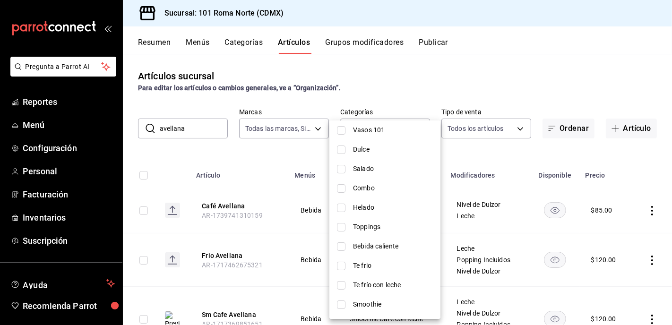
click at [190, 129] on div at bounding box center [336, 162] width 672 height 325
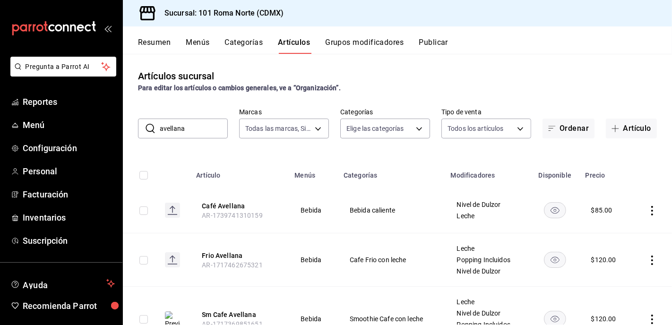
click at [190, 129] on div "Sin categoría Todas las categorías Vasos 101 [PERSON_NAME] Combo Helado Topping…" at bounding box center [336, 162] width 672 height 325
click at [190, 129] on input "avellana" at bounding box center [194, 128] width 68 height 19
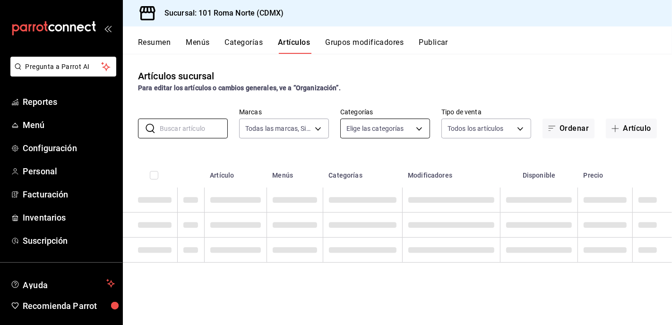
click at [404, 132] on body "Pregunta a Parrot AI Reportes Menú Configuración Personal Facturación Inventari…" at bounding box center [336, 162] width 672 height 325
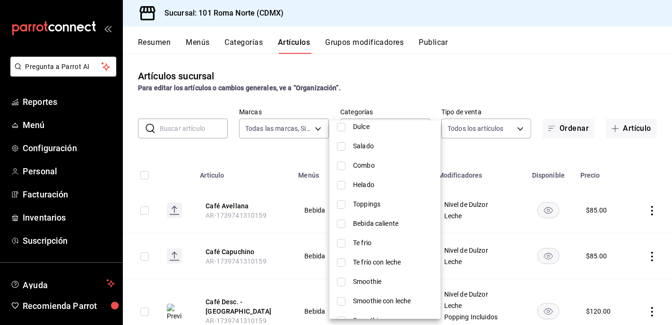
scroll to position [81, 0]
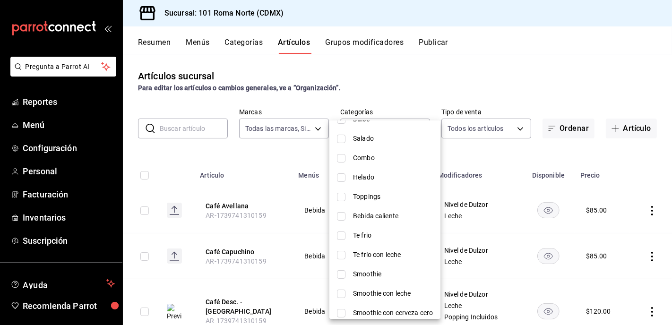
click at [342, 215] on input "checkbox" at bounding box center [341, 216] width 9 height 9
checkbox input "true"
type input "0e1fdd72-7412-423d-919d-fca3734b03de"
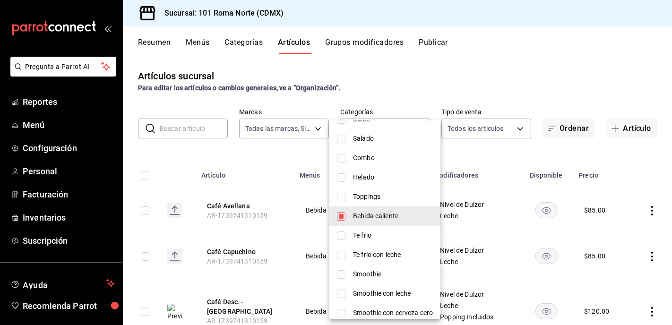
click at [156, 171] on div at bounding box center [336, 162] width 672 height 325
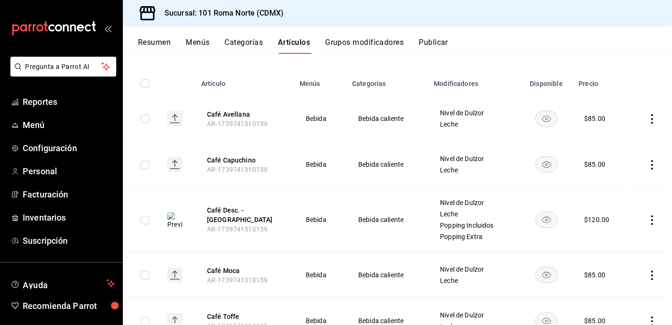
scroll to position [21, 0]
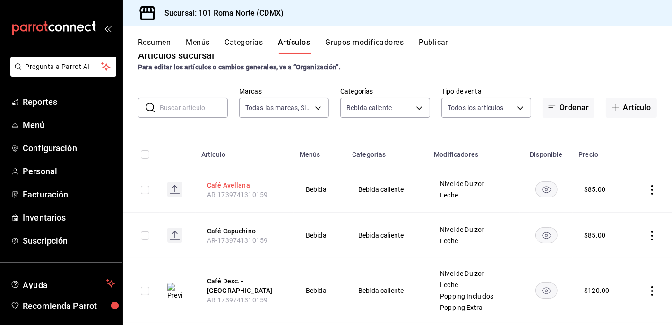
click at [232, 185] on button "Café Avellana" at bounding box center [245, 185] width 76 height 9
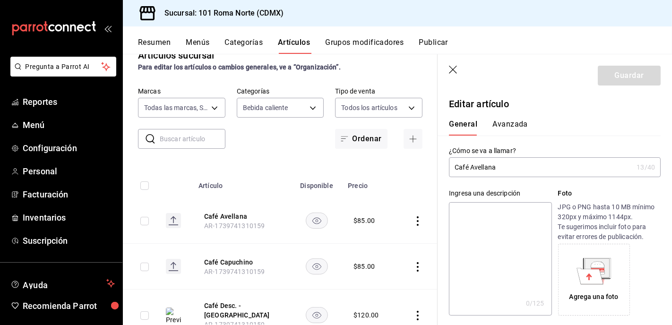
type input "$85.00"
drag, startPoint x: 472, startPoint y: 167, endPoint x: 392, endPoint y: 169, distance: 80.4
click at [392, 169] on main "Artículos sucursal Para editar los artículos o cambios generales, ve a “Organiz…" at bounding box center [397, 189] width 549 height 271
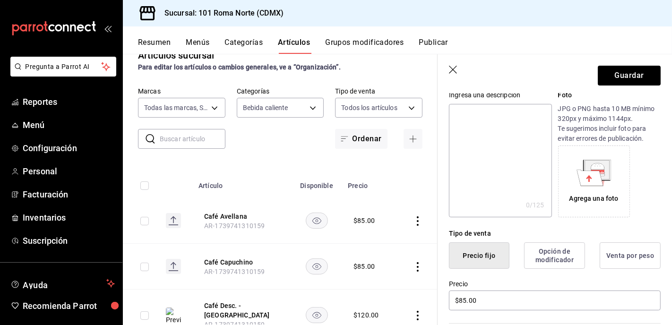
scroll to position [99, 0]
type input "Avellana - Caliente"
click at [591, 171] on icon at bounding box center [590, 177] width 26 height 16
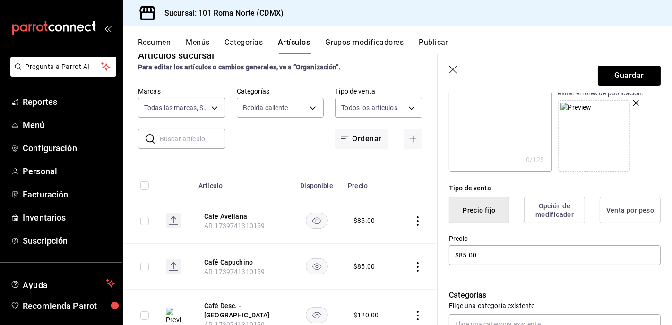
scroll to position [155, 0]
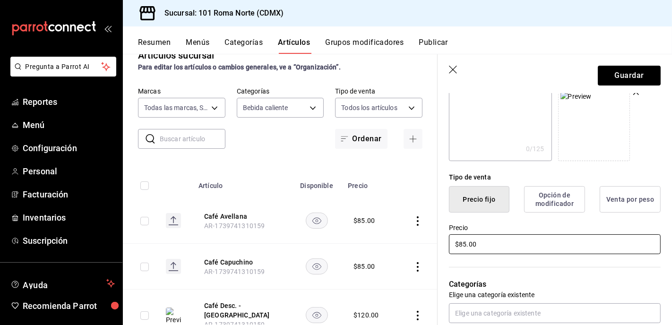
drag, startPoint x: 453, startPoint y: 241, endPoint x: 409, endPoint y: 241, distance: 44.0
click at [409, 241] on main "Artículos sucursal Para editar los artículos o cambios generales, ve a “Organiz…" at bounding box center [397, 189] width 549 height 271
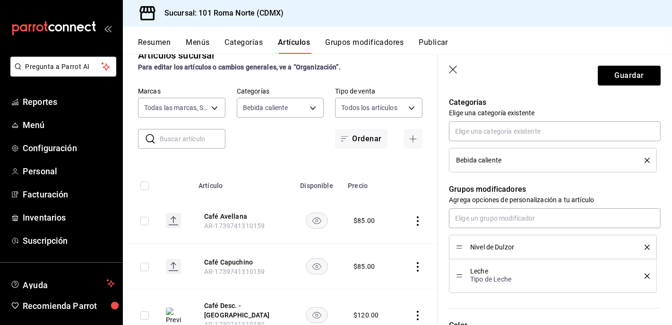
scroll to position [337, 0]
type input "$120.00"
drag, startPoint x: 462, startPoint y: 275, endPoint x: 470, endPoint y: 228, distance: 48.0
click at [485, 216] on input "text" at bounding box center [555, 218] width 212 height 20
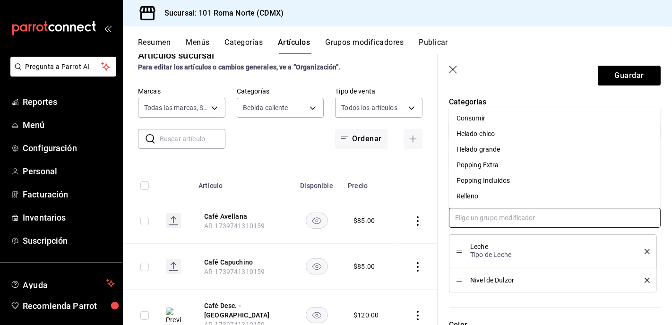
click at [501, 181] on div "Popping Incluidos" at bounding box center [483, 181] width 53 height 10
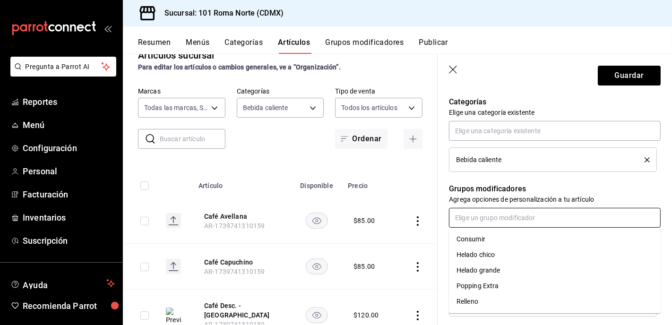
click at [487, 217] on input "text" at bounding box center [555, 218] width 212 height 20
click at [495, 284] on div "Popping Extra" at bounding box center [478, 286] width 43 height 10
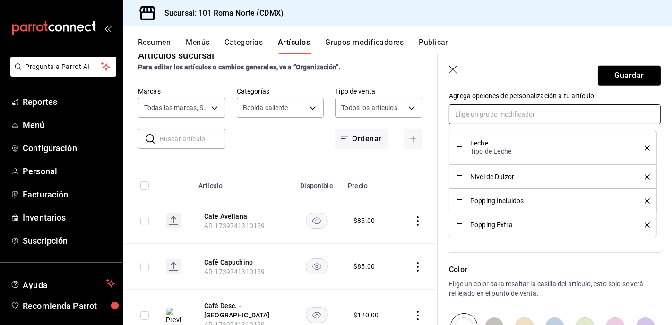
scroll to position [574, 0]
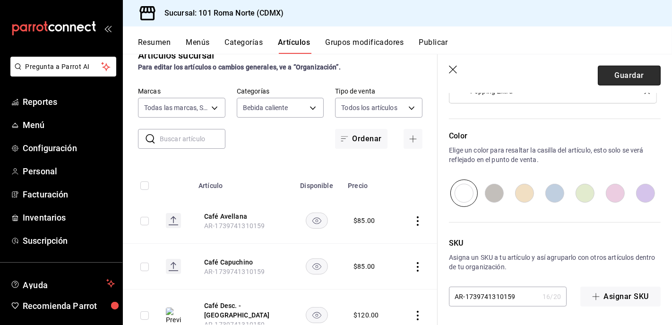
click at [631, 73] on button "Guardar" at bounding box center [629, 76] width 63 height 20
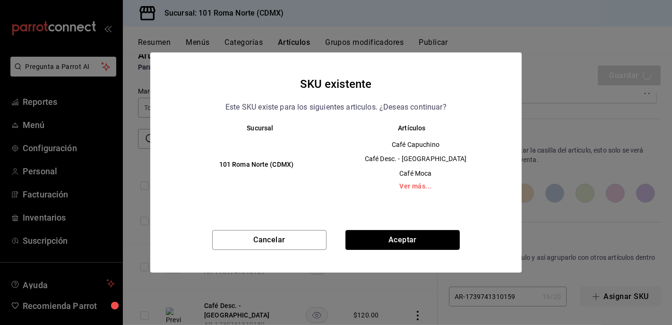
click at [416, 241] on button "Aceptar" at bounding box center [403, 240] width 114 height 20
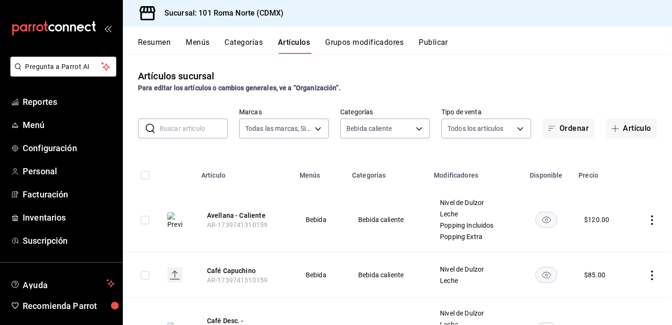
drag, startPoint x: 240, startPoint y: 268, endPoint x: 300, endPoint y: 246, distance: 64.2
click at [240, 268] on button "Café Capuchino" at bounding box center [245, 270] width 76 height 9
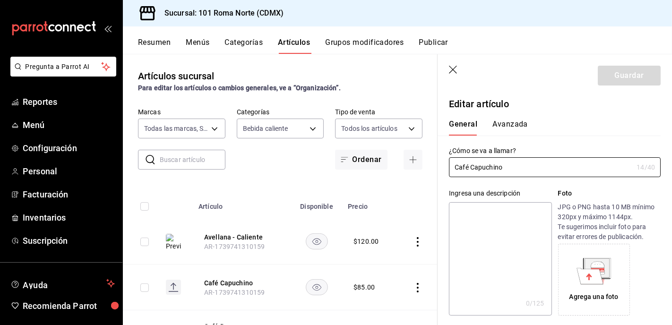
type input "$85.00"
drag, startPoint x: 429, startPoint y: 168, endPoint x: 421, endPoint y: 168, distance: 8.0
click at [421, 168] on main "Artículos sucursal Para editar los artículos o cambios generales, ve a “Organiz…" at bounding box center [397, 189] width 549 height 271
type input "Capuchino - Caliente"
click at [604, 272] on icon at bounding box center [598, 273] width 14 height 2
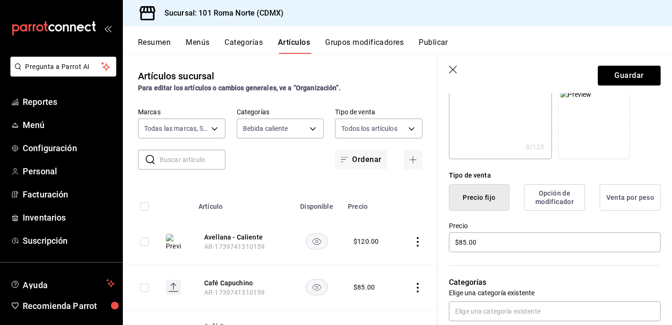
scroll to position [238, 0]
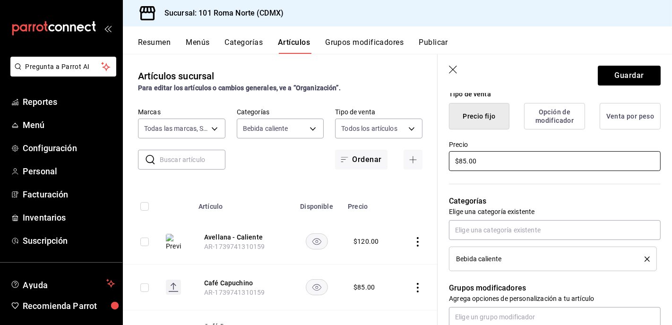
drag, startPoint x: 501, startPoint y: 162, endPoint x: 400, endPoint y: 159, distance: 100.8
click at [400, 159] on main "Artículos sucursal Para editar los artículos o cambios generales, ve a “Organiz…" at bounding box center [397, 189] width 549 height 271
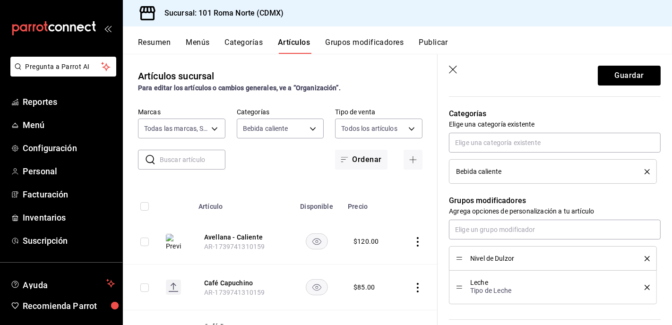
scroll to position [379, 0]
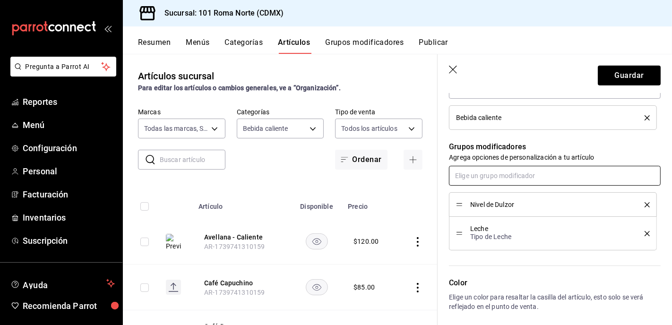
type input "$120.00"
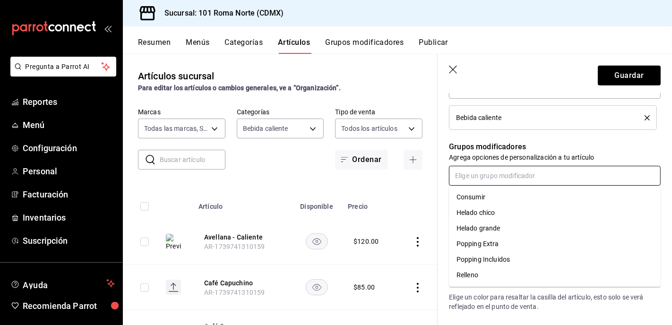
click at [500, 181] on input "text" at bounding box center [555, 176] width 212 height 20
click at [502, 241] on li "Popping Extra" at bounding box center [555, 244] width 212 height 16
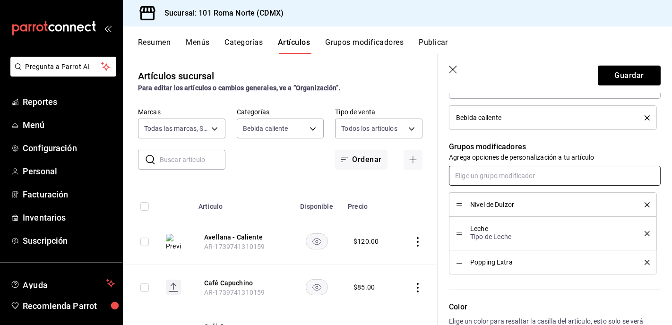
click at [499, 176] on input "text" at bounding box center [555, 176] width 212 height 20
click at [509, 240] on li "Popping Incluidos" at bounding box center [555, 244] width 212 height 16
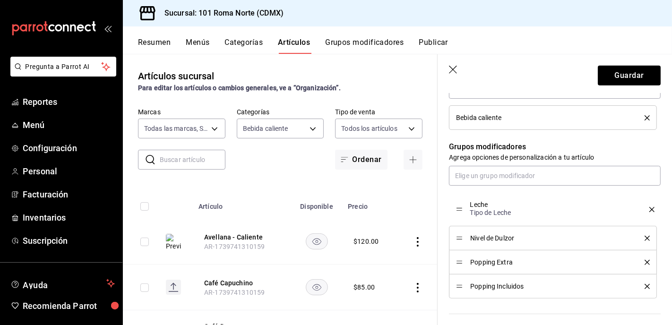
drag, startPoint x: 461, startPoint y: 232, endPoint x: 457, endPoint y: 208, distance: 24.3
drag, startPoint x: 461, startPoint y: 262, endPoint x: 457, endPoint y: 287, distance: 24.9
click at [637, 78] on button "Guardar" at bounding box center [629, 76] width 63 height 20
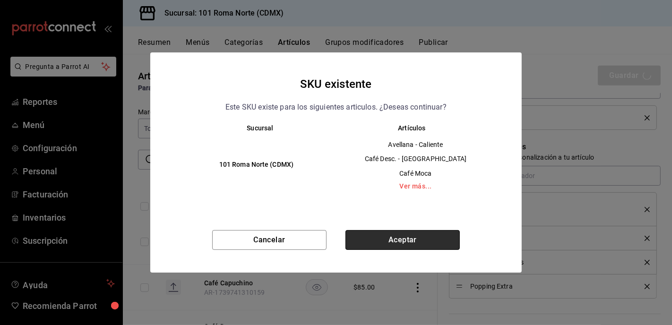
click at [402, 240] on button "Aceptar" at bounding box center [403, 240] width 114 height 20
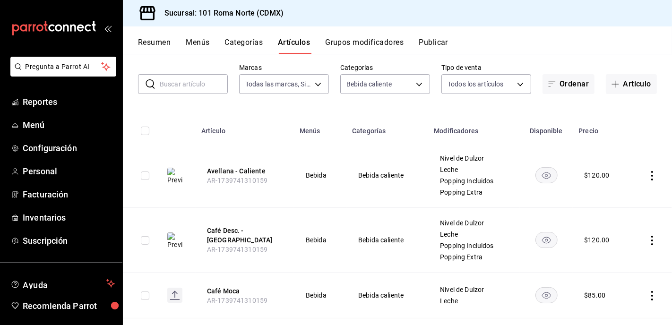
scroll to position [45, 0]
click at [243, 170] on button "Avellana - Caliente" at bounding box center [245, 170] width 76 height 9
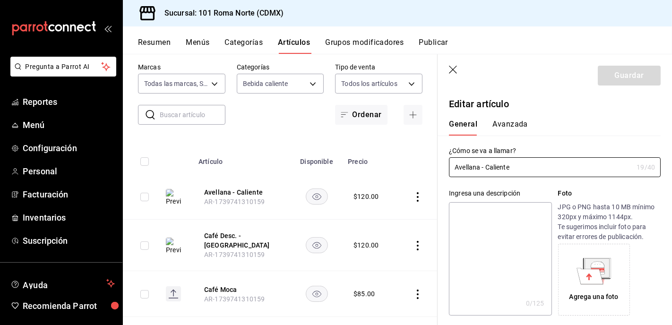
type input "$120.00"
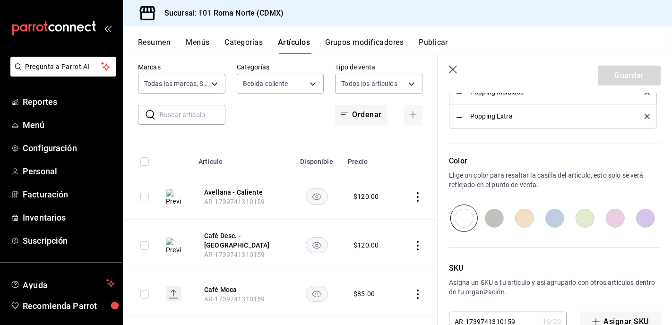
scroll to position [566, 0]
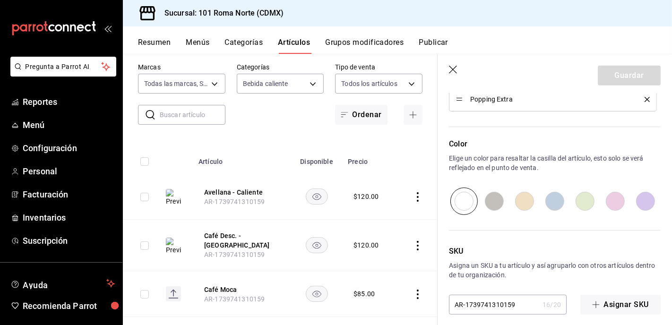
click at [617, 203] on input "radio" at bounding box center [616, 201] width 30 height 27
radio input "true"
click at [632, 77] on button "Guardar" at bounding box center [629, 76] width 63 height 20
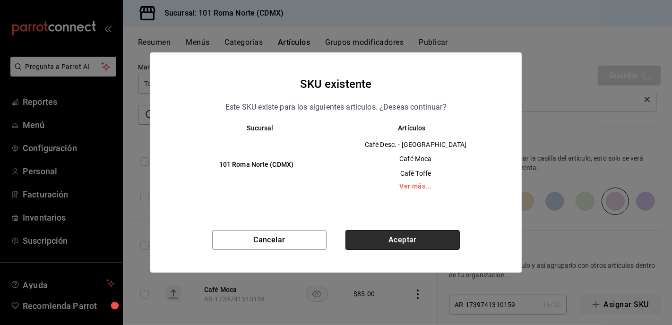
click at [410, 241] on button "Aceptar" at bounding box center [403, 240] width 114 height 20
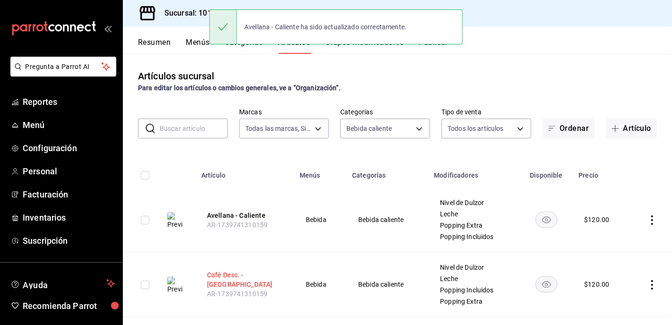
click at [254, 278] on button "Café Desc. - [GEOGRAPHIC_DATA]" at bounding box center [245, 279] width 76 height 19
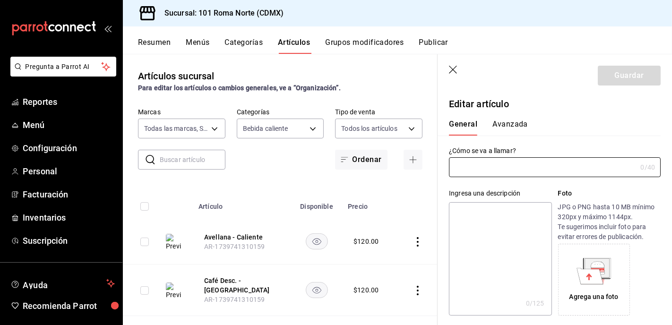
type input "Café Desc. - [GEOGRAPHIC_DATA]"
type input "AR-1739741310159"
type input "$120.00"
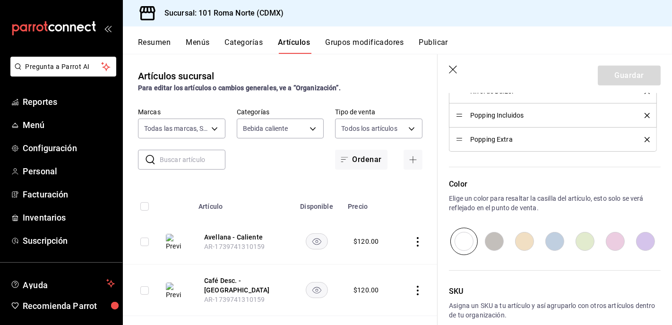
scroll to position [531, 0]
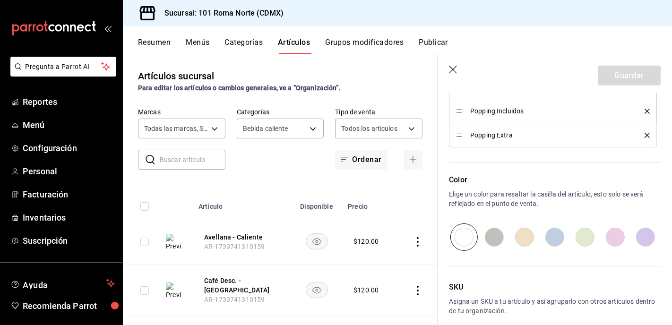
click at [618, 235] on input "radio" at bounding box center [616, 237] width 30 height 27
radio input "true"
click at [636, 75] on button "Guardar" at bounding box center [629, 76] width 63 height 20
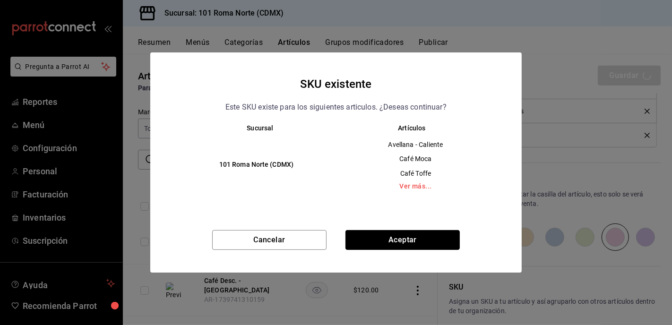
click at [392, 240] on button "Aceptar" at bounding box center [403, 240] width 114 height 20
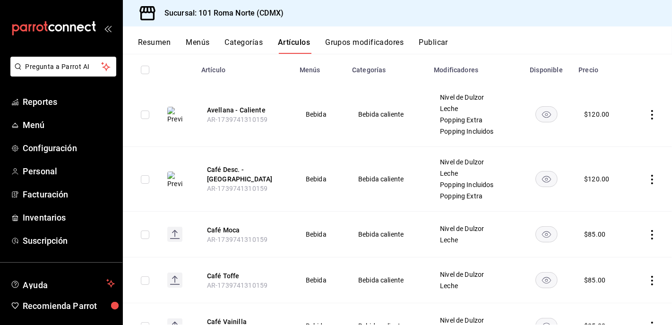
scroll to position [106, 0]
click at [224, 226] on button "Café Moca" at bounding box center [245, 229] width 76 height 9
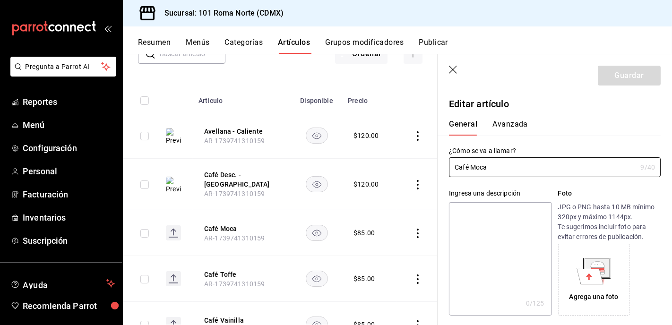
type input "$85.00"
drag, startPoint x: 471, startPoint y: 168, endPoint x: 449, endPoint y: 171, distance: 22.3
click at [450, 171] on input "Café Moca" at bounding box center [543, 167] width 188 height 19
type input "Moca - Caliente"
click at [610, 307] on div "Agrega una foto" at bounding box center [594, 279] width 67 height 67
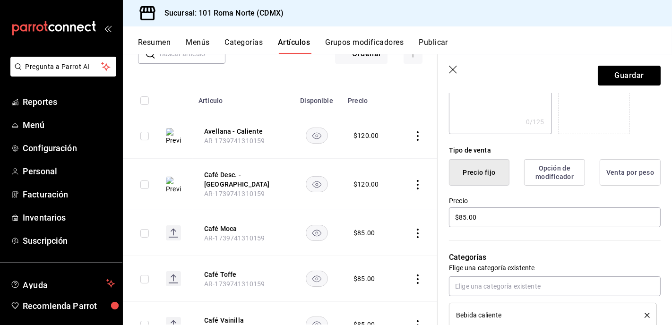
scroll to position [220, 0]
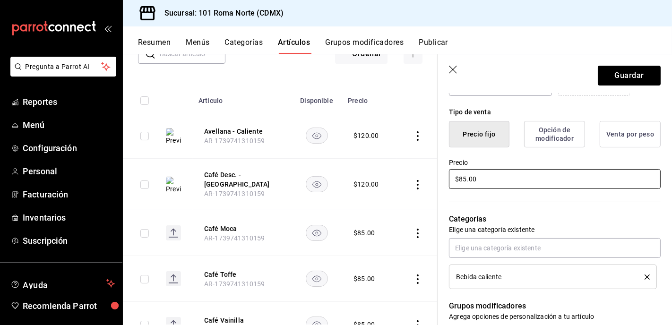
click at [499, 180] on input "$85.00" at bounding box center [555, 179] width 212 height 20
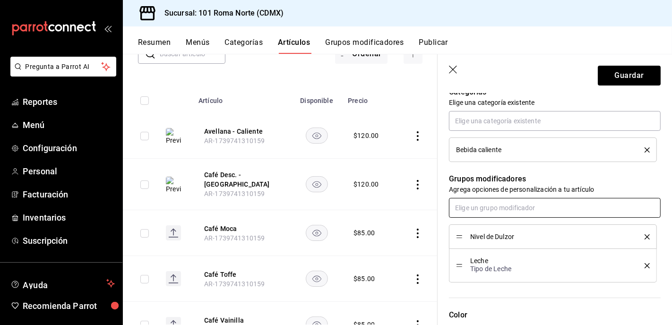
scroll to position [362, 0]
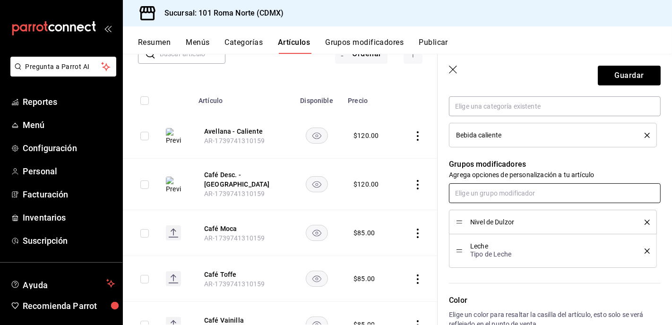
type input "$120.00"
click at [506, 195] on input "text" at bounding box center [555, 193] width 212 height 20
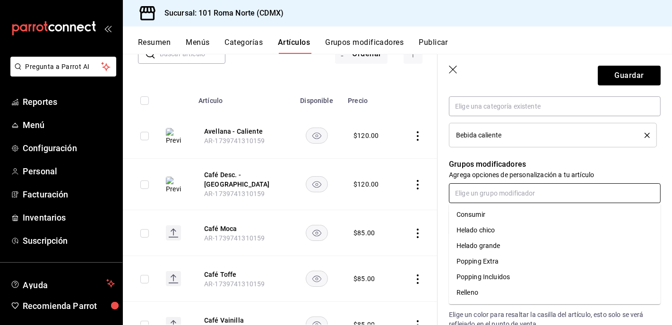
click at [498, 260] on li "Popping Extra" at bounding box center [555, 262] width 212 height 16
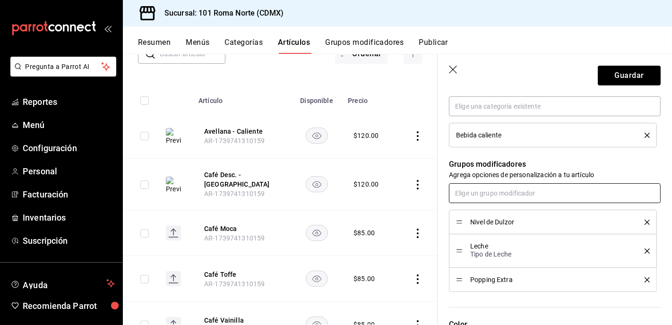
click at [505, 194] on input "text" at bounding box center [555, 193] width 212 height 20
click at [510, 259] on div "Popping Incluidos" at bounding box center [483, 262] width 53 height 10
drag, startPoint x: 460, startPoint y: 246, endPoint x: 462, endPoint y: 226, distance: 20.9
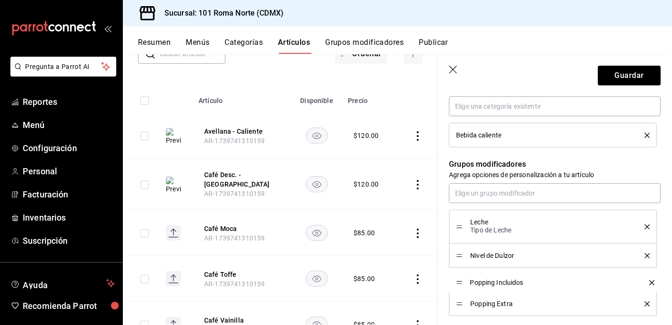
drag, startPoint x: 463, startPoint y: 305, endPoint x: 462, endPoint y: 283, distance: 21.3
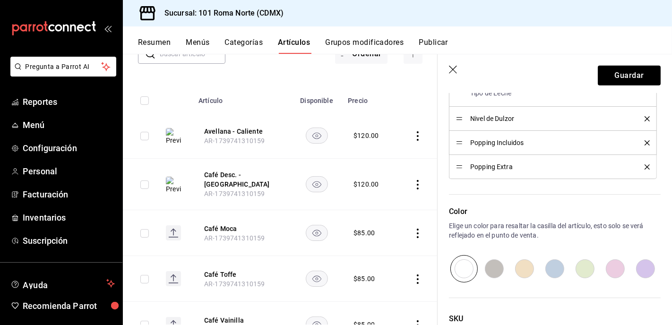
scroll to position [511, 0]
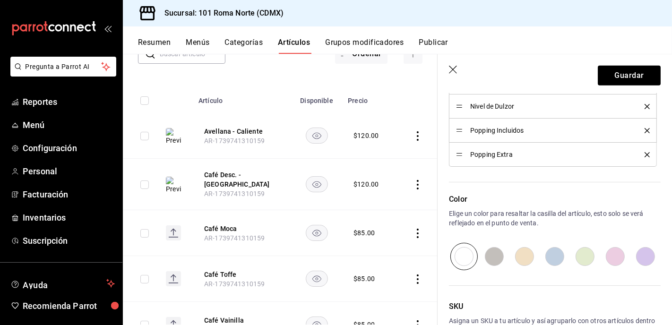
click at [616, 256] on input "radio" at bounding box center [616, 256] width 30 height 27
radio input "true"
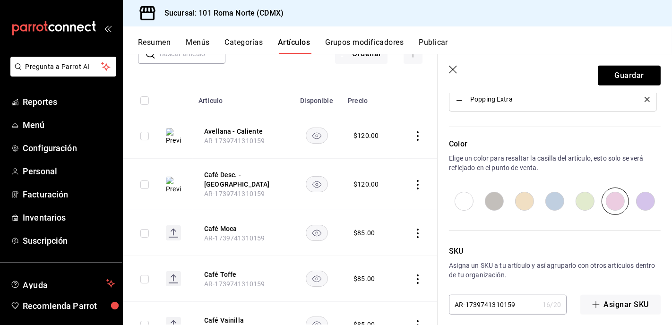
scroll to position [574, 0]
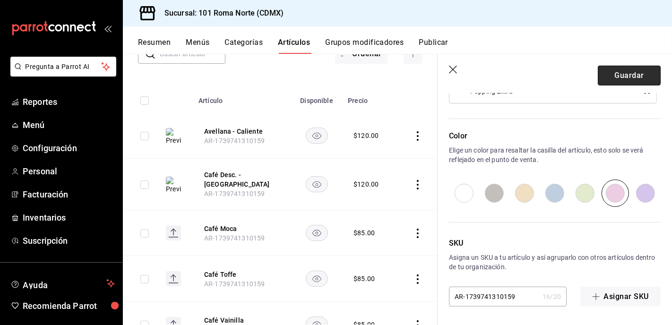
click at [628, 77] on button "Guardar" at bounding box center [629, 76] width 63 height 20
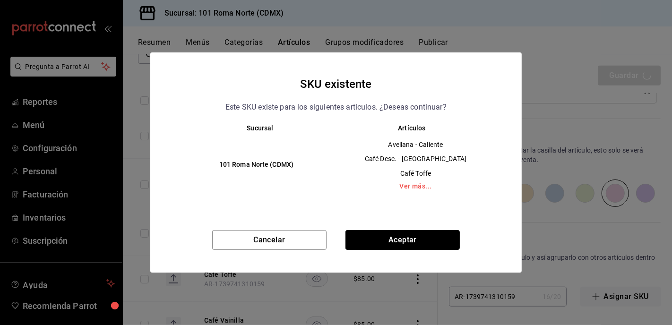
click at [384, 242] on button "Aceptar" at bounding box center [403, 240] width 114 height 20
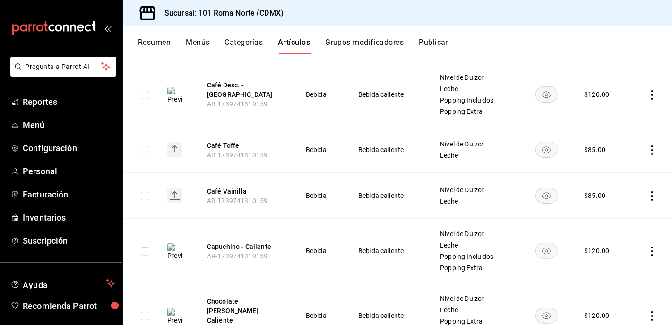
scroll to position [188, 0]
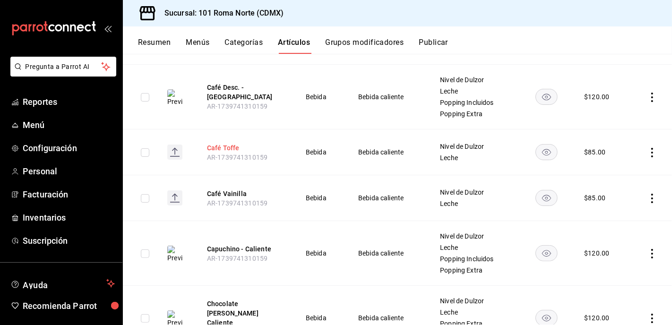
click at [225, 145] on button "Café Toffe" at bounding box center [245, 147] width 76 height 9
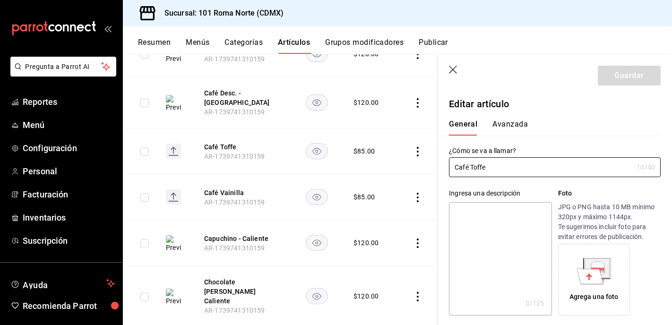
type input "$85.00"
drag, startPoint x: 472, startPoint y: 167, endPoint x: 445, endPoint y: 168, distance: 27.4
click at [444, 168] on div "¿Cómo se va a llamar? Café Toffe 10 /40 ¿Cómo se va a llamar?" at bounding box center [549, 157] width 223 height 42
type input "Toffe - Caliente"
click at [596, 268] on icon at bounding box center [598, 264] width 14 height 6
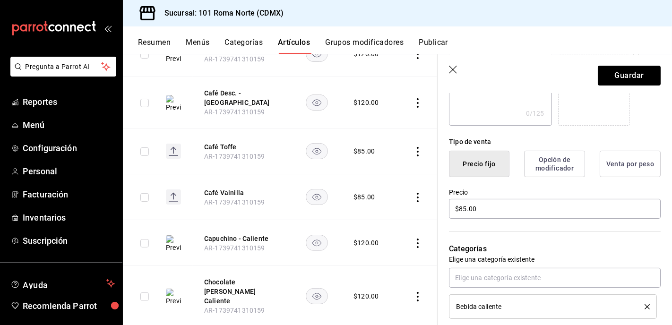
scroll to position [199, 0]
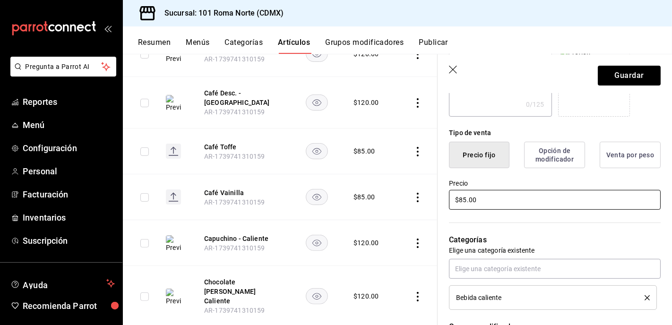
click at [503, 200] on input "$85.00" at bounding box center [555, 200] width 212 height 20
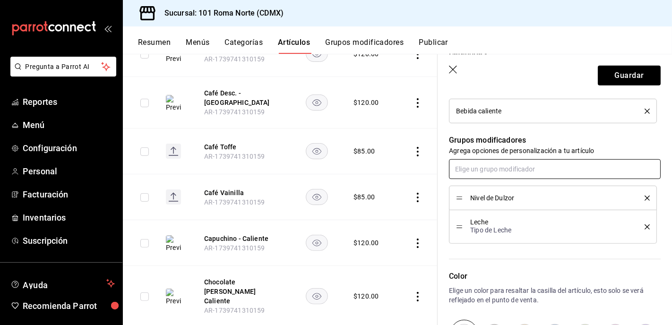
scroll to position [387, 0]
type input "$120.00"
click at [498, 174] on input "text" at bounding box center [555, 168] width 212 height 20
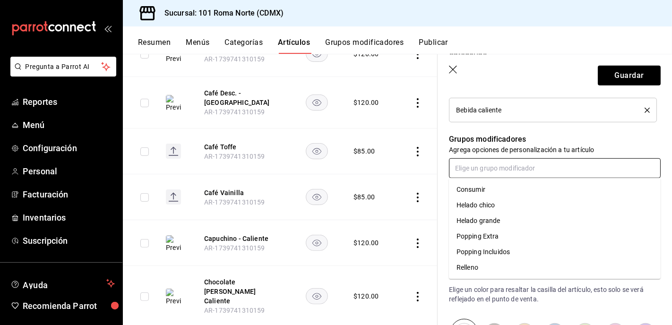
click at [495, 232] on div "Popping Extra" at bounding box center [478, 237] width 43 height 10
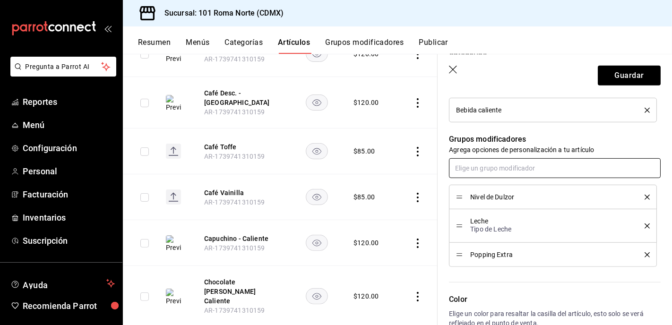
click at [488, 169] on input "text" at bounding box center [555, 168] width 212 height 20
click at [505, 234] on div "Popping Incluidos" at bounding box center [483, 237] width 53 height 10
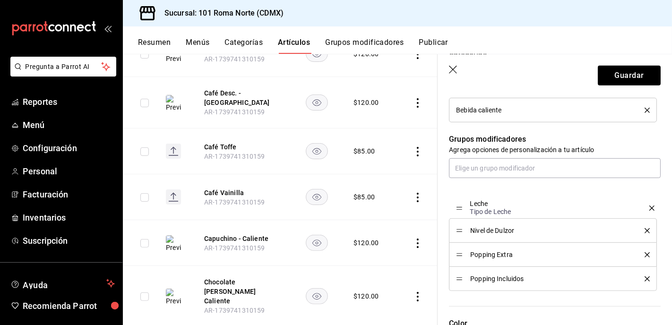
drag, startPoint x: 461, startPoint y: 222, endPoint x: 461, endPoint y: 207, distance: 15.2
drag, startPoint x: 462, startPoint y: 255, endPoint x: 459, endPoint y: 277, distance: 22.5
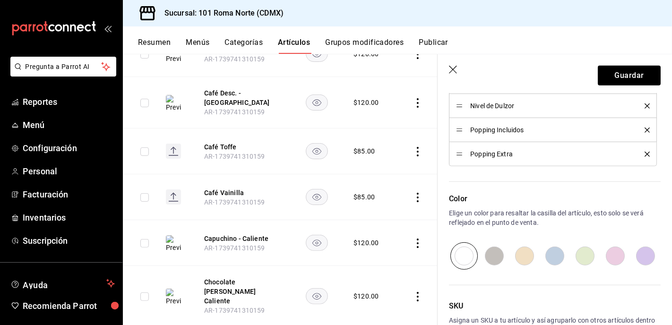
scroll to position [513, 0]
drag, startPoint x: 609, startPoint y: 255, endPoint x: 611, endPoint y: 245, distance: 10.1
click at [609, 255] on input "radio" at bounding box center [616, 255] width 30 height 27
radio input "true"
click at [625, 77] on button "Guardar" at bounding box center [629, 76] width 63 height 20
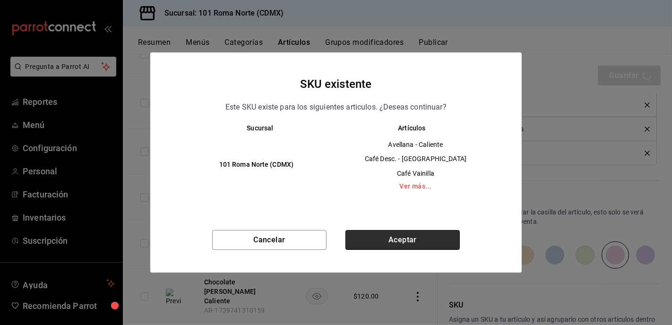
click at [425, 244] on button "Aceptar" at bounding box center [403, 240] width 114 height 20
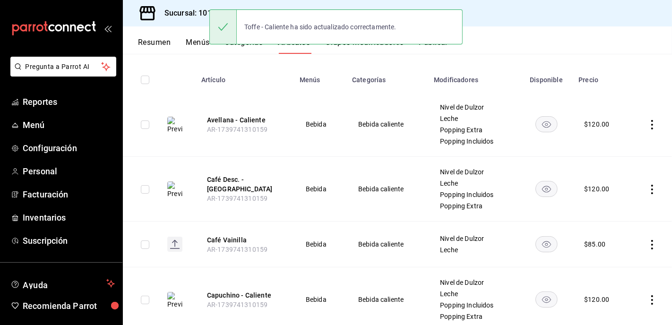
scroll to position [97, 0]
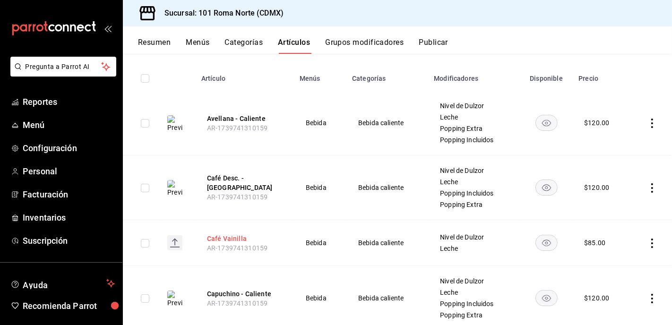
click at [236, 238] on button "Café Vainilla" at bounding box center [245, 238] width 76 height 9
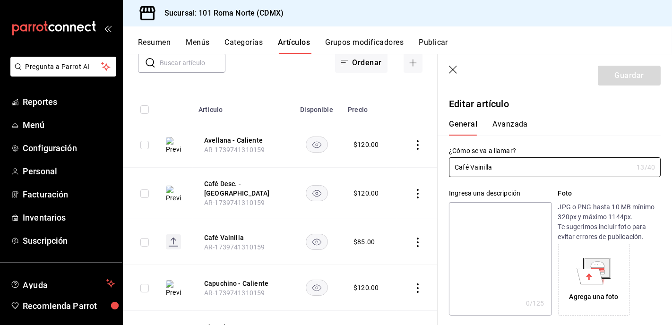
type input "$85.00"
drag, startPoint x: 471, startPoint y: 169, endPoint x: 401, endPoint y: 170, distance: 69.5
click at [401, 170] on main "Artículos sucursal Para editar los artículos o cambios generales, ve a “Organiz…" at bounding box center [397, 189] width 549 height 271
type input "Vainilla - Caliente"
click at [594, 265] on icon at bounding box center [598, 264] width 14 height 6
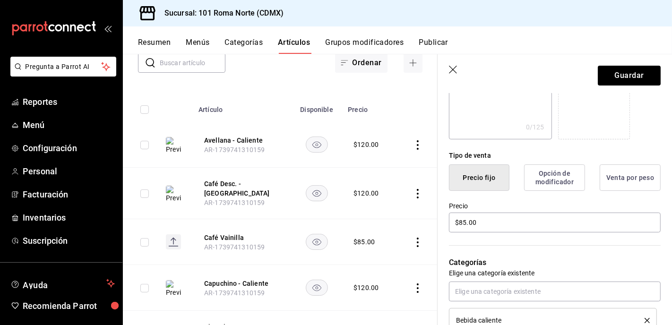
scroll to position [230, 0]
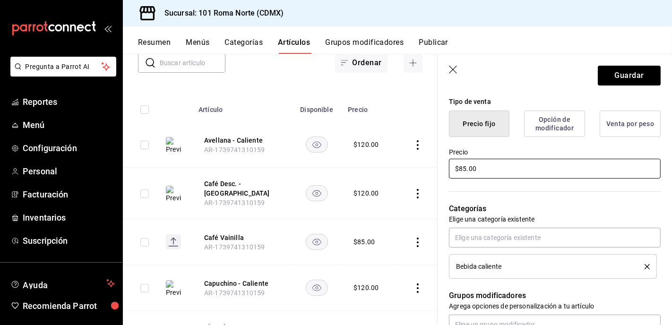
drag, startPoint x: 438, startPoint y: 167, endPoint x: 391, endPoint y: 166, distance: 47.8
click at [391, 166] on main "Artículos sucursal Para editar los artículos o cambios generales, ve a “Organiz…" at bounding box center [397, 189] width 549 height 271
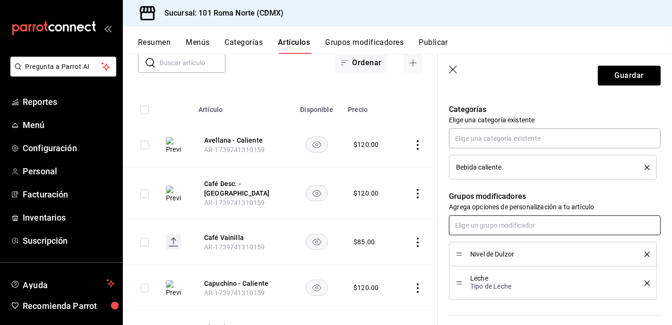
scroll to position [332, 0]
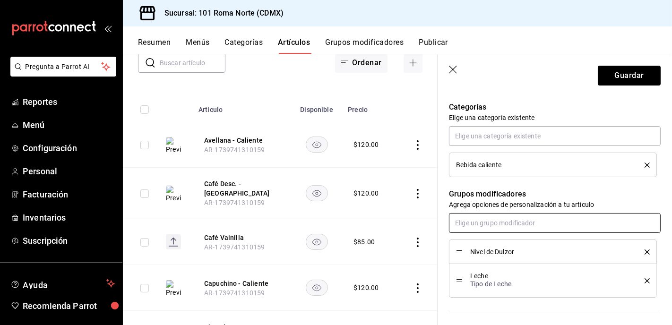
type input "$120.00"
click at [511, 224] on input "text" at bounding box center [555, 223] width 212 height 20
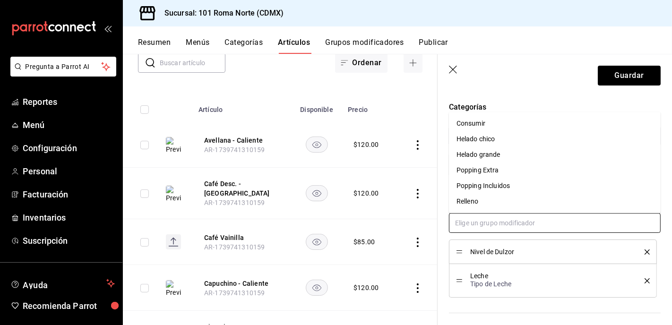
drag, startPoint x: 504, startPoint y: 188, endPoint x: 505, endPoint y: 217, distance: 29.4
click at [503, 188] on div "Popping Incluidos" at bounding box center [483, 186] width 53 height 10
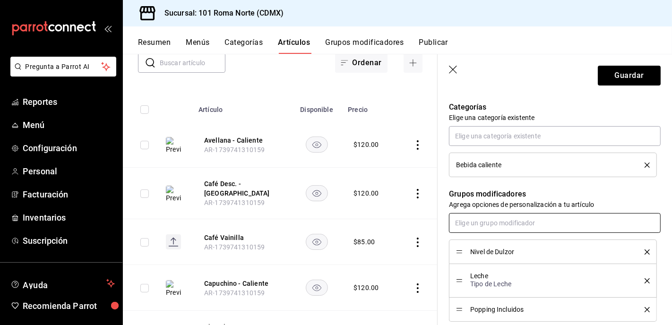
click at [498, 227] on input "text" at bounding box center [555, 223] width 212 height 20
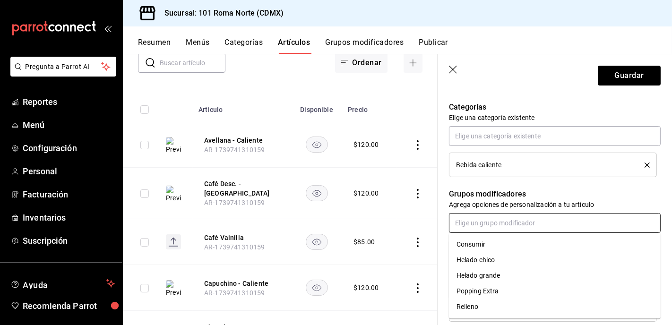
click at [497, 290] on div "Popping Extra" at bounding box center [478, 292] width 43 height 10
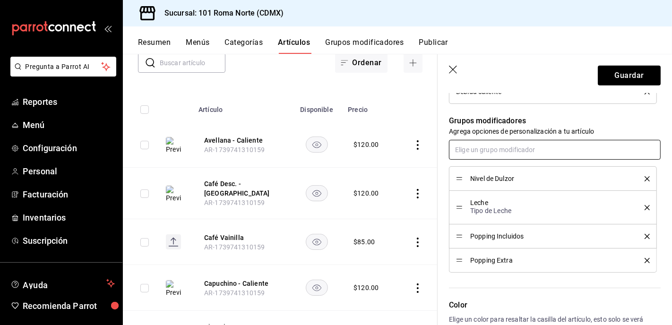
scroll to position [406, 0]
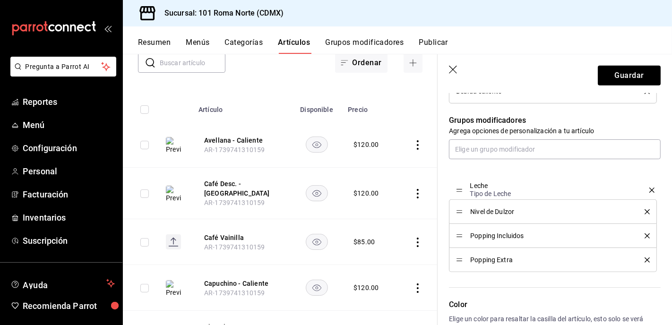
drag, startPoint x: 460, startPoint y: 207, endPoint x: 461, endPoint y: 188, distance: 18.5
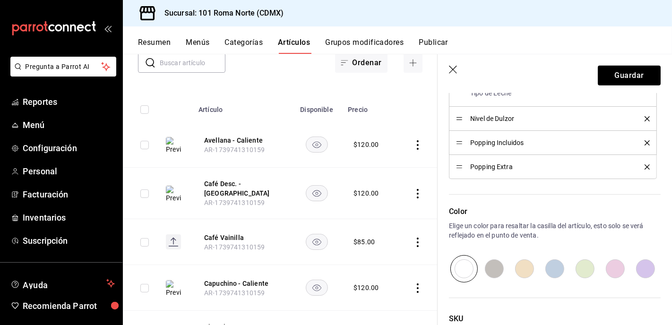
scroll to position [509, 0]
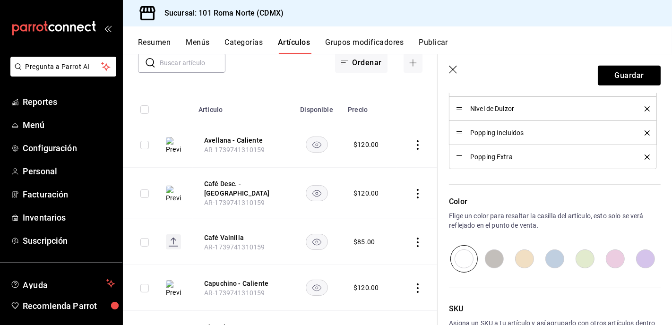
click at [611, 258] on input "radio" at bounding box center [616, 258] width 30 height 27
radio input "true"
click at [620, 78] on button "Guardar" at bounding box center [629, 76] width 63 height 20
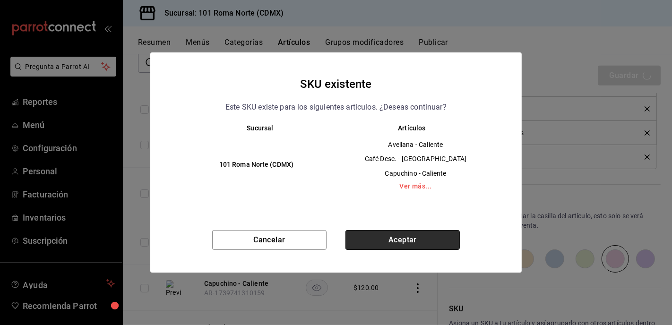
click at [400, 241] on button "Aceptar" at bounding box center [403, 240] width 114 height 20
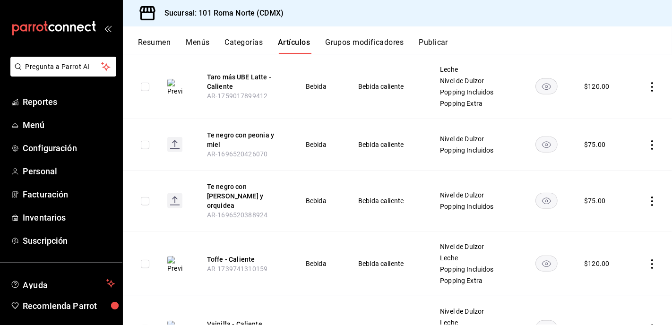
scroll to position [653, 0]
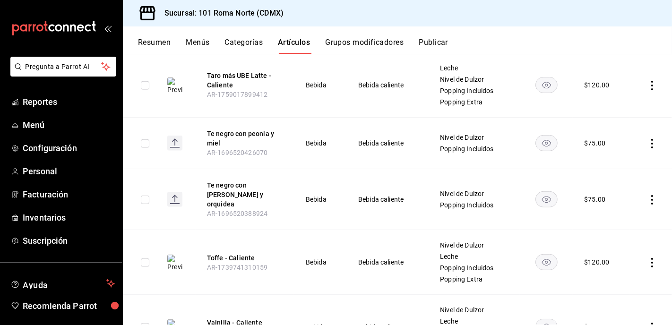
click at [549, 146] on rect "availability-product" at bounding box center [547, 143] width 22 height 16
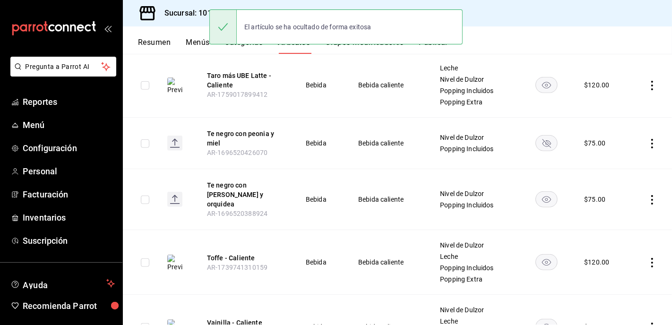
click at [550, 195] on rect "availability-product" at bounding box center [547, 200] width 22 height 16
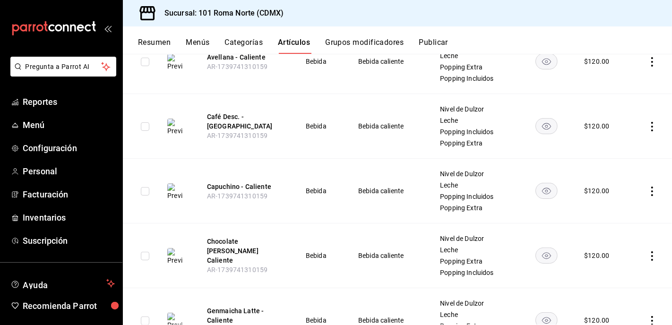
scroll to position [0, 0]
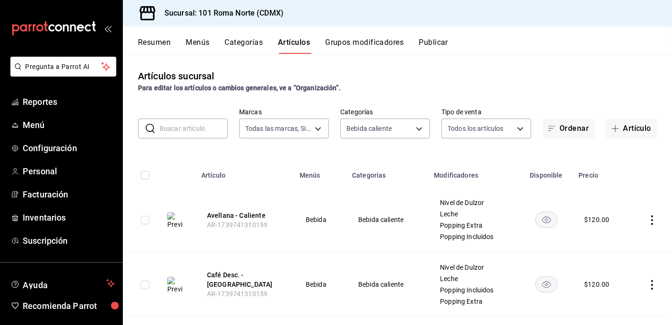
click at [629, 130] on button "Artículo" at bounding box center [631, 129] width 51 height 20
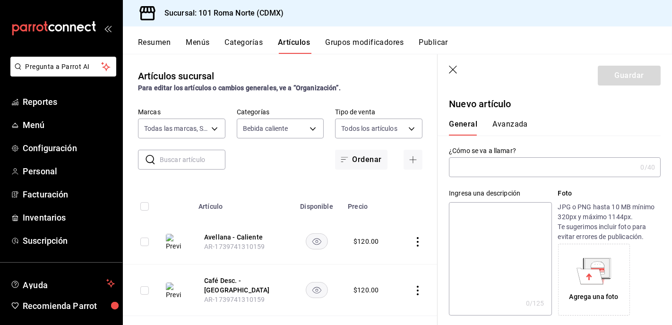
click at [532, 166] on input "text" at bounding box center [543, 167] width 188 height 19
type input "Boba Tea - Caliente"
click at [604, 268] on icon at bounding box center [598, 264] width 14 height 6
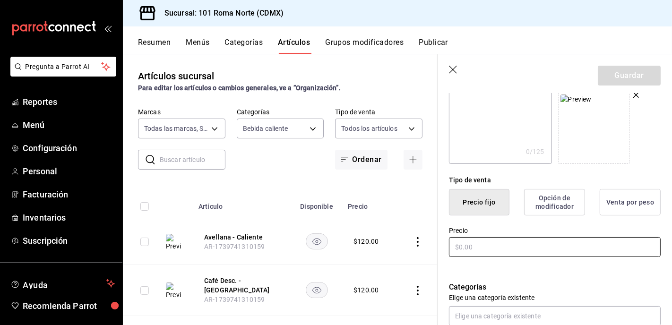
scroll to position [159, 0]
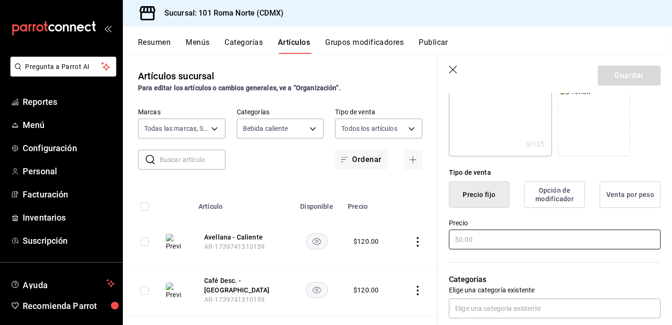
click at [493, 243] on input "text" at bounding box center [555, 240] width 212 height 20
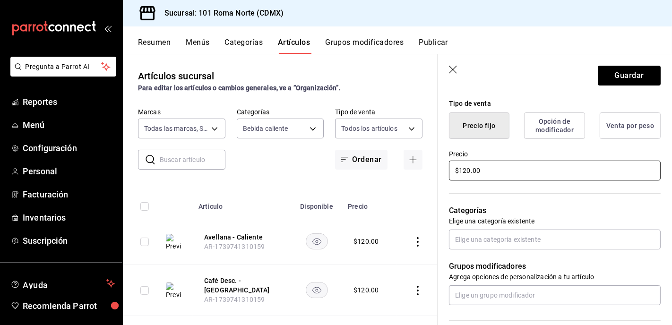
scroll to position [229, 0]
type input "$120.00"
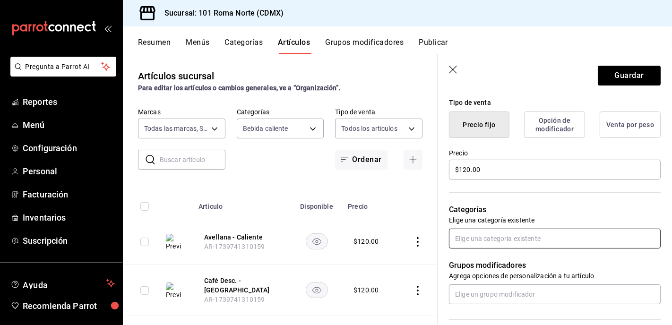
click at [542, 240] on input "text" at bounding box center [555, 239] width 212 height 20
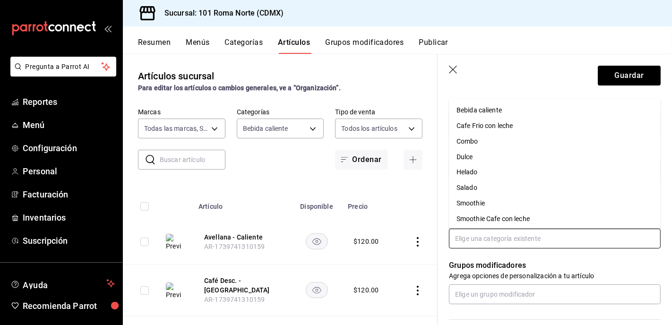
click at [491, 112] on li "Bebida caliente" at bounding box center [555, 110] width 212 height 16
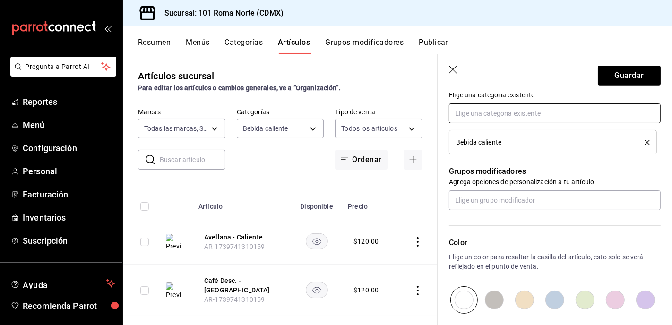
scroll to position [363, 0]
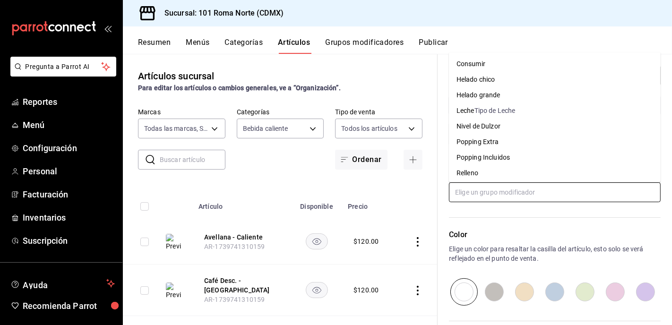
click at [570, 192] on input "text" at bounding box center [555, 193] width 212 height 20
drag, startPoint x: 513, startPoint y: 101, endPoint x: 512, endPoint y: 109, distance: 7.6
click at [512, 109] on ul "Consumir Helado chico Helado grande Leche Tipo de Leche Nivel de Dulzor Popping…" at bounding box center [555, 117] width 212 height 130
click at [512, 109] on div "Tipo de Leche" at bounding box center [495, 111] width 41 height 10
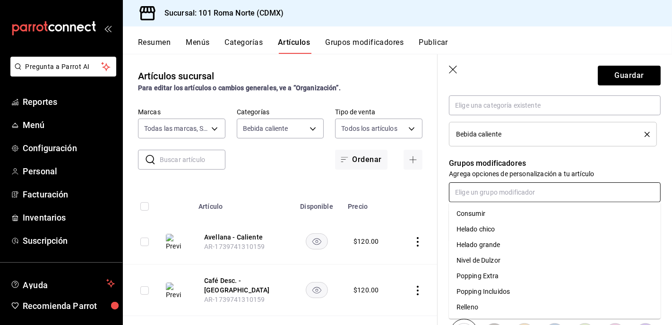
click at [512, 191] on input "text" at bounding box center [555, 193] width 212 height 20
click at [522, 259] on li "Nivel de Dulzor" at bounding box center [555, 261] width 212 height 16
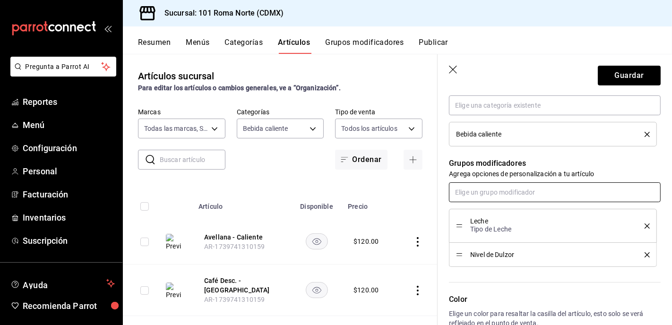
click at [518, 194] on input "text" at bounding box center [555, 193] width 212 height 20
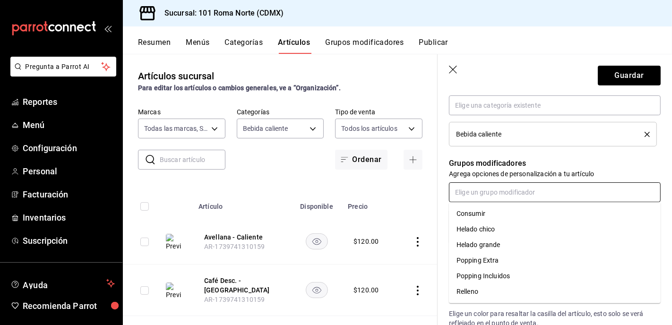
click at [513, 273] on li "Popping Incluidos" at bounding box center [555, 277] width 212 height 16
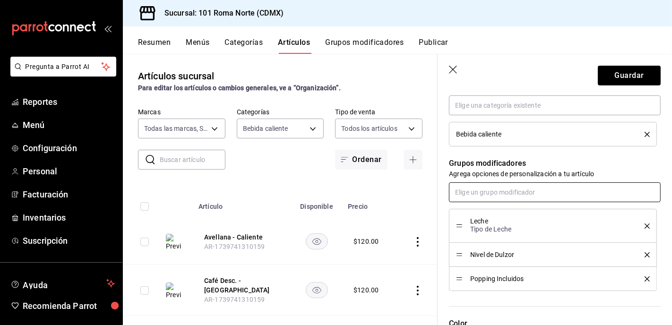
click at [525, 192] on input "text" at bounding box center [555, 193] width 212 height 20
click at [498, 261] on li "Popping Extra" at bounding box center [555, 261] width 212 height 16
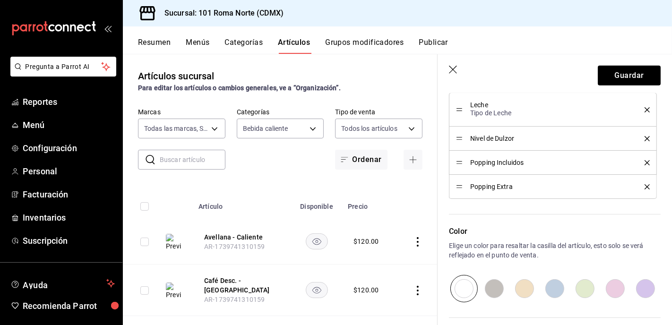
scroll to position [488, 0]
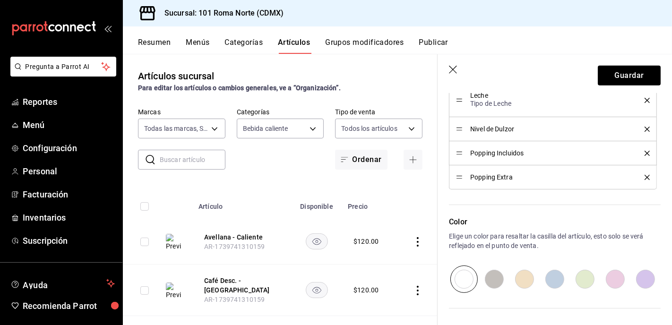
click at [614, 280] on input "radio" at bounding box center [616, 279] width 30 height 27
radio input "true"
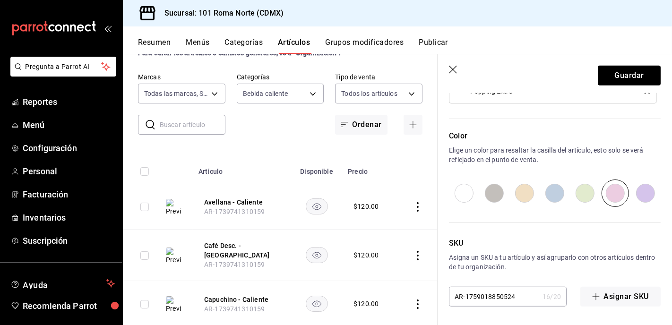
scroll to position [49, 0]
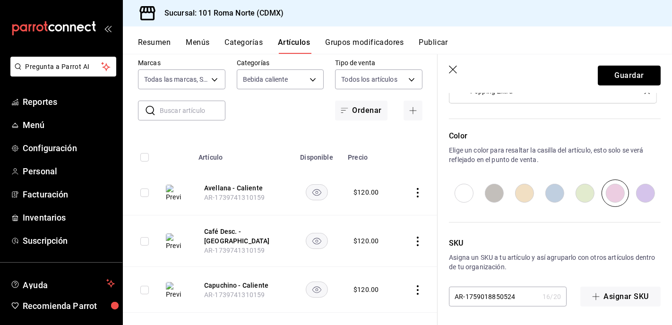
click at [634, 73] on button "Guardar" at bounding box center [629, 76] width 63 height 20
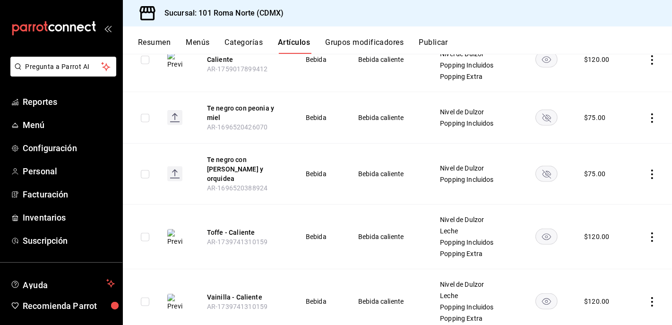
scroll to position [765, 0]
